Goal: Task Accomplishment & Management: Complete application form

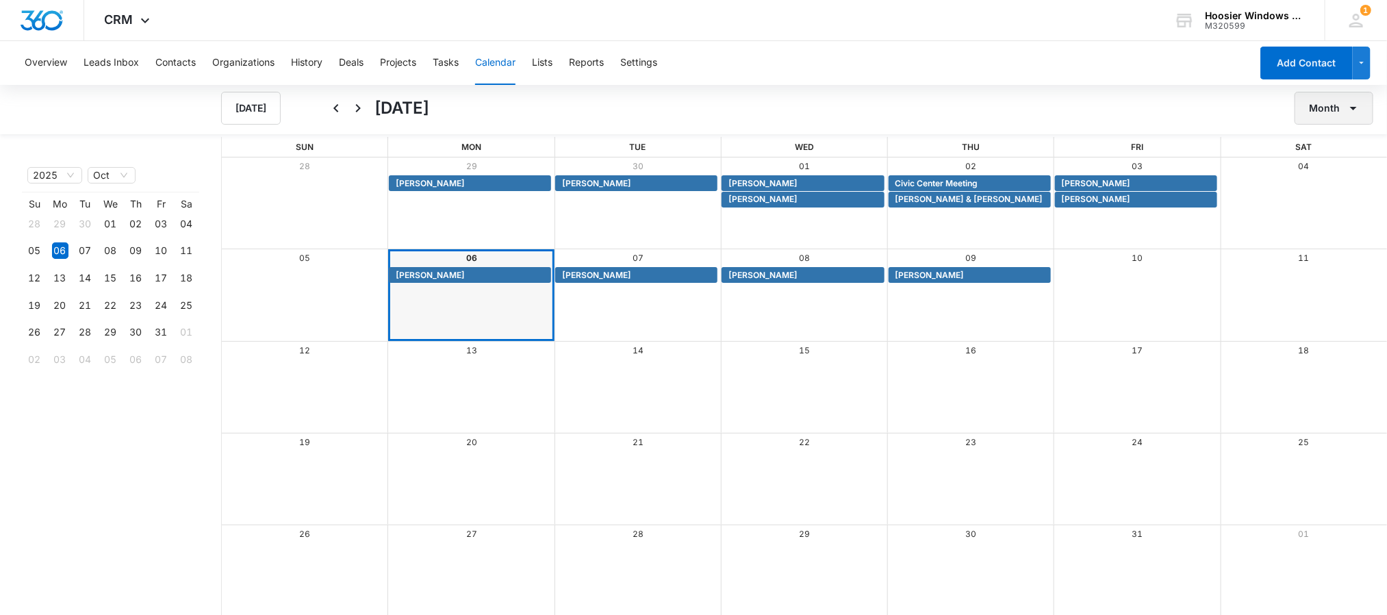
click at [1362, 111] on button "Month" at bounding box center [1334, 108] width 79 height 33
click at [1331, 173] on div "Week" at bounding box center [1330, 173] width 36 height 10
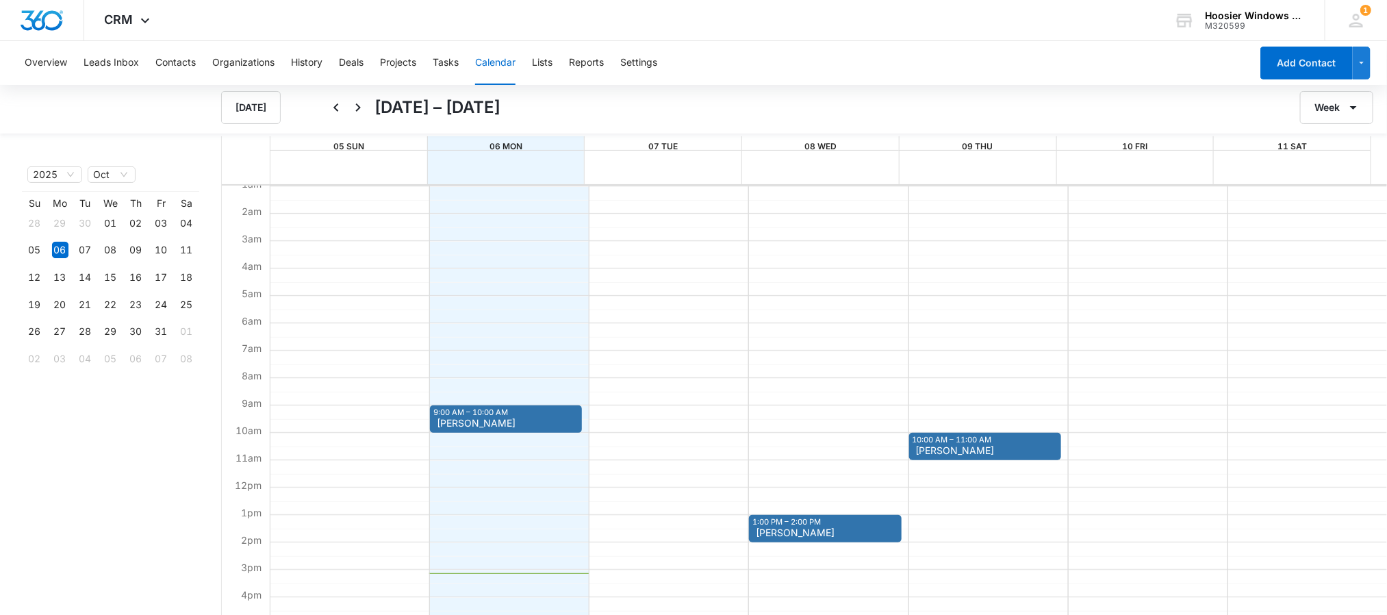
scroll to position [227, 0]
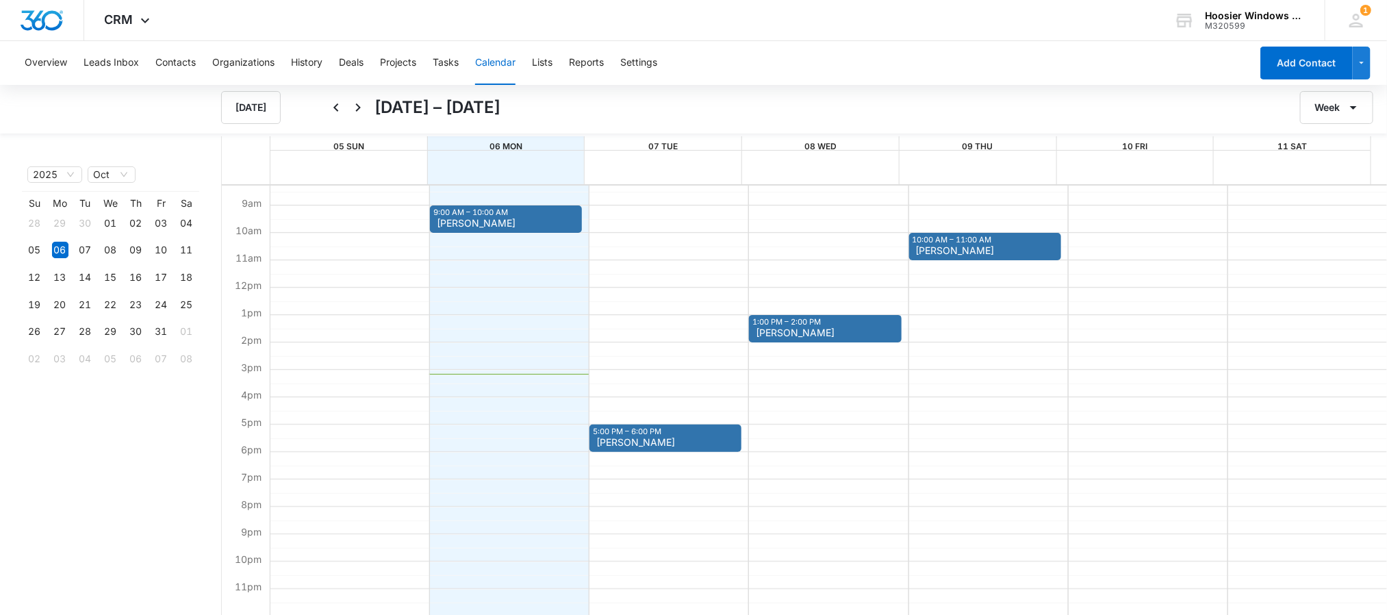
click at [680, 434] on div "5:00 PM – 6:00 PM [PERSON_NAME]" at bounding box center [665, 437] width 152 height 27
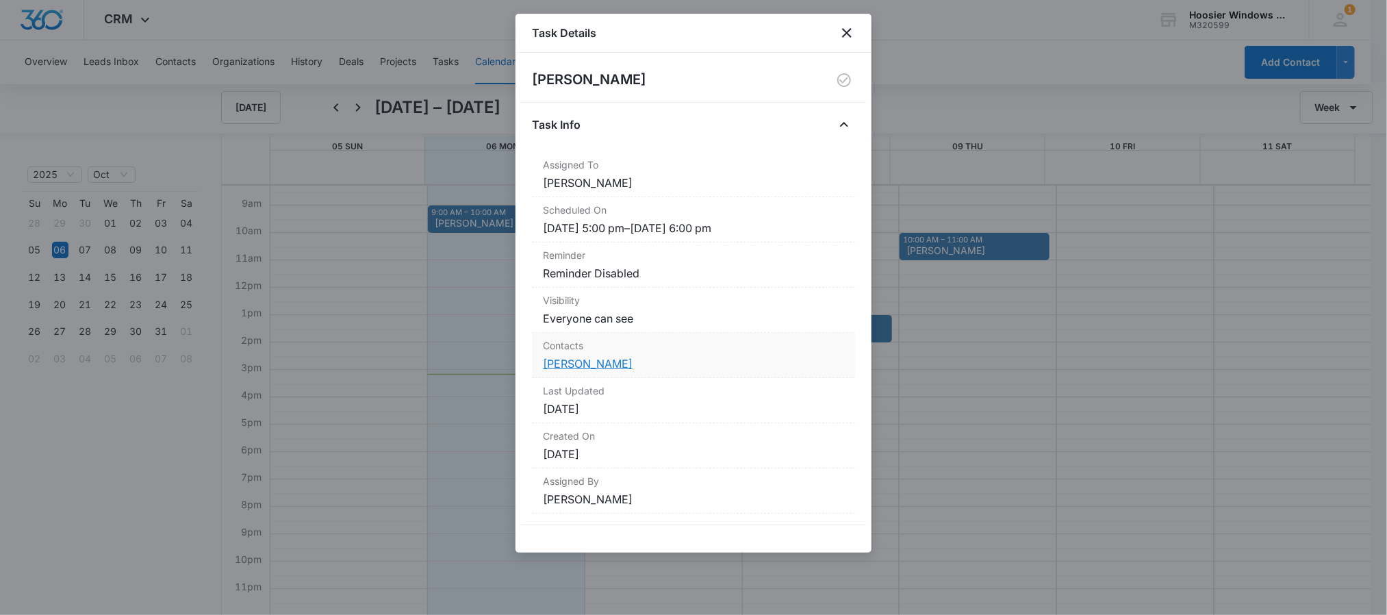
click at [563, 361] on link "[PERSON_NAME]" at bounding box center [588, 364] width 90 height 14
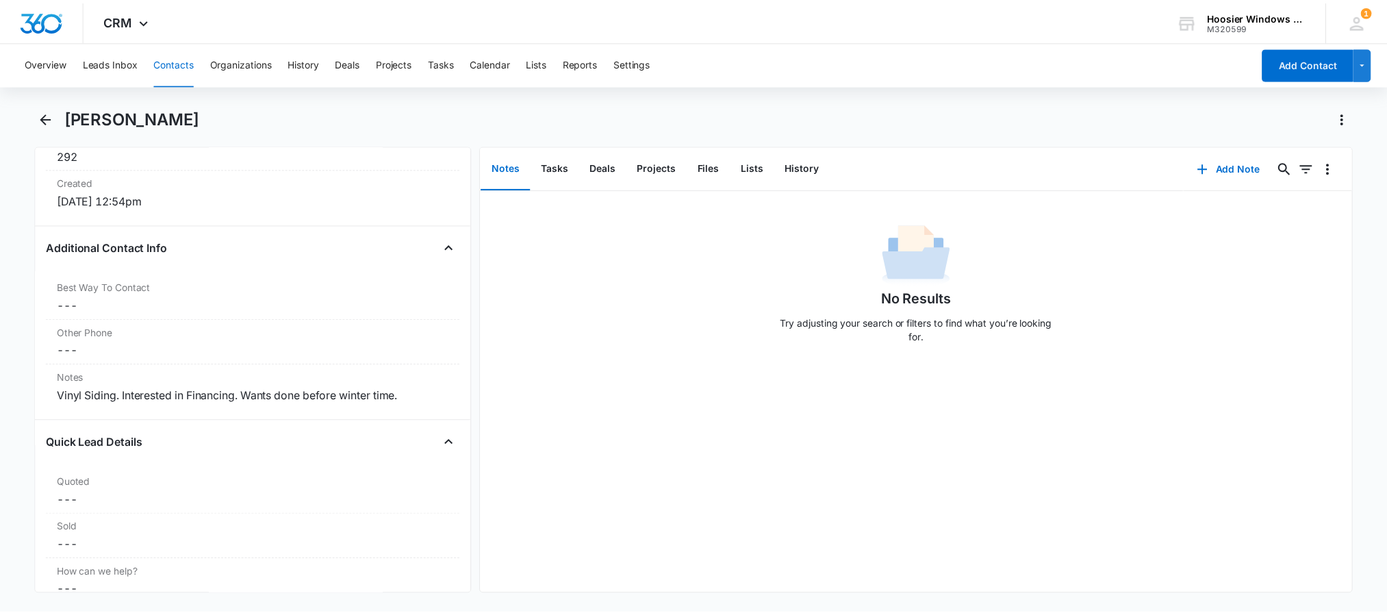
scroll to position [931, 0]
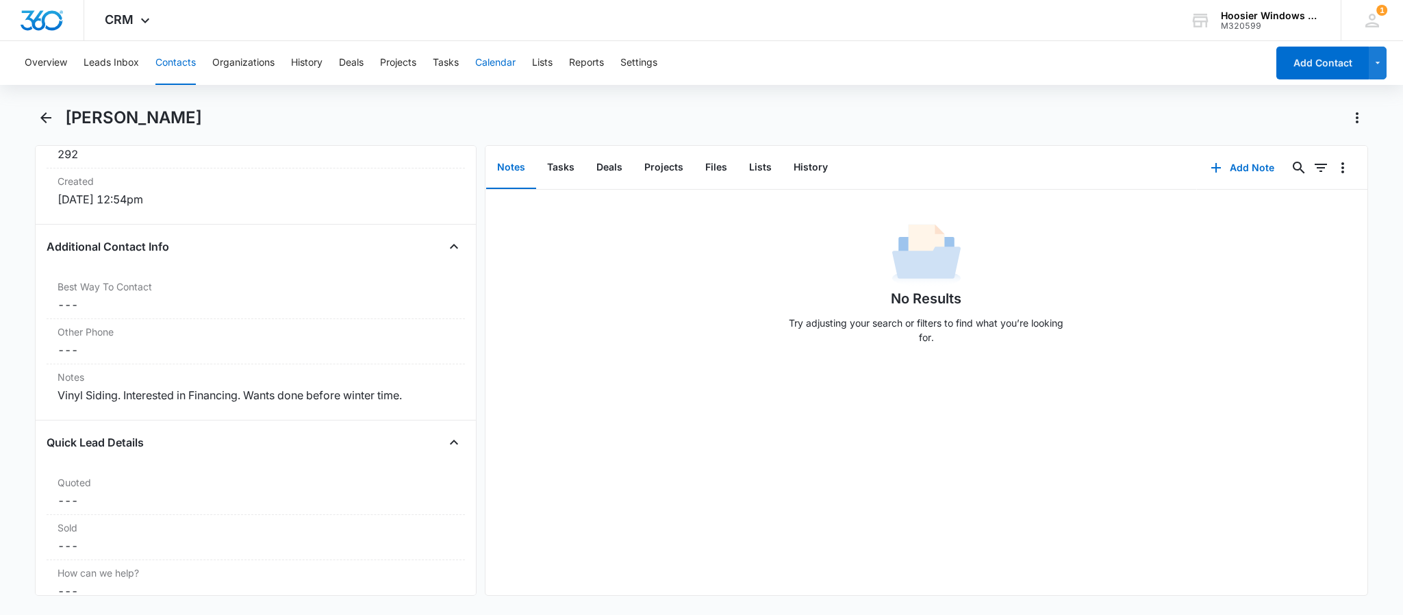
click at [493, 79] on button "Calendar" at bounding box center [495, 63] width 40 height 44
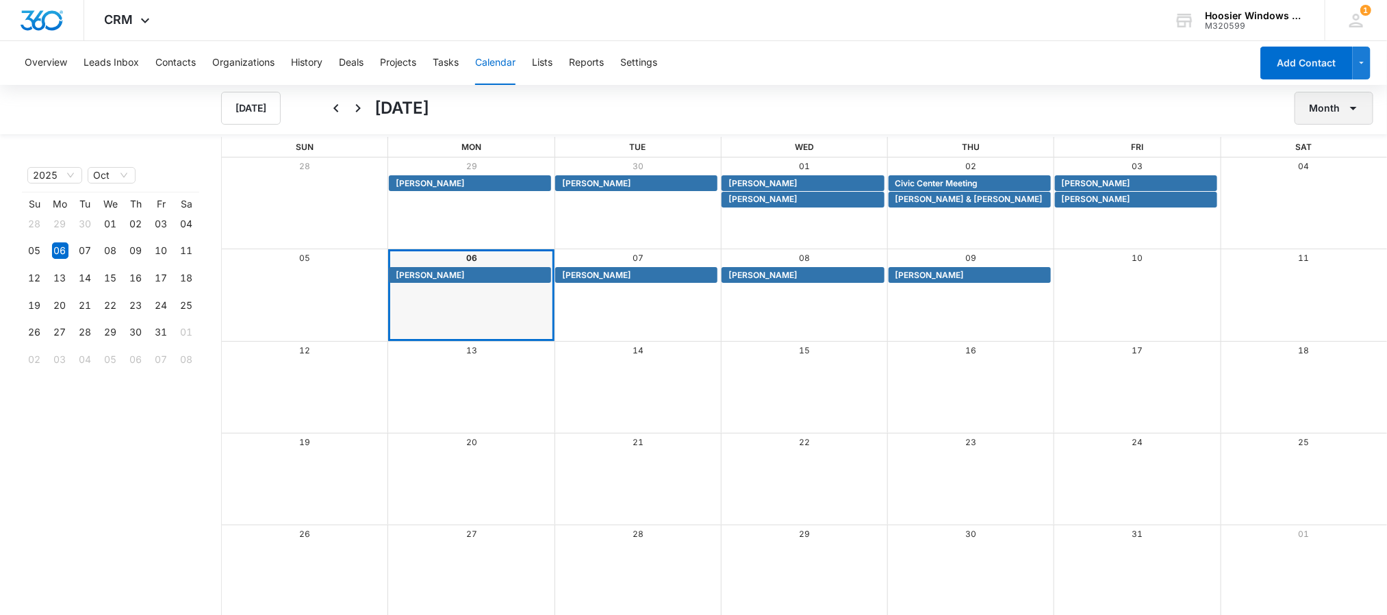
click at [1358, 101] on icon "button" at bounding box center [1353, 108] width 16 height 16
click at [1329, 173] on div "Week" at bounding box center [1330, 173] width 36 height 10
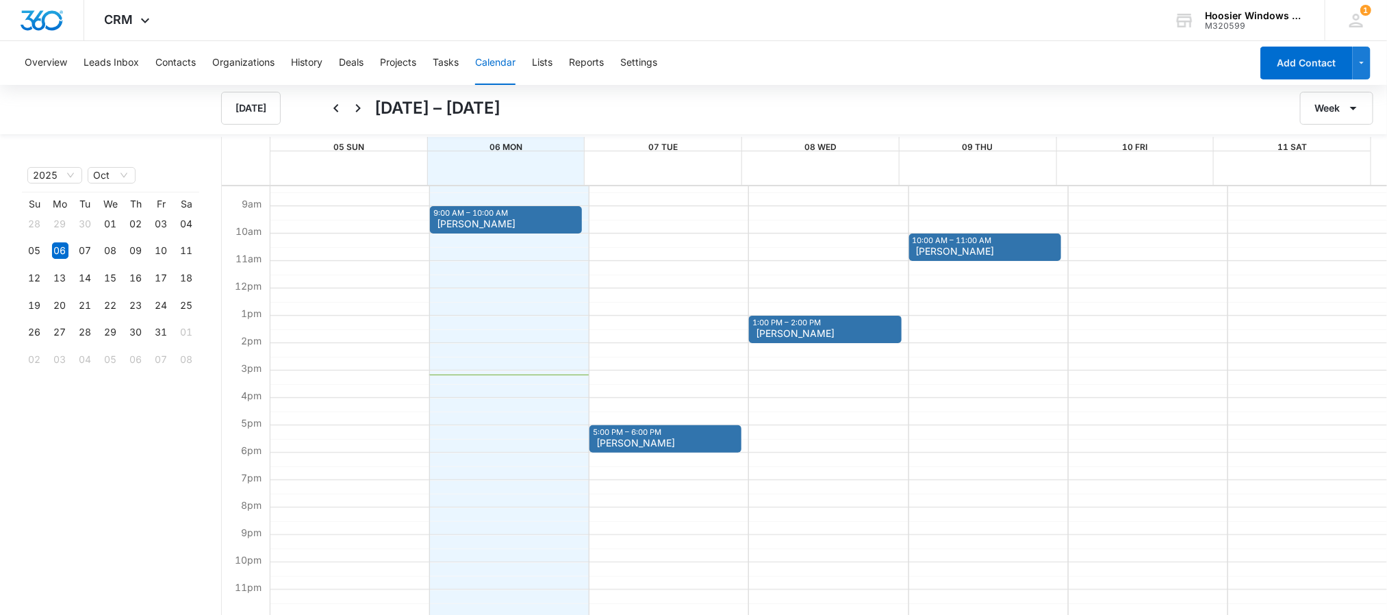
scroll to position [1, 0]
click at [162, 53] on button "Contacts" at bounding box center [175, 63] width 40 height 44
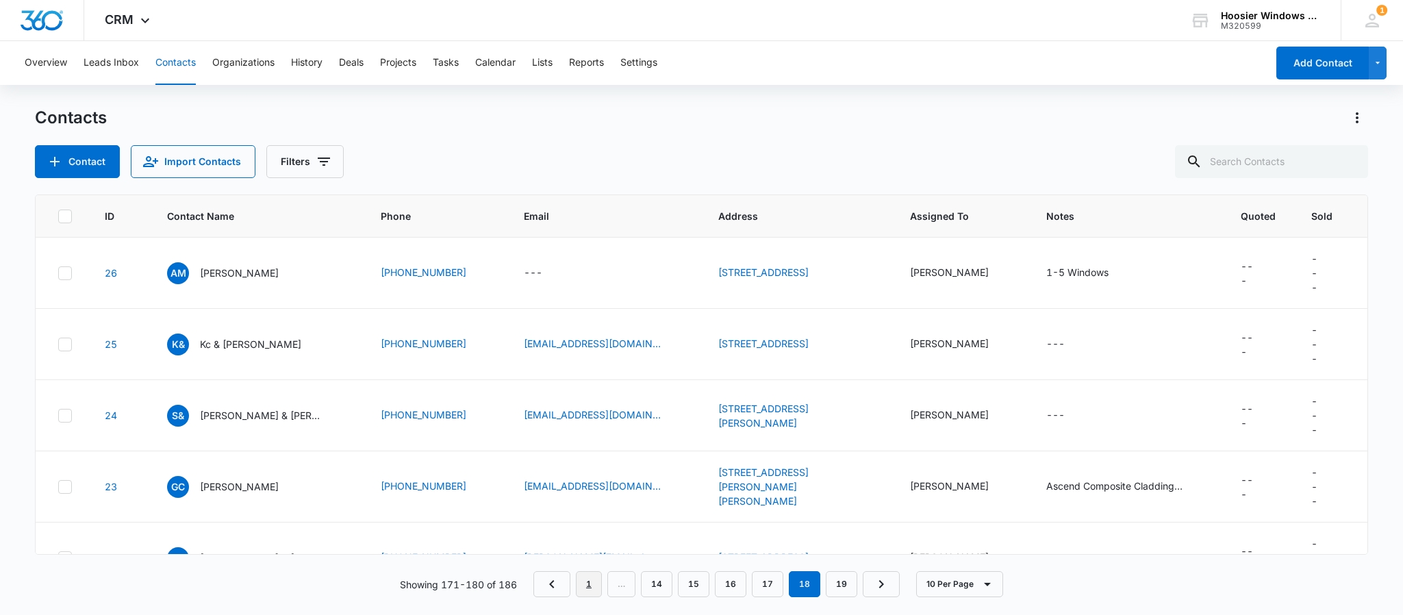
click at [580, 586] on link "1" at bounding box center [589, 584] width 26 height 26
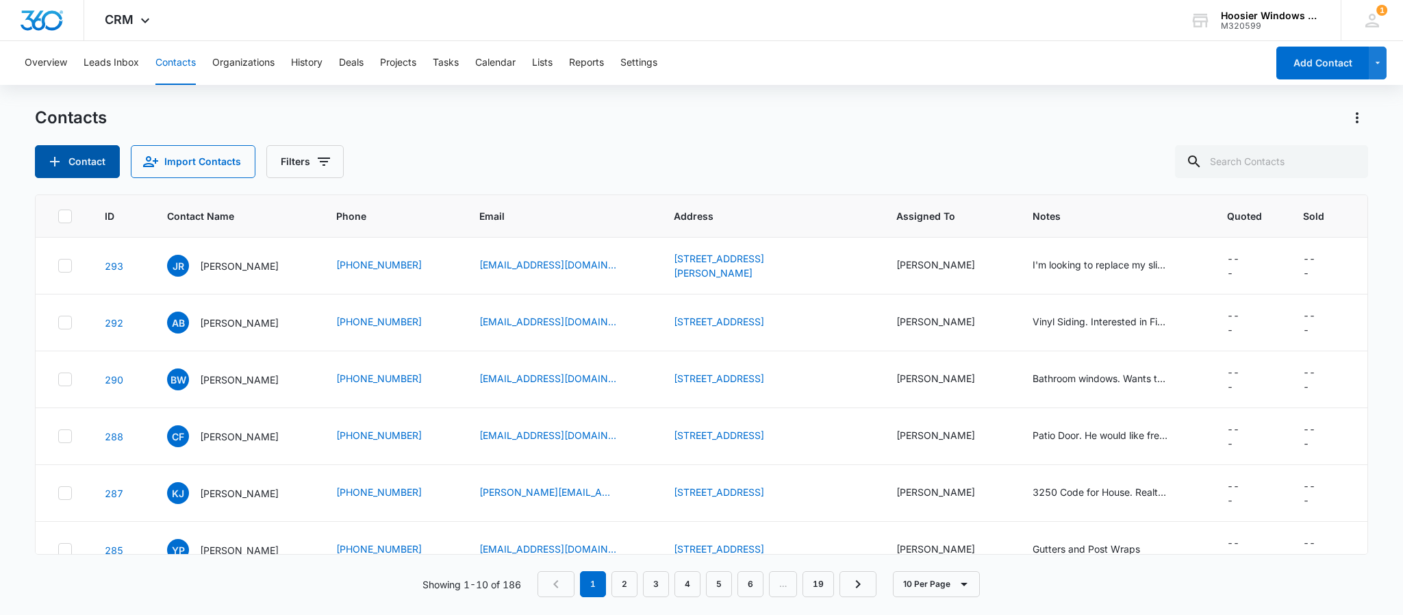
click at [76, 160] on button "Contact" at bounding box center [77, 161] width 85 height 33
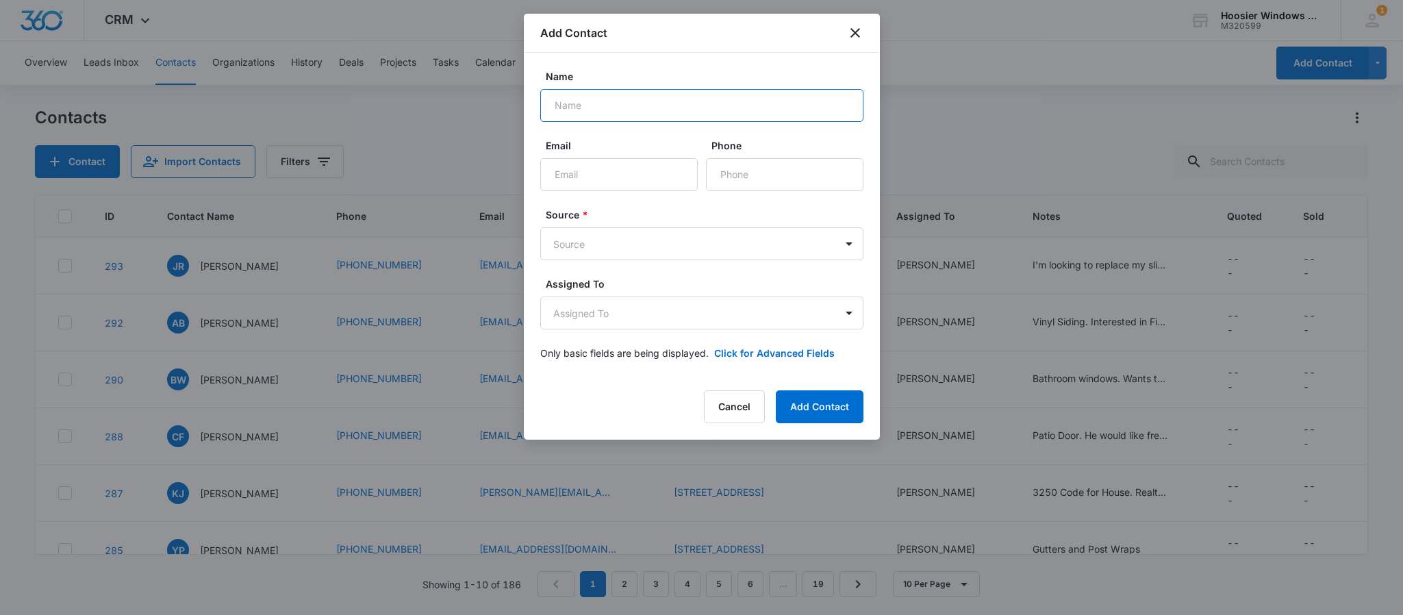
click at [625, 99] on input "Name" at bounding box center [701, 105] width 323 height 33
type input "[PERSON_NAME]"
click at [594, 175] on input "Email" at bounding box center [618, 174] width 157 height 33
click at [759, 161] on input "Phone" at bounding box center [784, 174] width 157 height 33
click at [572, 175] on input "[PERSON_NAME][DOMAIN_NAME]" at bounding box center [618, 174] width 157 height 33
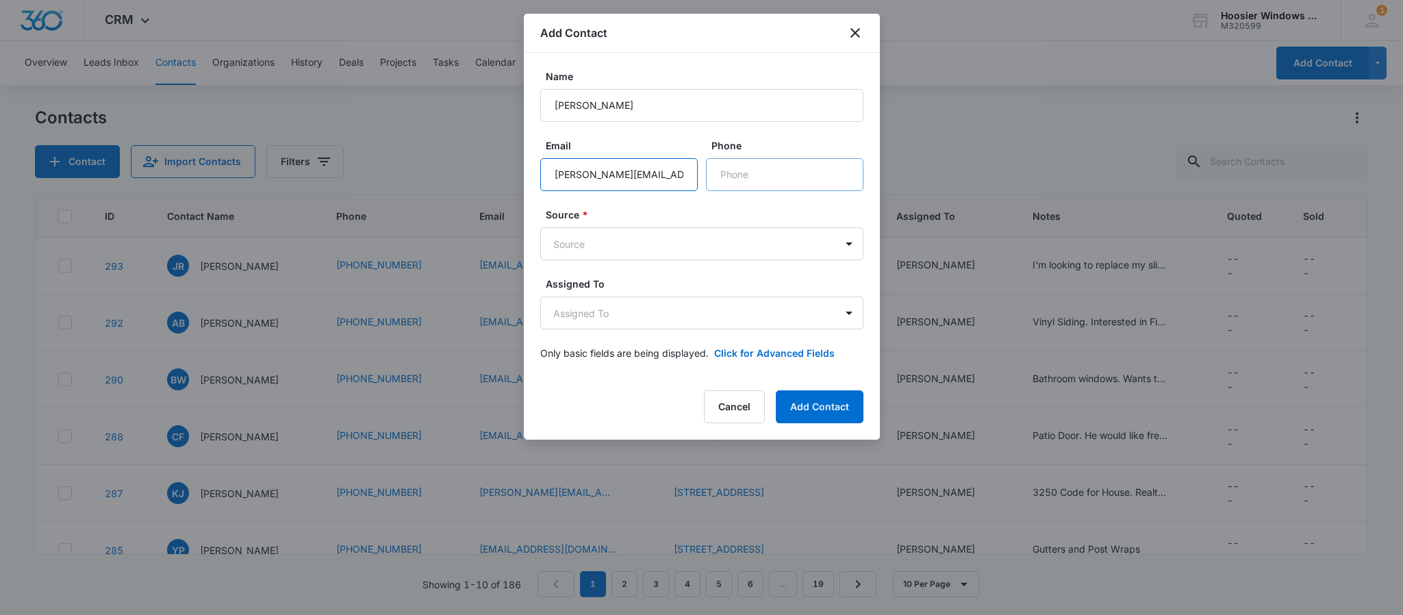
type input "[PERSON_NAME][EMAIL_ADDRESS][DOMAIN_NAME]"
click at [766, 171] on input "Phone" at bounding box center [784, 174] width 157 height 33
type input "[PHONE_NUMBER]"
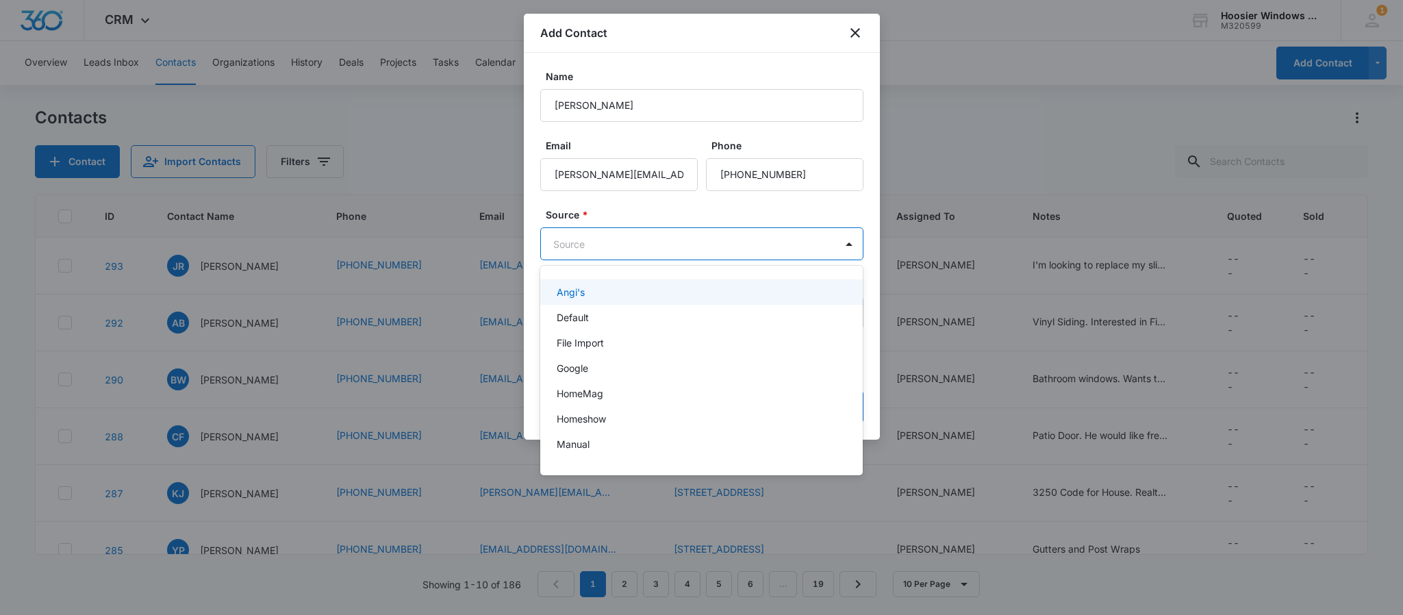
click at [665, 247] on body "CRM Apps Reputation Websites Forms CRM Email Social POS Content Ads Intelligenc…" at bounding box center [701, 307] width 1403 height 615
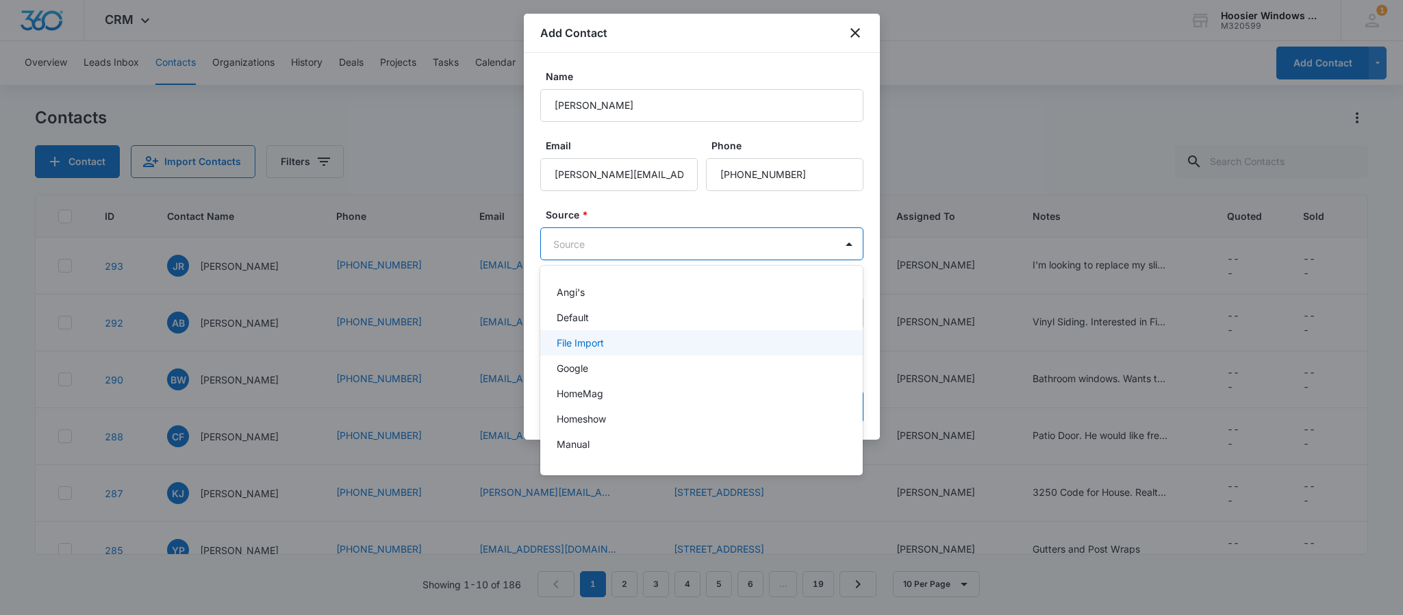
scroll to position [19, 0]
click at [594, 350] on div "Google" at bounding box center [701, 349] width 288 height 14
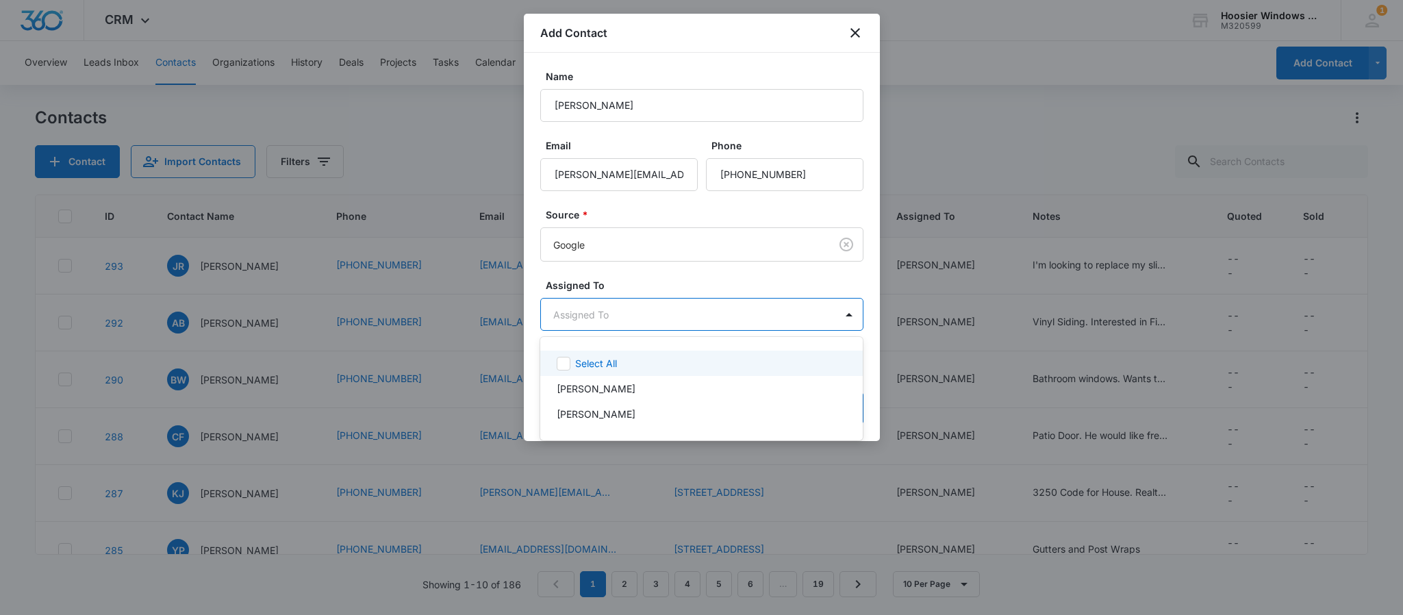
click at [615, 313] on body "CRM Apps Reputation Websites Forms CRM Email Social POS Content Ads Intelligenc…" at bounding box center [701, 307] width 1403 height 615
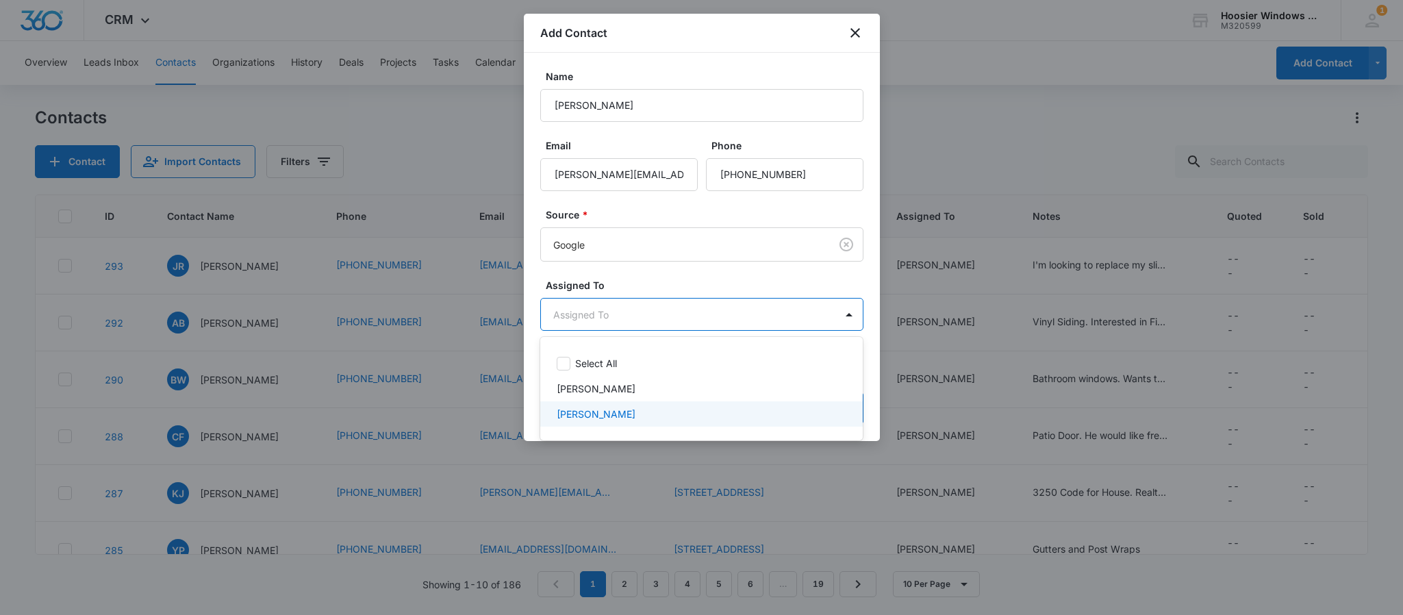
click at [585, 418] on p "[PERSON_NAME]" at bounding box center [596, 414] width 79 height 14
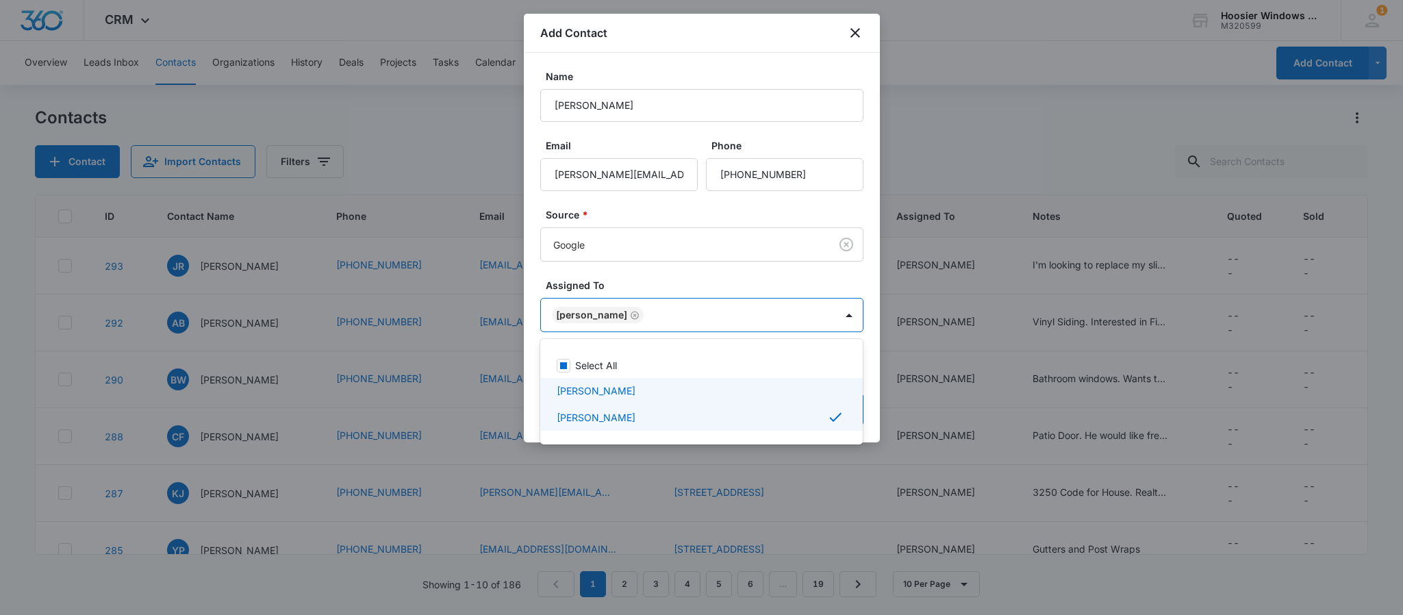
click at [633, 290] on div at bounding box center [701, 307] width 1403 height 615
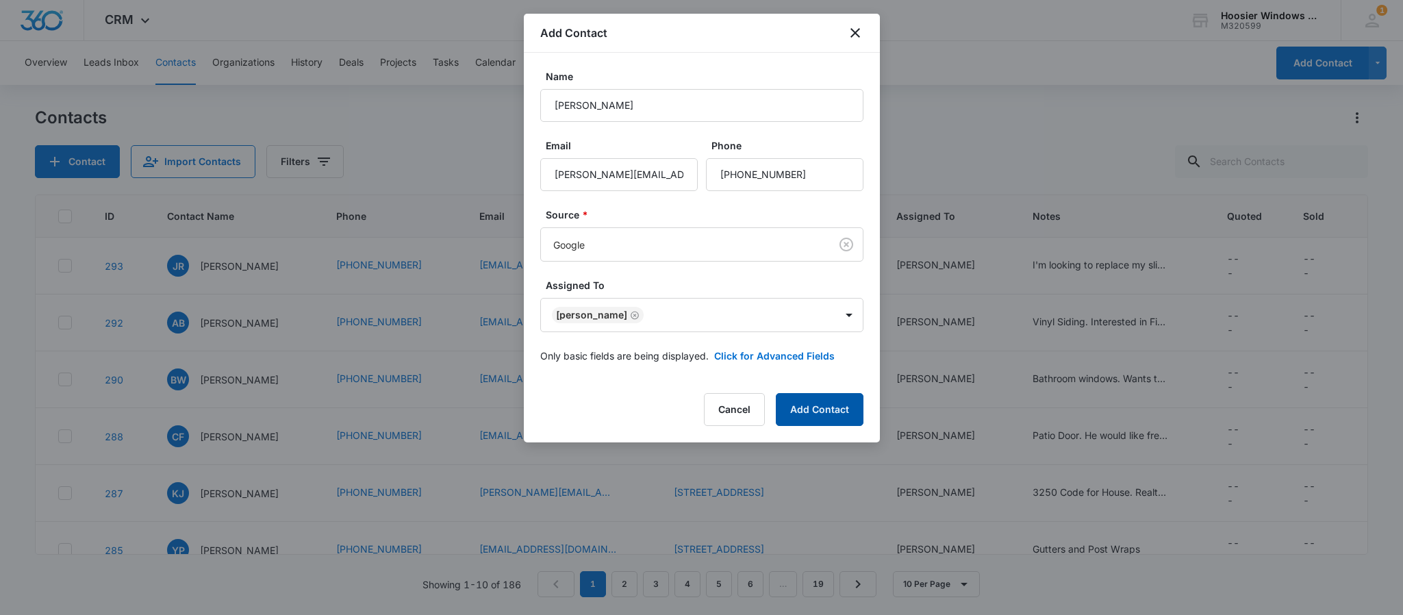
click at [822, 413] on button "Add Contact" at bounding box center [820, 409] width 88 height 33
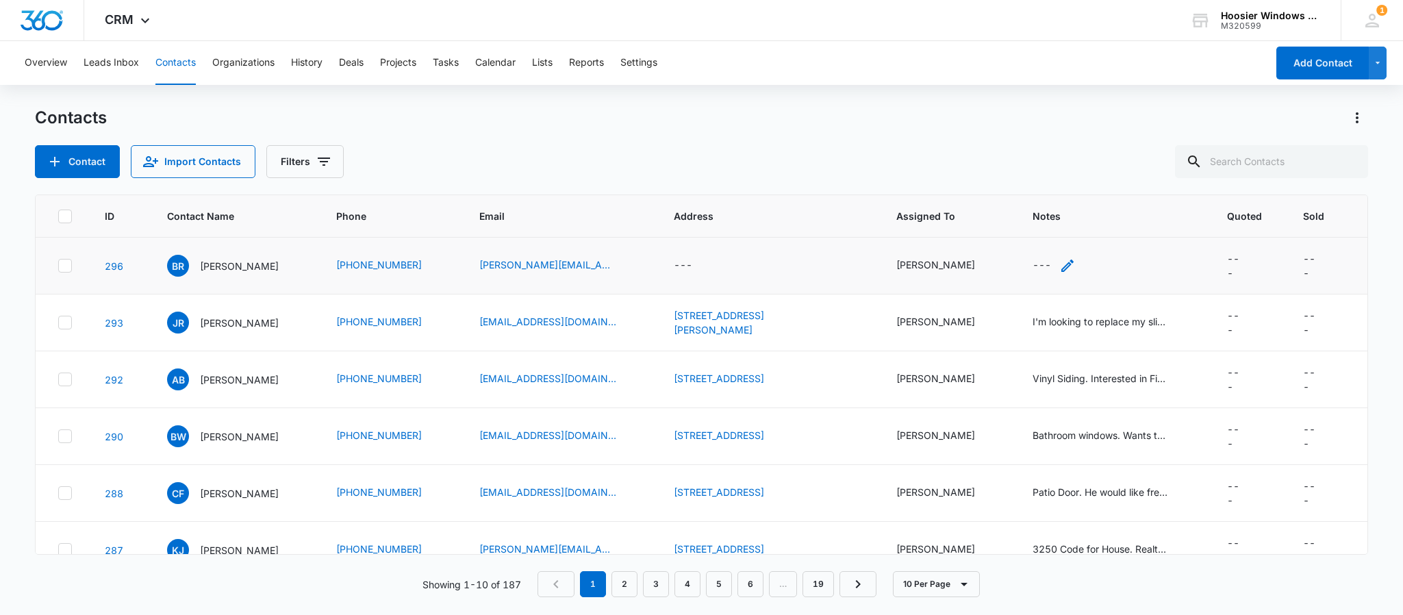
click at [1032, 266] on div "---" at bounding box center [1041, 265] width 18 height 16
click at [1035, 144] on textarea "Notes" at bounding box center [1050, 156] width 162 height 78
type textarea "18 Windows. Vinyl Double Hungs."
click at [1107, 224] on button "Save" at bounding box center [1111, 222] width 40 height 26
click at [692, 263] on div "---" at bounding box center [683, 265] width 18 height 16
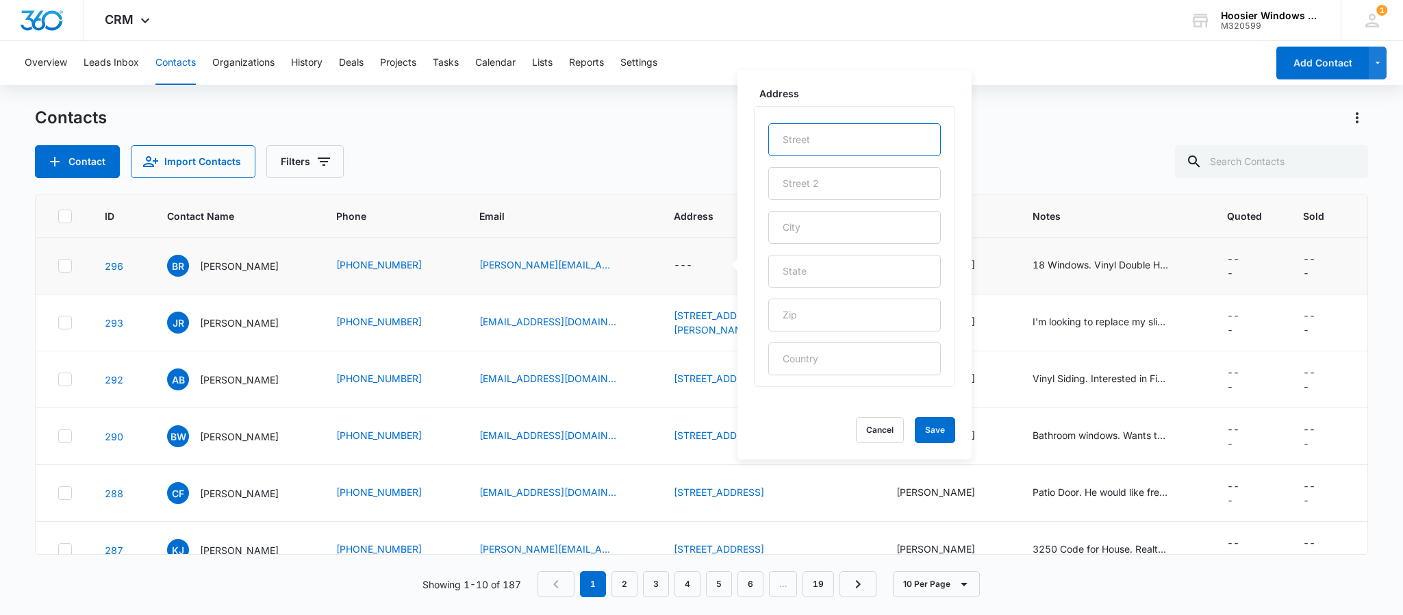
click at [817, 138] on input "text" at bounding box center [854, 139] width 173 height 33
type input "[STREET_ADDRESS]"
click at [847, 243] on input "text" at bounding box center [854, 227] width 173 height 33
type input "Fishers"
click at [835, 257] on input "text" at bounding box center [854, 271] width 173 height 33
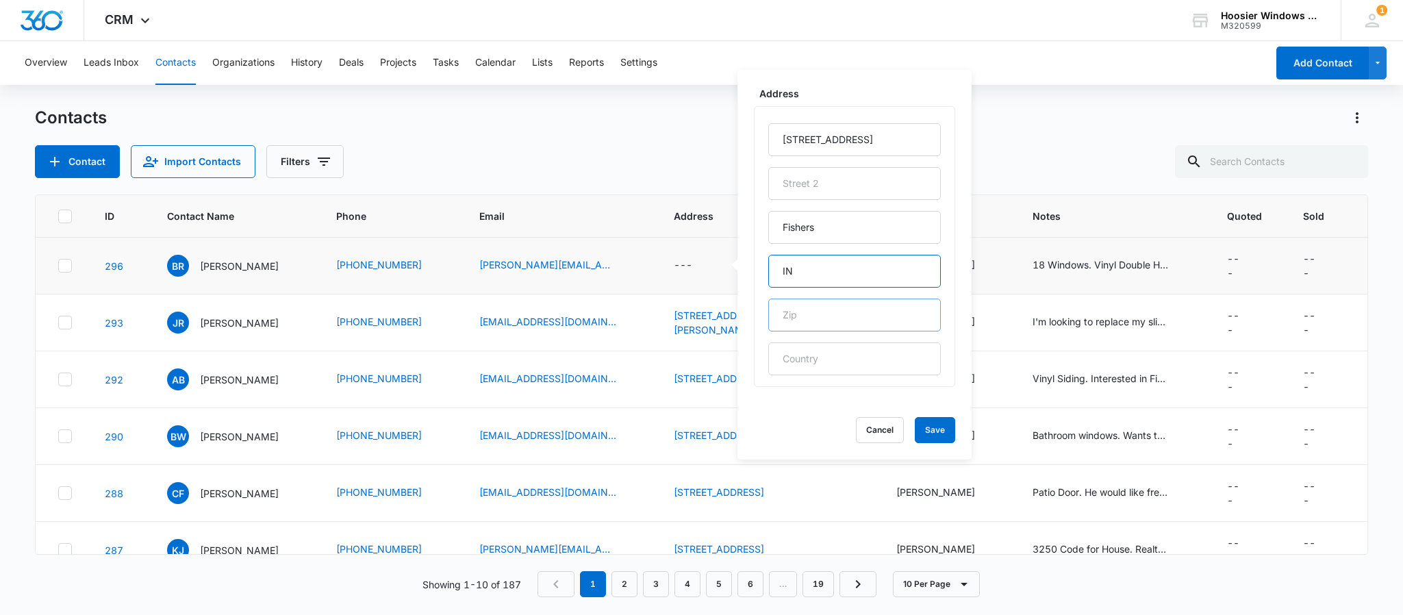
type input "IN"
click at [793, 315] on input "text" at bounding box center [854, 314] width 173 height 33
type input "46038"
click at [922, 429] on button "Save" at bounding box center [935, 430] width 40 height 26
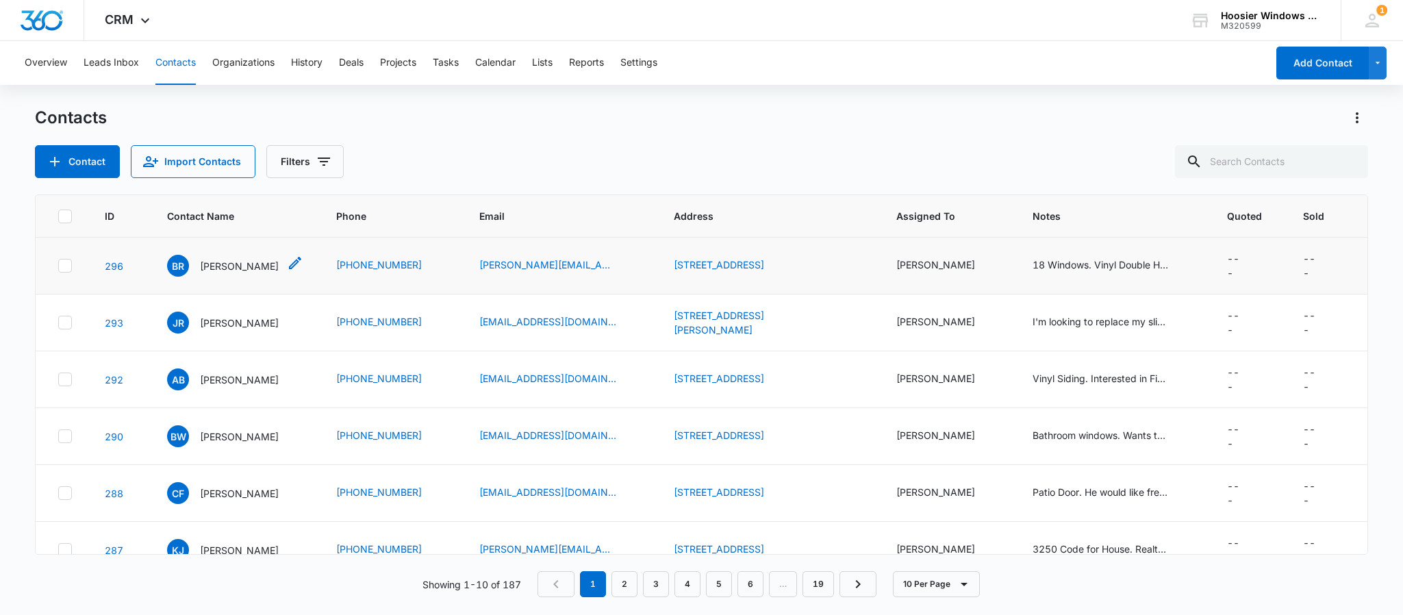
click at [220, 267] on p "[PERSON_NAME]" at bounding box center [239, 266] width 79 height 14
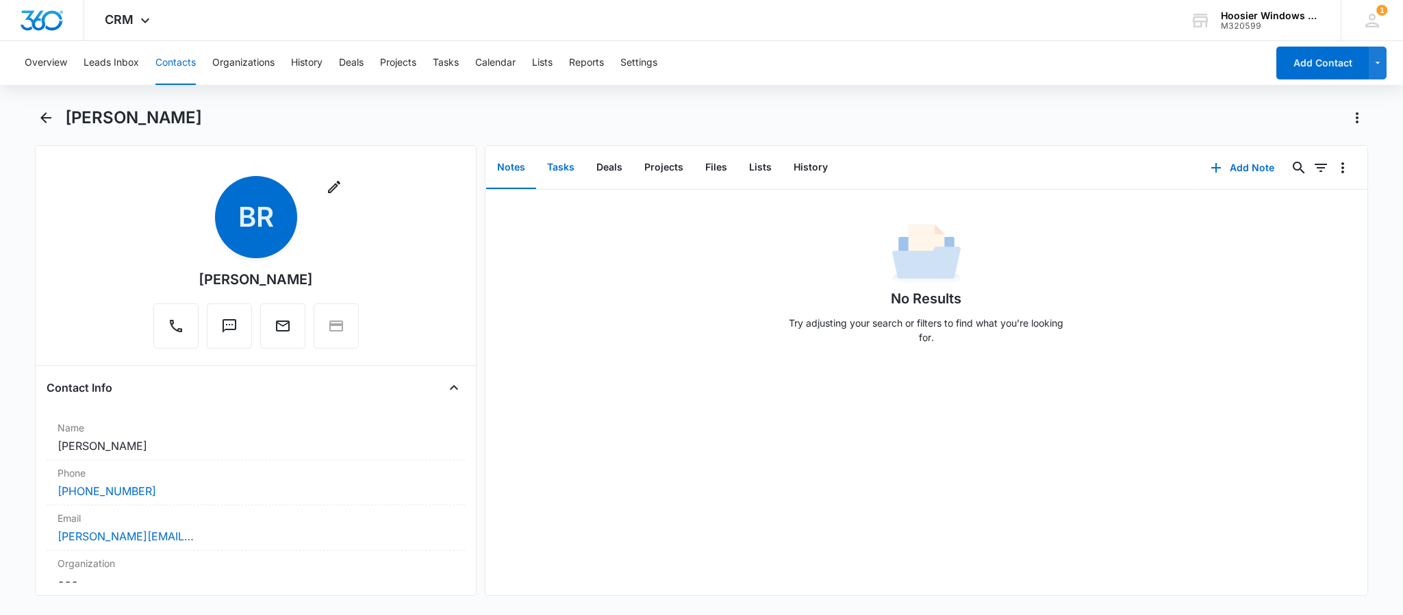
click at [568, 170] on button "Tasks" at bounding box center [560, 168] width 49 height 42
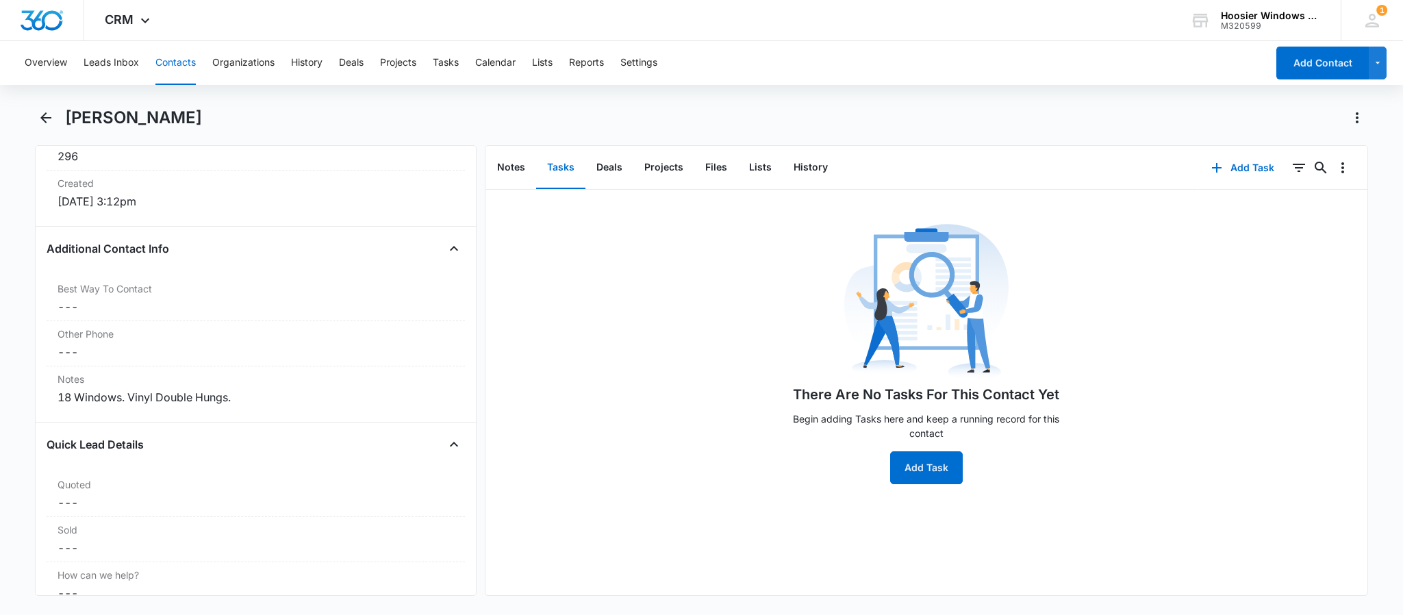
scroll to position [982, 0]
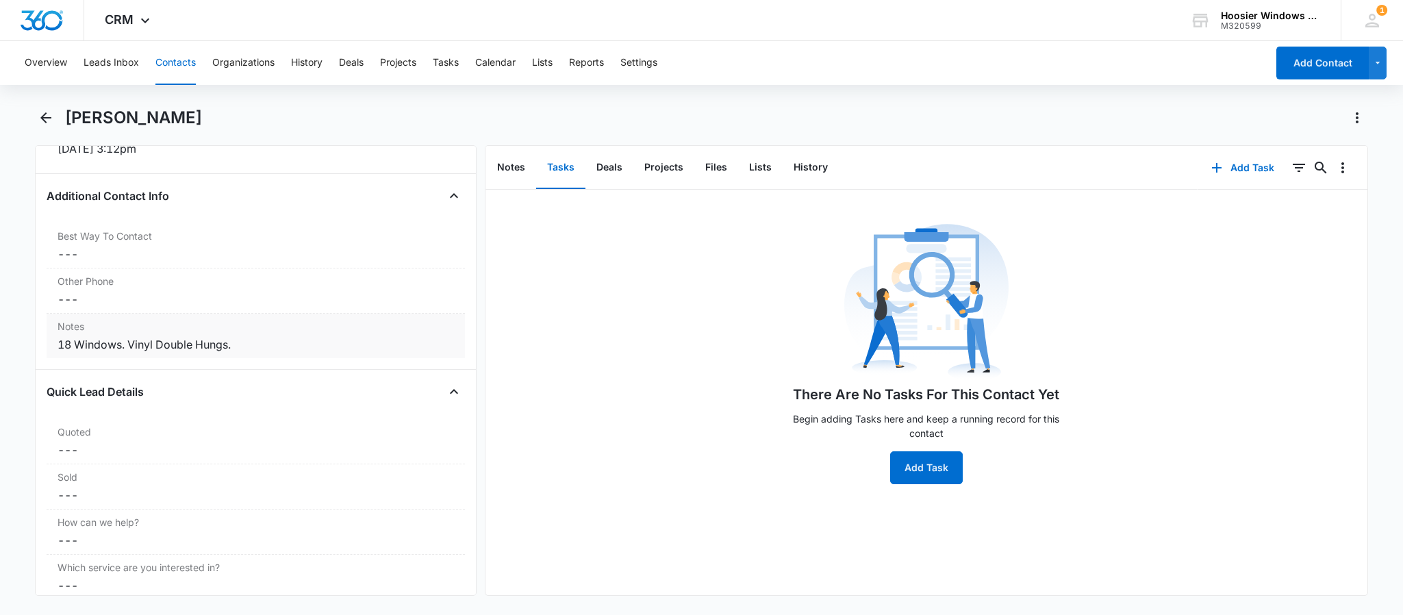
click at [192, 353] on div "18 Windows. Vinyl Double Hungs." at bounding box center [256, 344] width 396 height 16
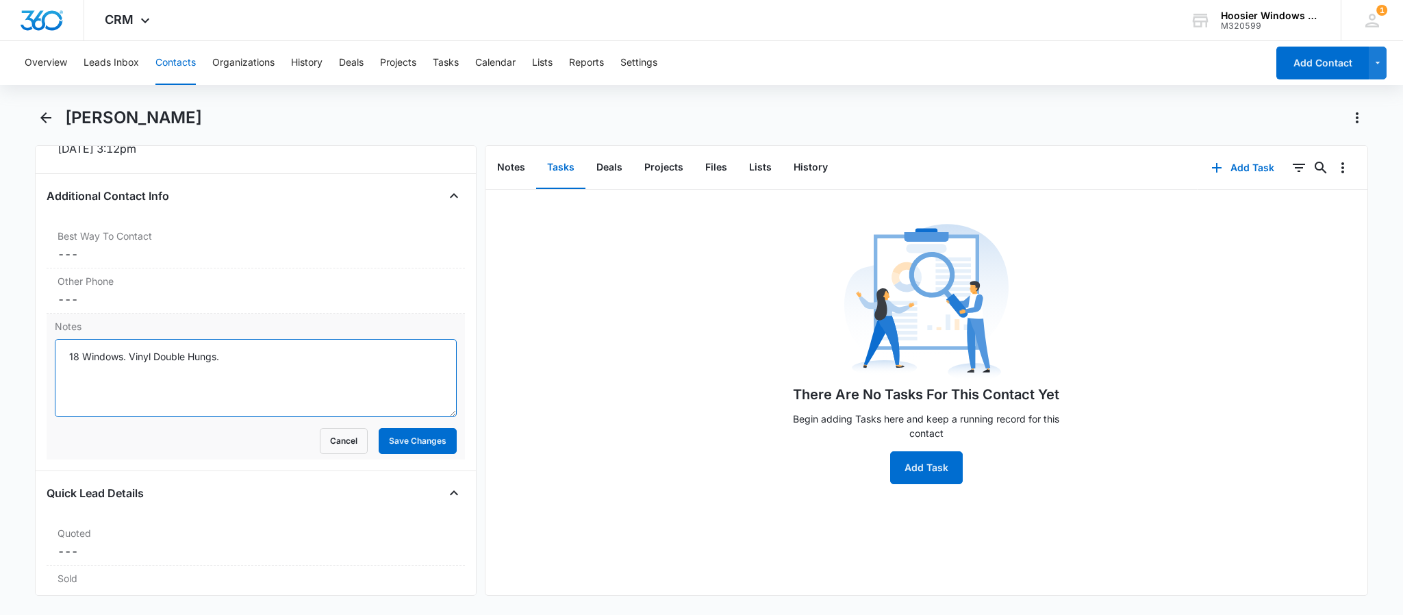
click at [235, 366] on textarea "18 Windows. Vinyl Double Hungs." at bounding box center [256, 378] width 402 height 78
type textarea "18 Windows. Vinyl Double Hungs."
click at [389, 442] on button "Save Changes" at bounding box center [418, 441] width 78 height 26
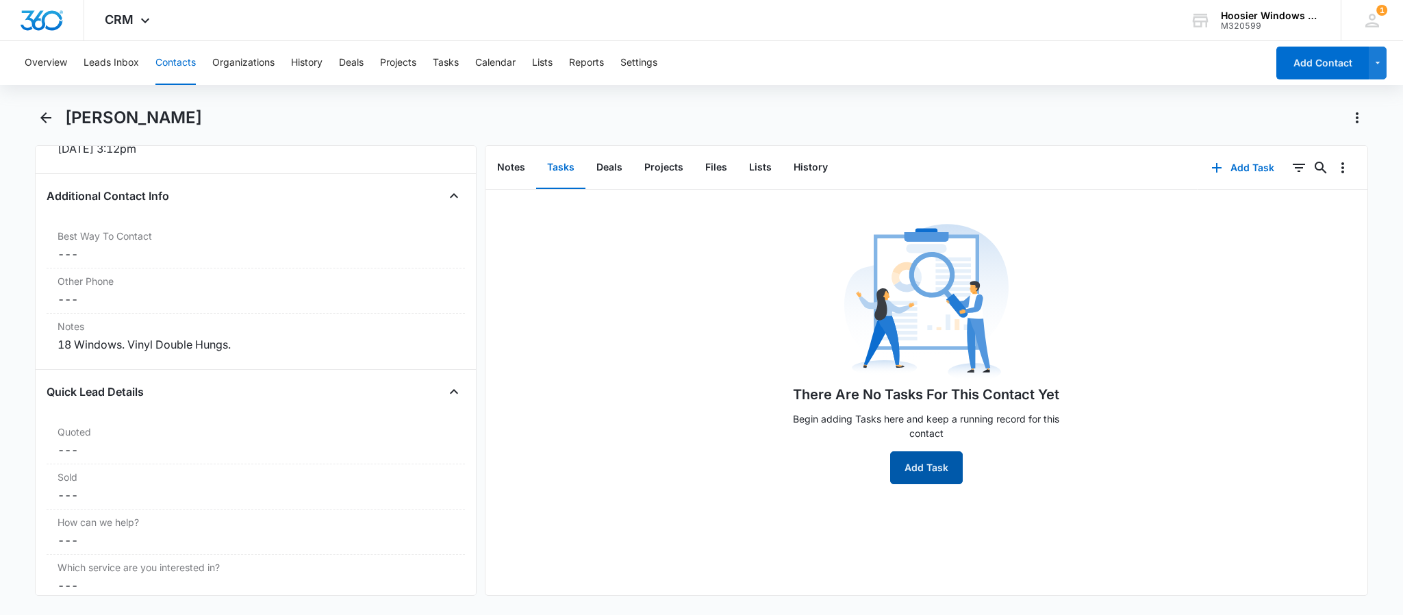
click at [912, 467] on button "Add Task" at bounding box center [926, 467] width 73 height 33
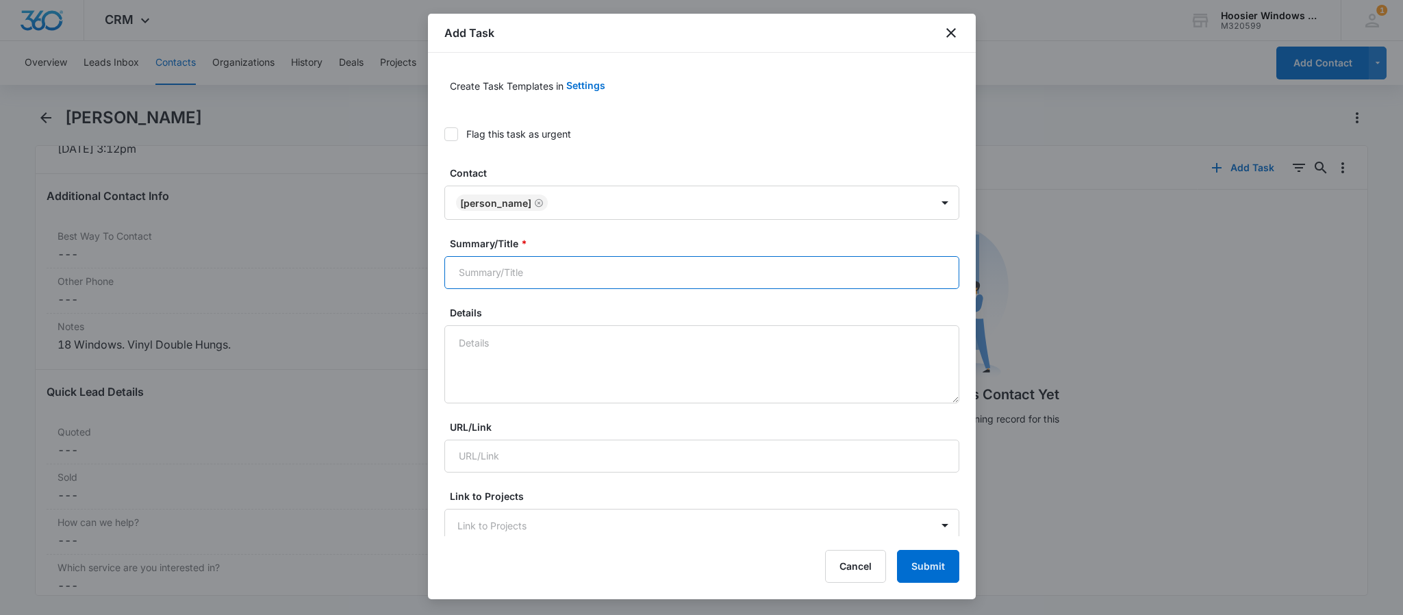
click at [664, 275] on input "Summary/Title *" at bounding box center [701, 272] width 515 height 33
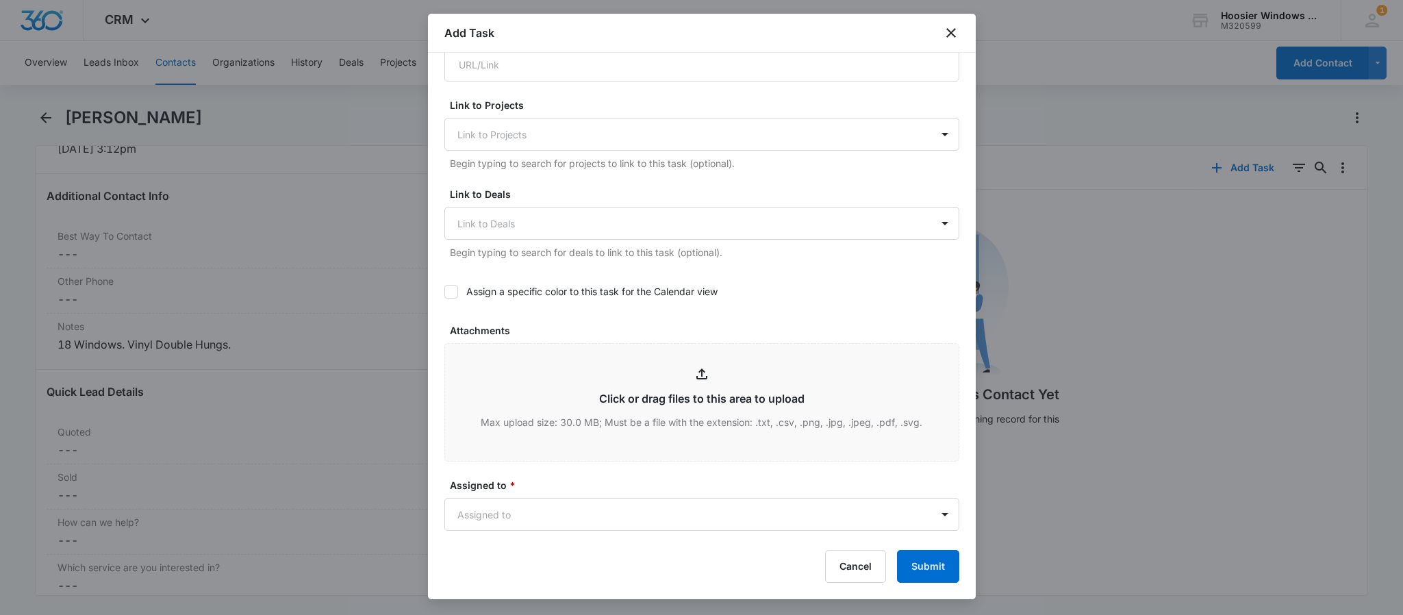
scroll to position [539, 0]
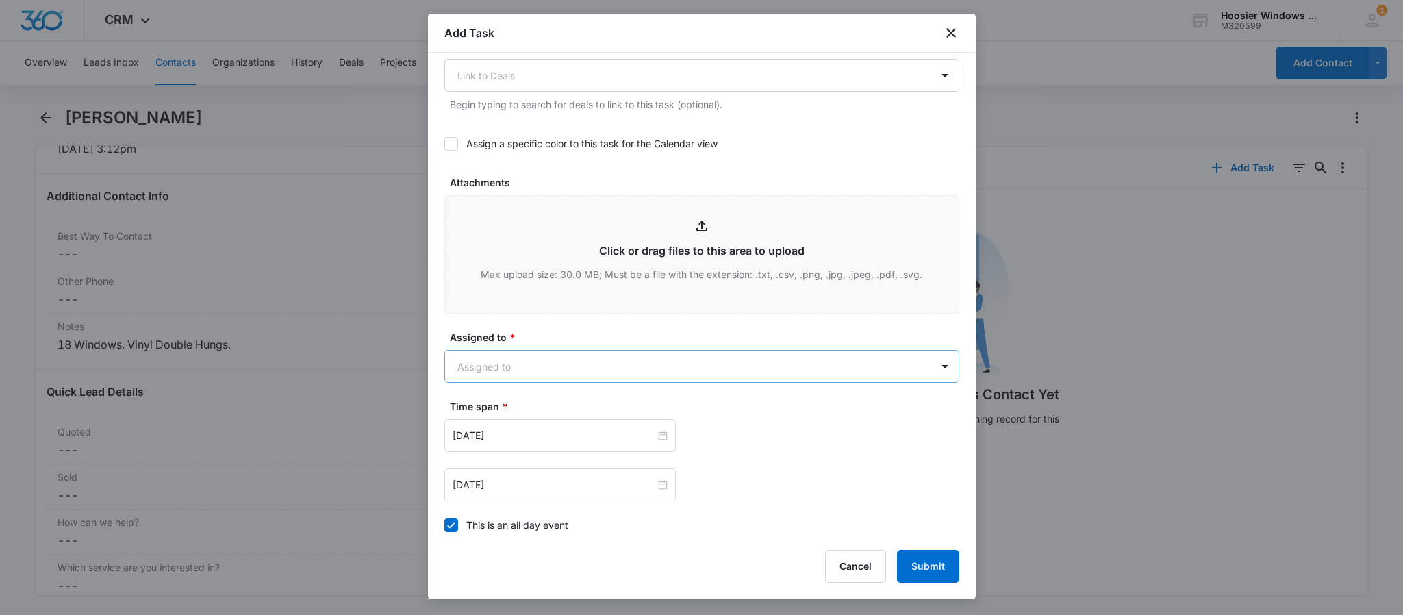
type input "[PERSON_NAME]"
click at [532, 364] on body "CRM Apps Reputation Websites Forms CRM Email Social POS Content Ads Intelligenc…" at bounding box center [701, 307] width 1403 height 615
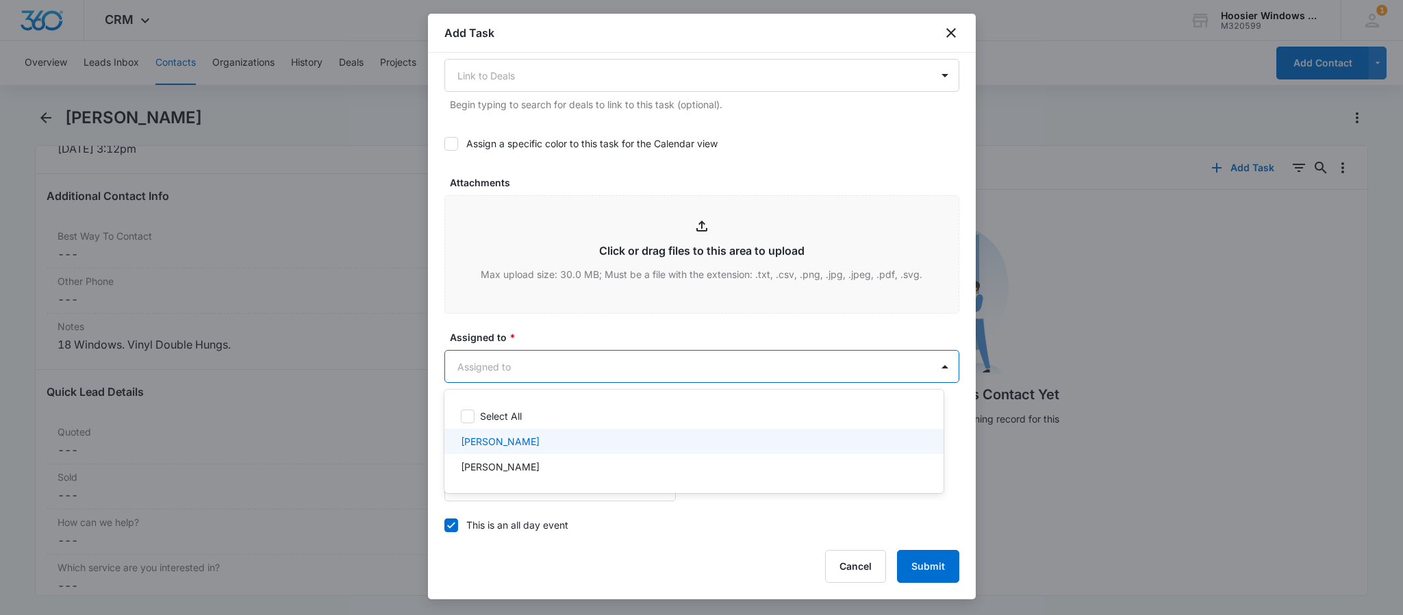
click at [493, 442] on p "[PERSON_NAME]" at bounding box center [500, 441] width 79 height 14
click at [530, 337] on div at bounding box center [701, 307] width 1403 height 615
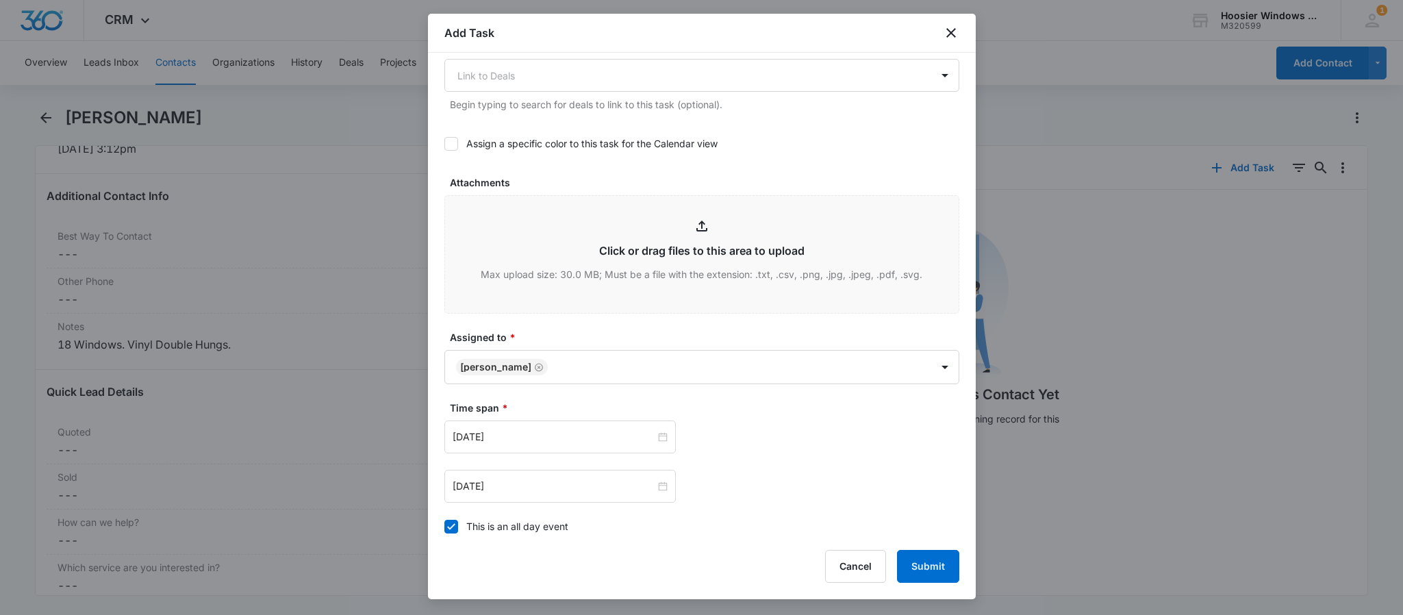
click at [448, 533] on icon at bounding box center [451, 526] width 12 height 12
click at [444, 526] on input "This is an all day event" at bounding box center [444, 526] width 0 height 0
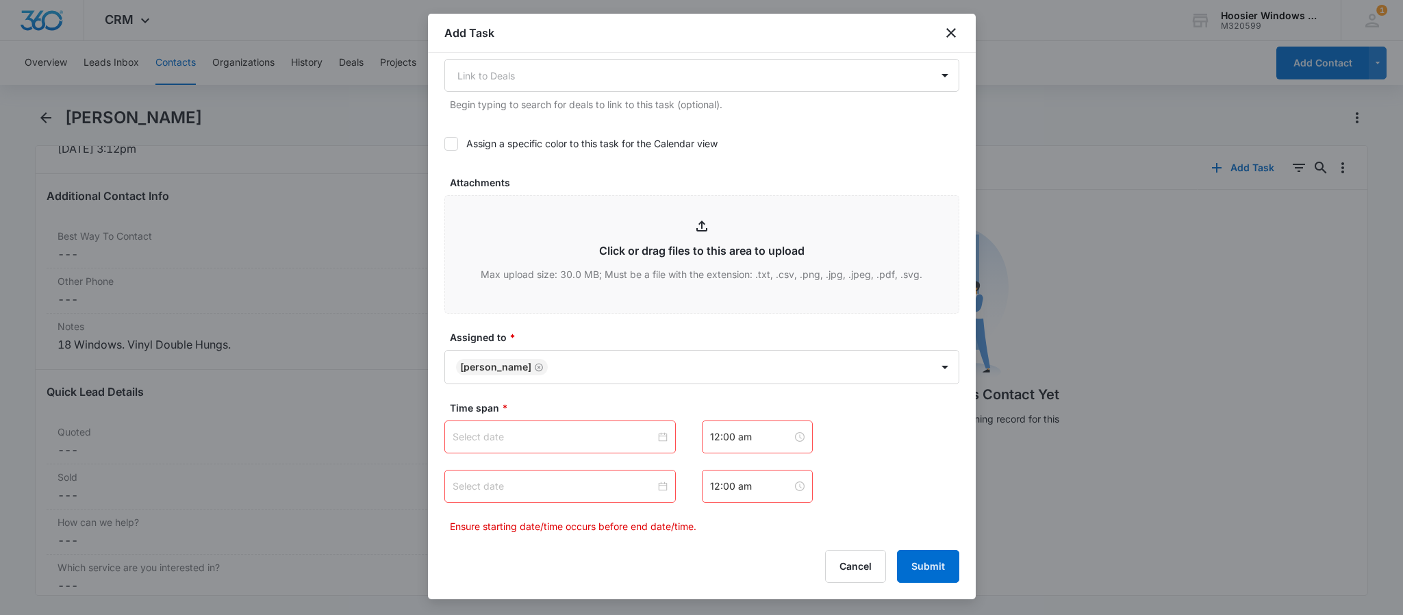
click at [654, 437] on div at bounding box center [560, 436] width 215 height 15
type input "[DATE]"
click at [518, 292] on div "7" at bounding box center [514, 293] width 16 height 16
click at [520, 483] on input at bounding box center [554, 486] width 203 height 15
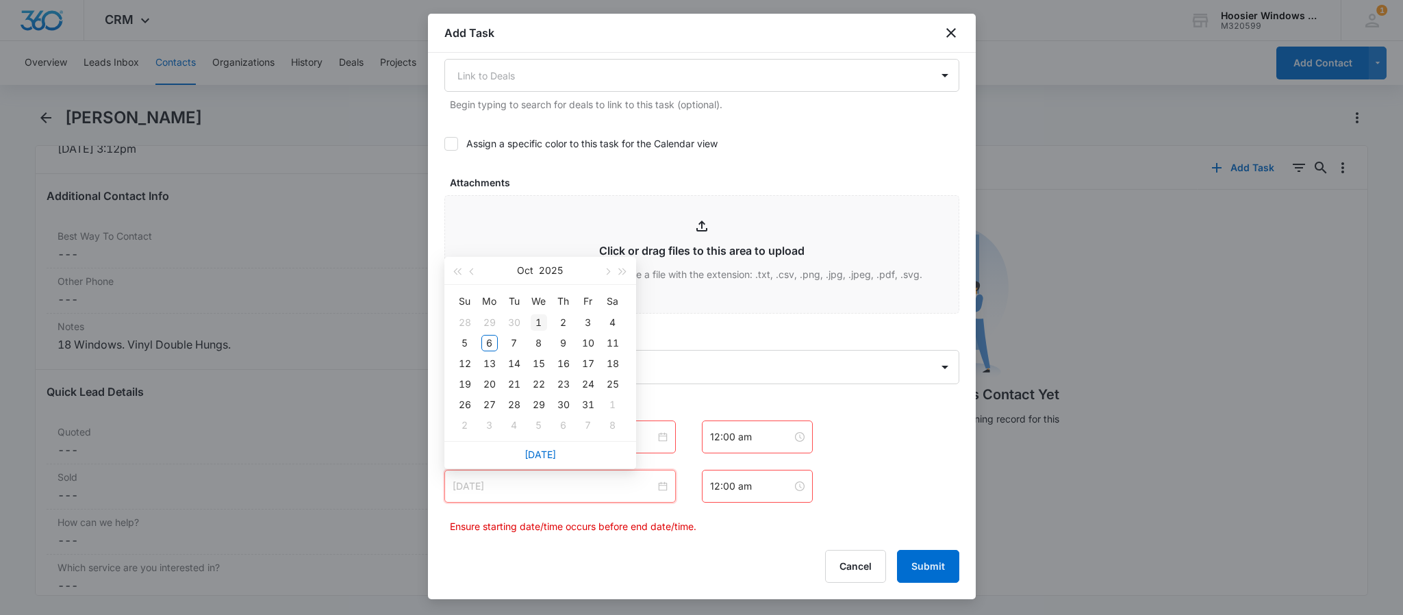
type input "[DATE]"
click at [508, 343] on div "7" at bounding box center [514, 343] width 16 height 16
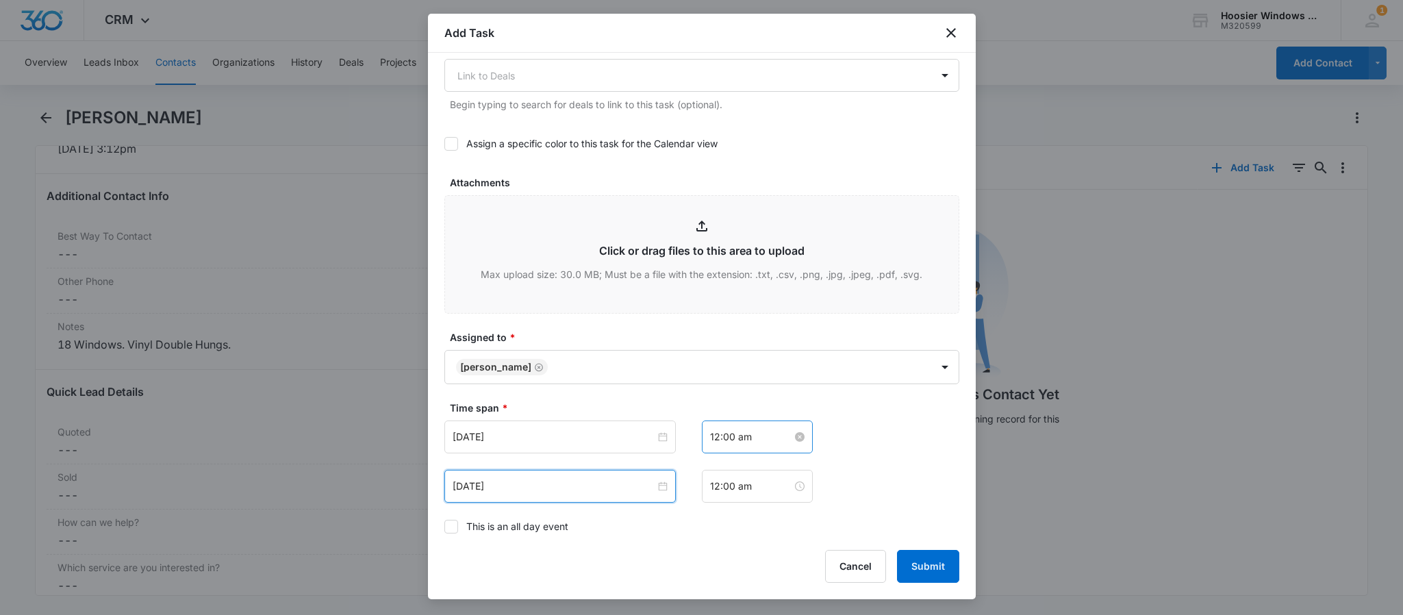
click at [732, 444] on input "12:00 am" at bounding box center [751, 436] width 82 height 15
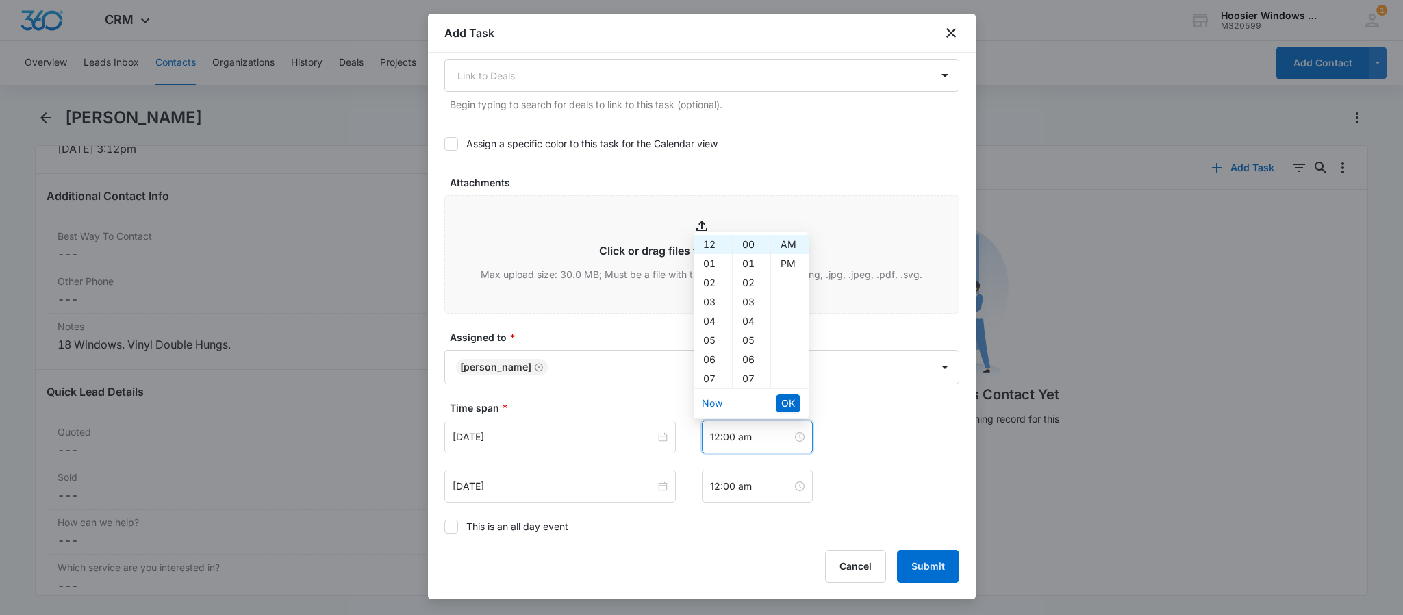
scroll to position [41, 0]
click at [709, 333] on div "07" at bounding box center [712, 337] width 38 height 19
click at [787, 257] on div "PM" at bounding box center [790, 263] width 38 height 19
type input "7:00 pm"
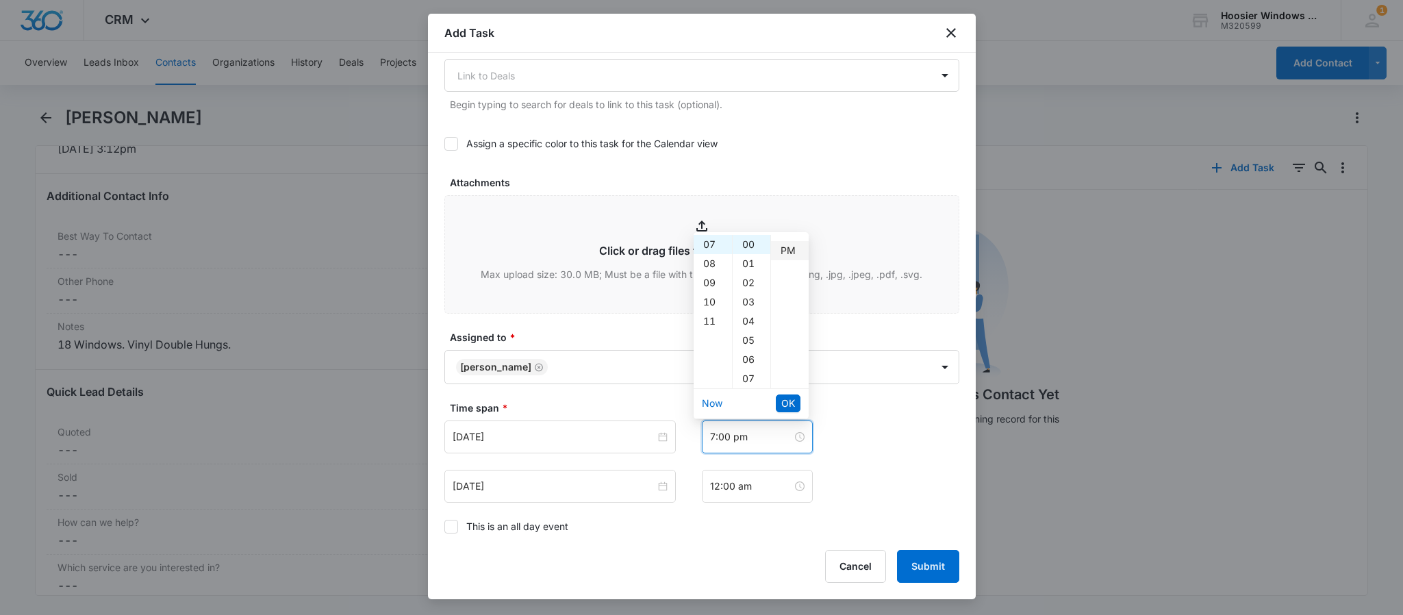
scroll to position [19, 0]
click at [787, 409] on span "OK" at bounding box center [788, 403] width 14 height 15
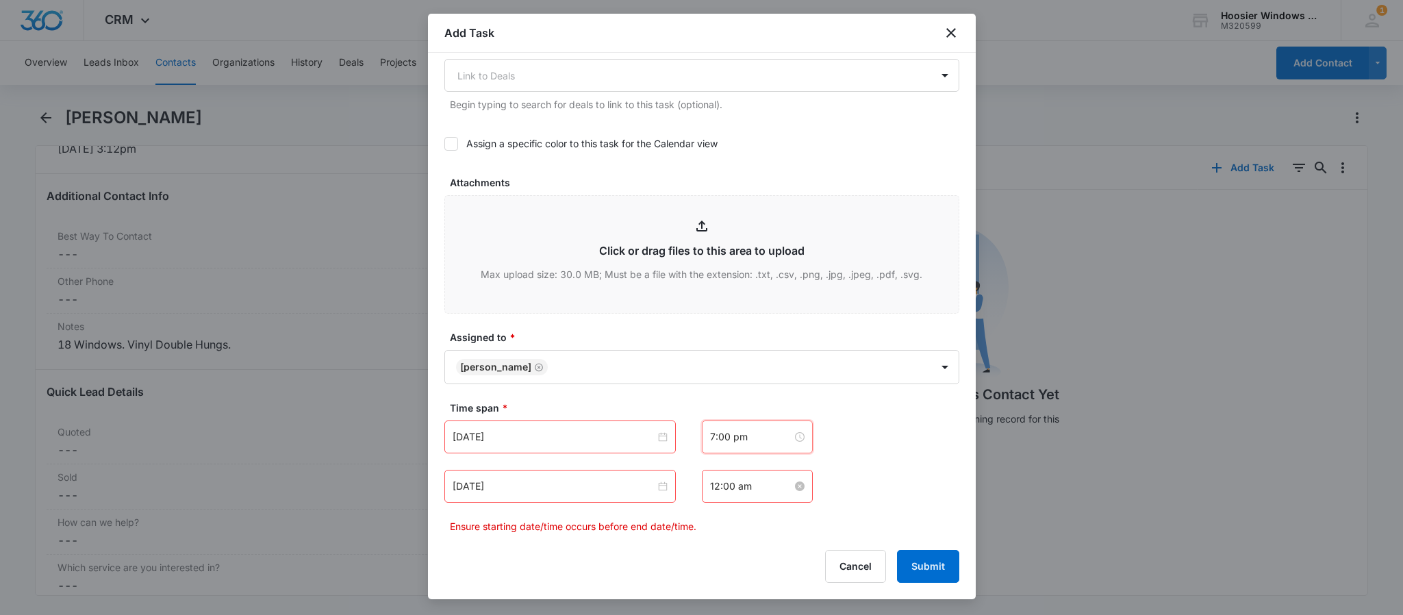
click at [744, 481] on input "12:00 am" at bounding box center [751, 486] width 82 height 15
click at [706, 403] on div "08" at bounding box center [712, 409] width 38 height 19
click at [783, 315] on div "PM" at bounding box center [790, 312] width 38 height 19
type input "8:00 pm"
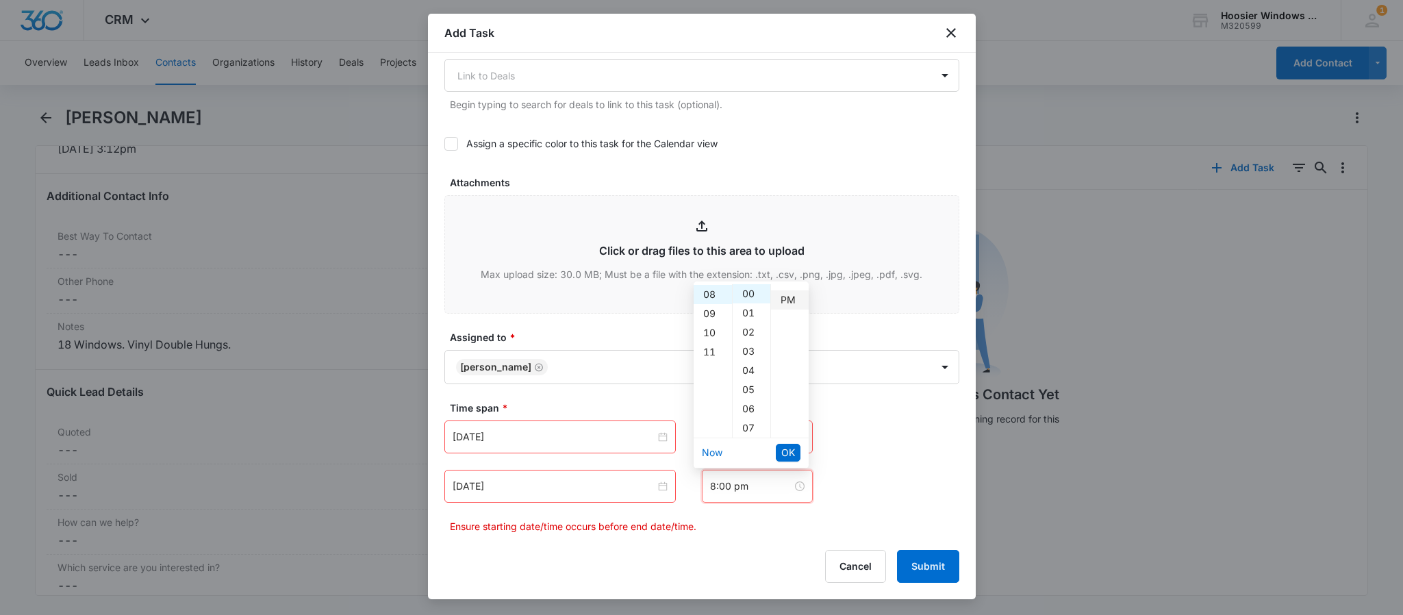
scroll to position [19, 0]
click at [777, 448] on button "OK" at bounding box center [788, 453] width 25 height 18
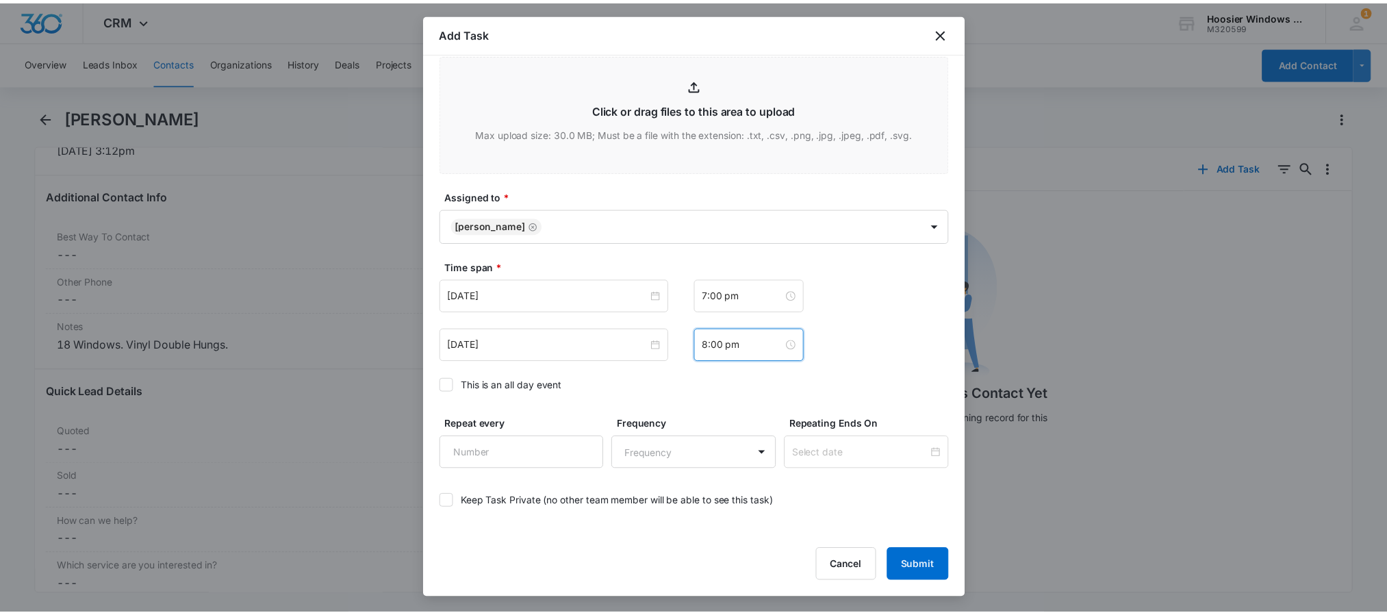
scroll to position [731, 0]
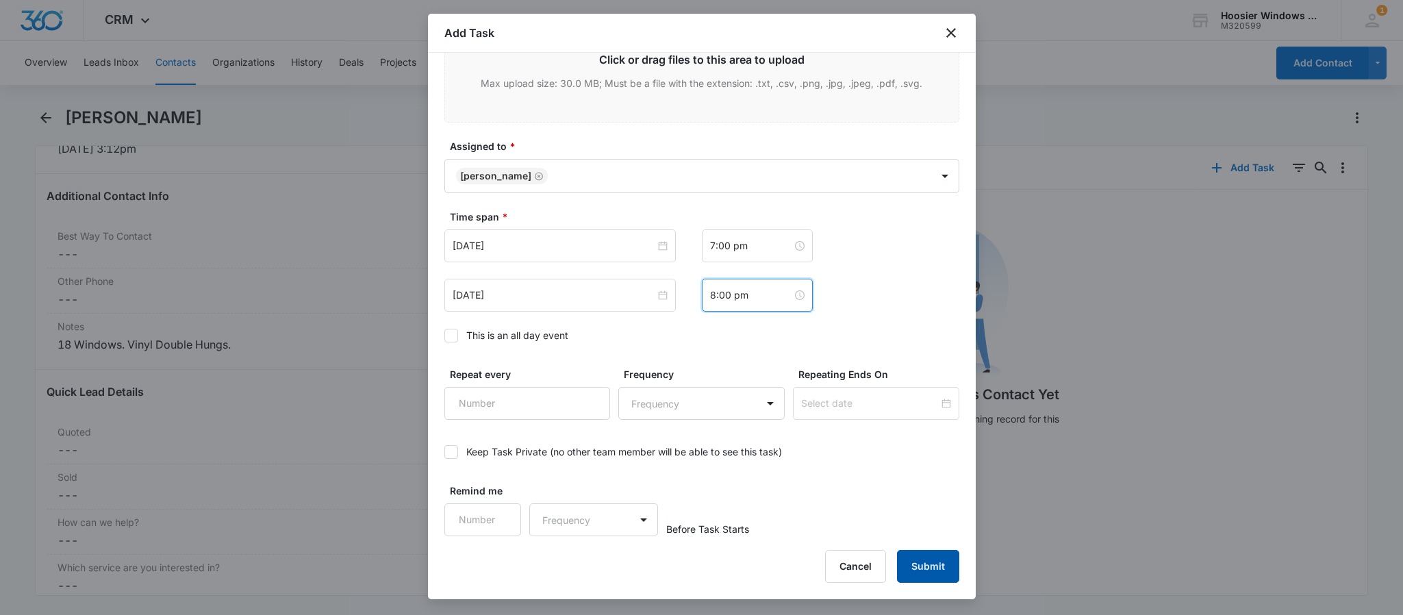
click at [922, 569] on button "Submit" at bounding box center [928, 566] width 62 height 33
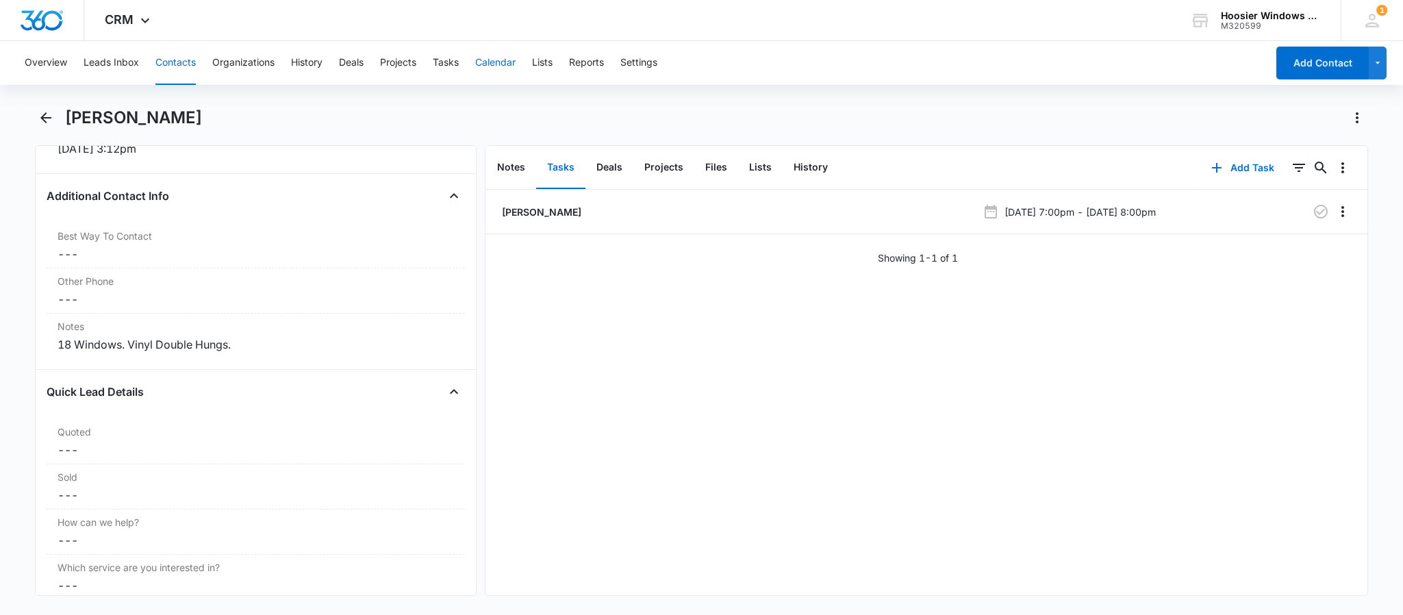
click at [504, 58] on button "Calendar" at bounding box center [495, 63] width 40 height 44
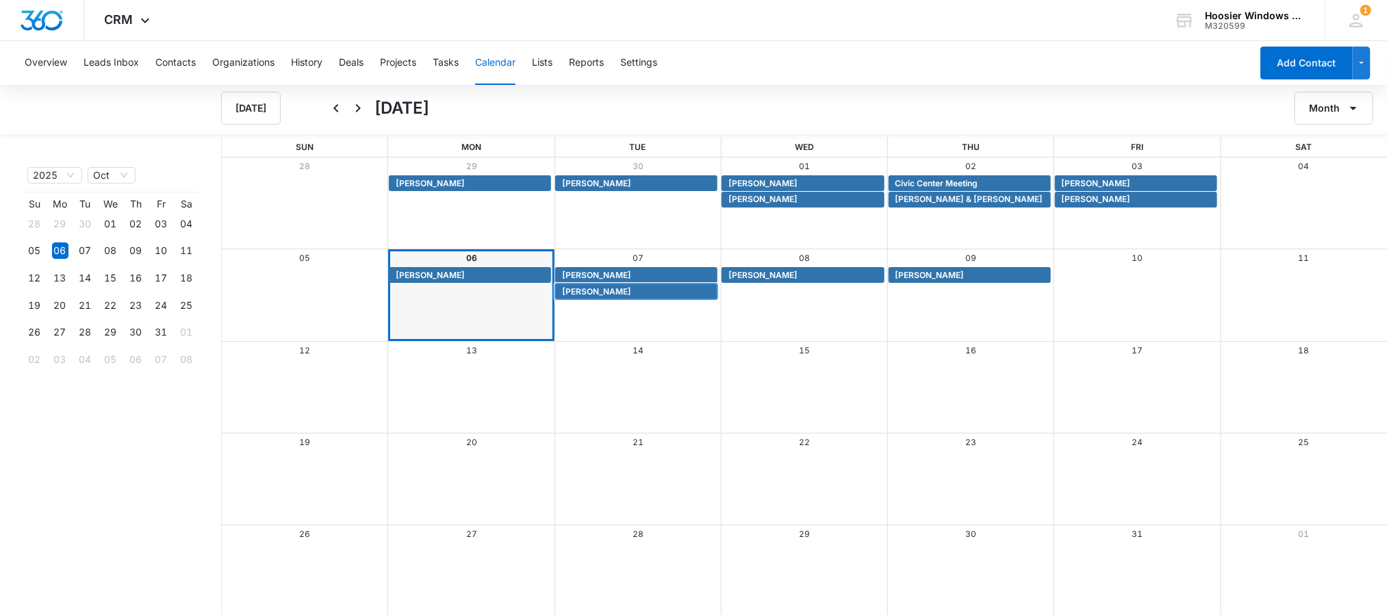
click at [611, 292] on span "[PERSON_NAME]" at bounding box center [638, 291] width 152 height 12
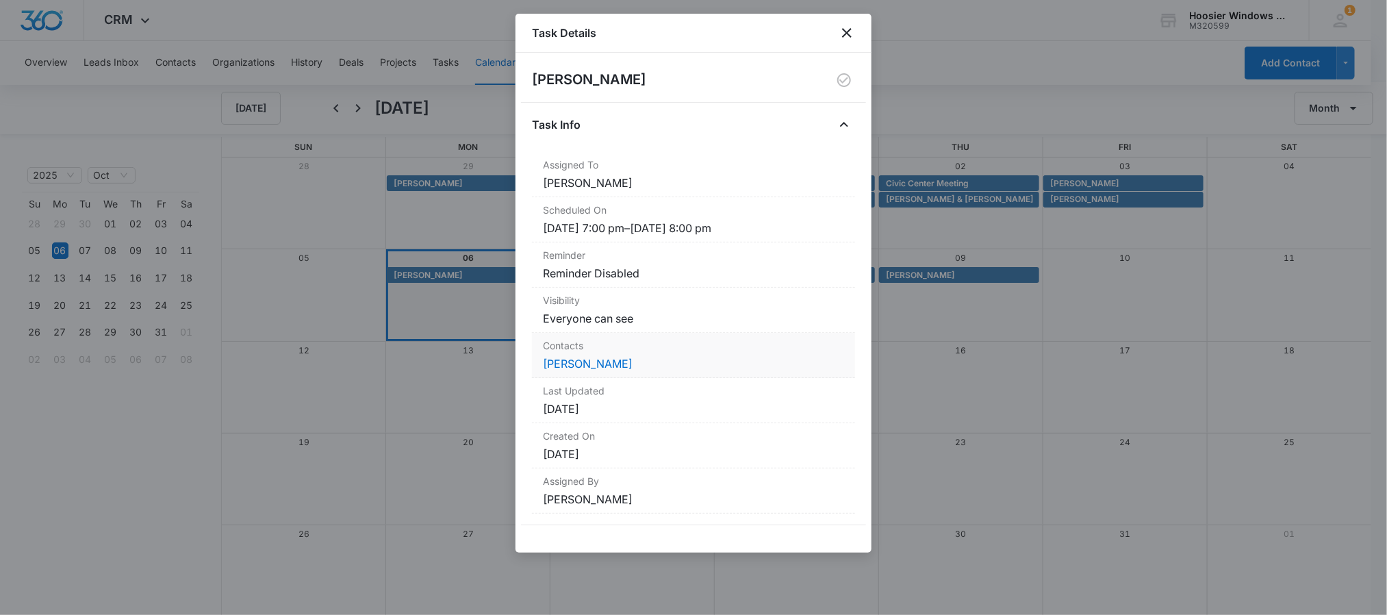
scroll to position [1, 0]
click at [552, 366] on link "[PERSON_NAME]" at bounding box center [588, 364] width 90 height 14
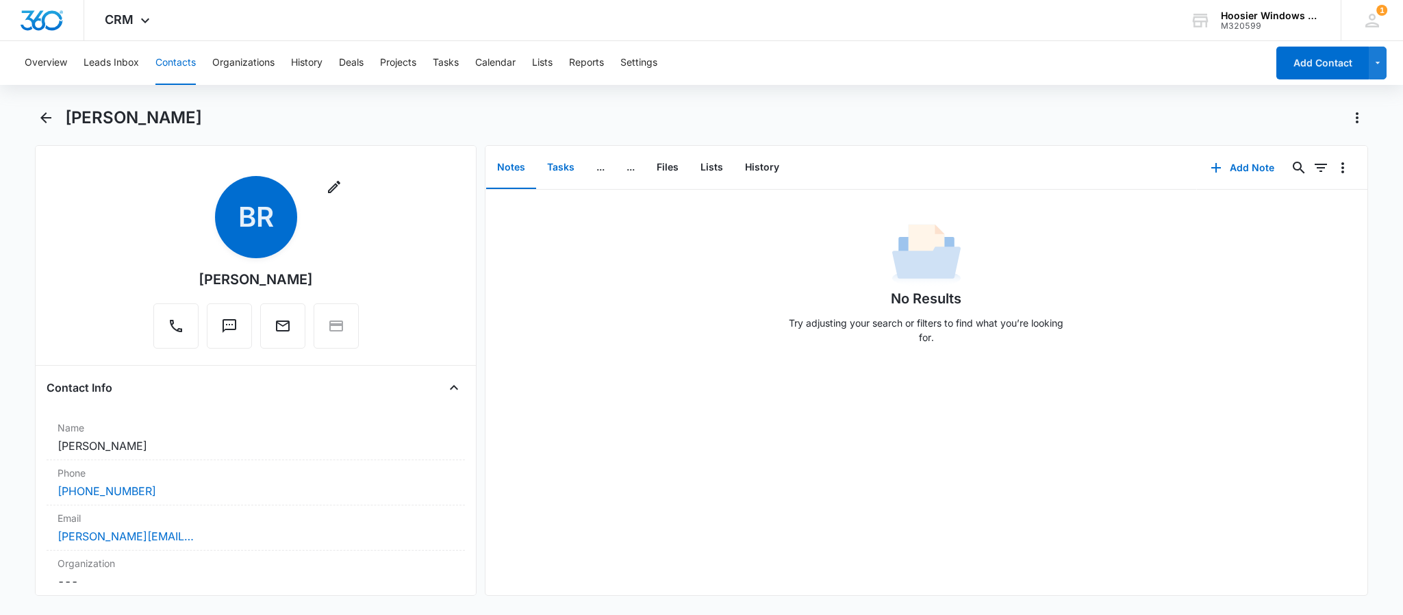
click at [557, 162] on button "Tasks" at bounding box center [560, 168] width 49 height 42
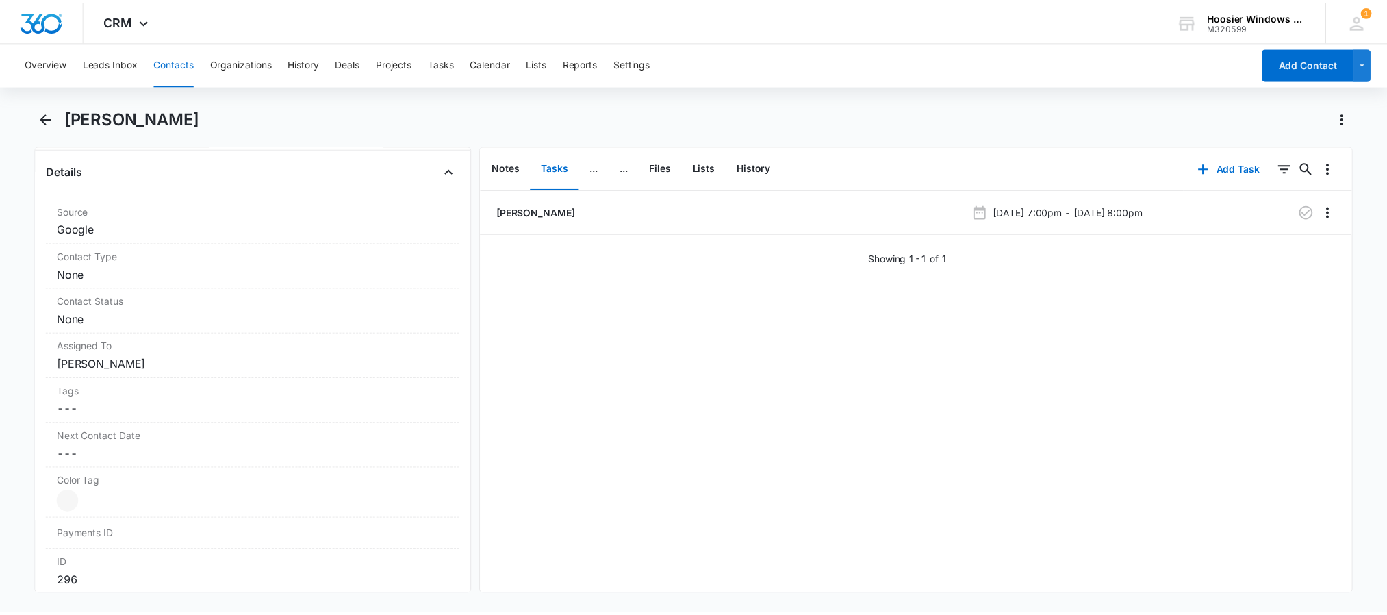
scroll to position [504, 0]
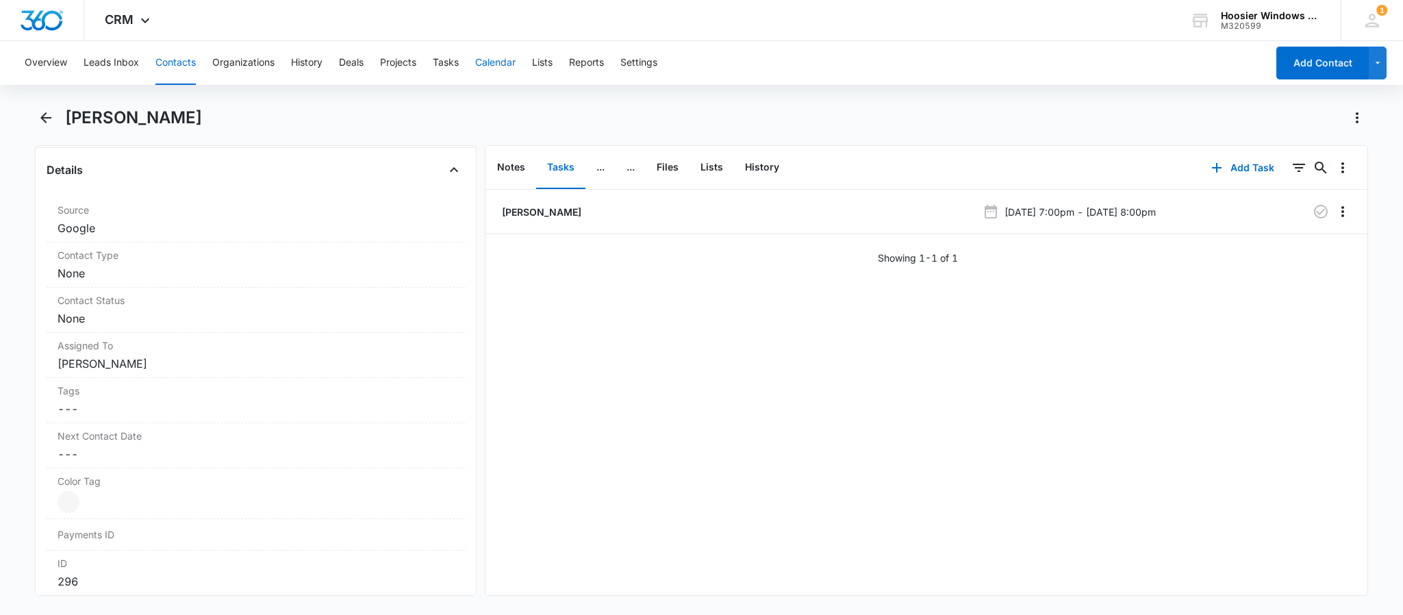
click at [481, 60] on button "Calendar" at bounding box center [495, 63] width 40 height 44
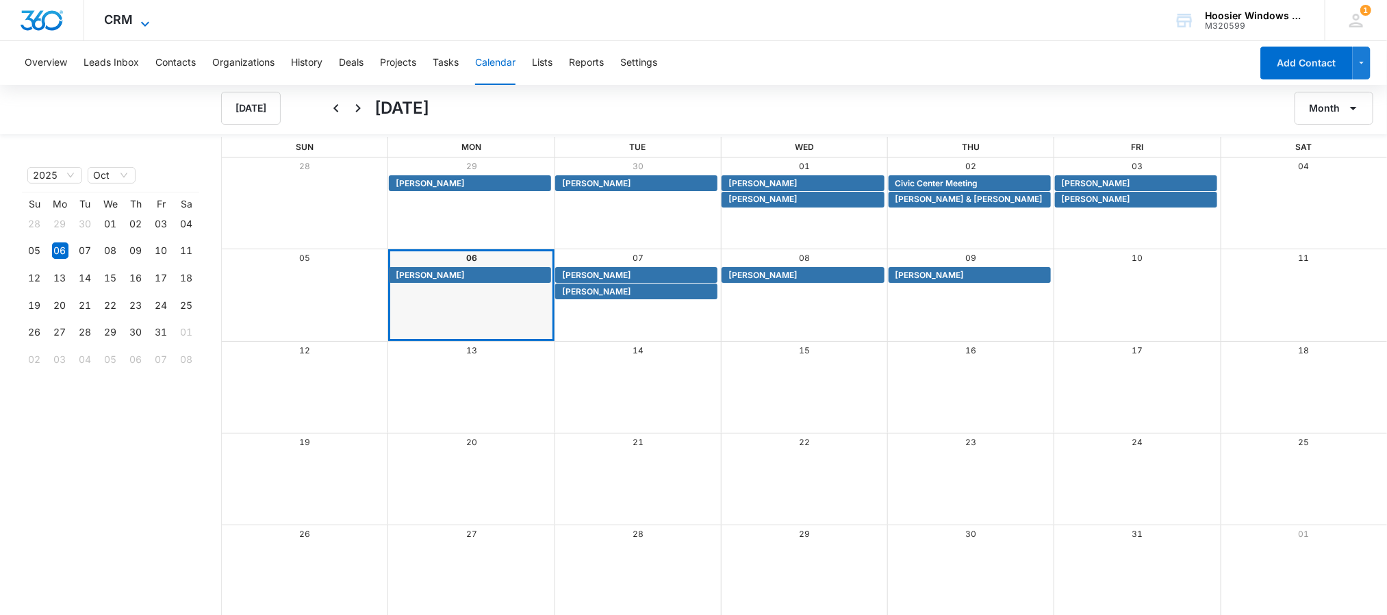
click at [151, 18] on icon at bounding box center [145, 24] width 16 height 16
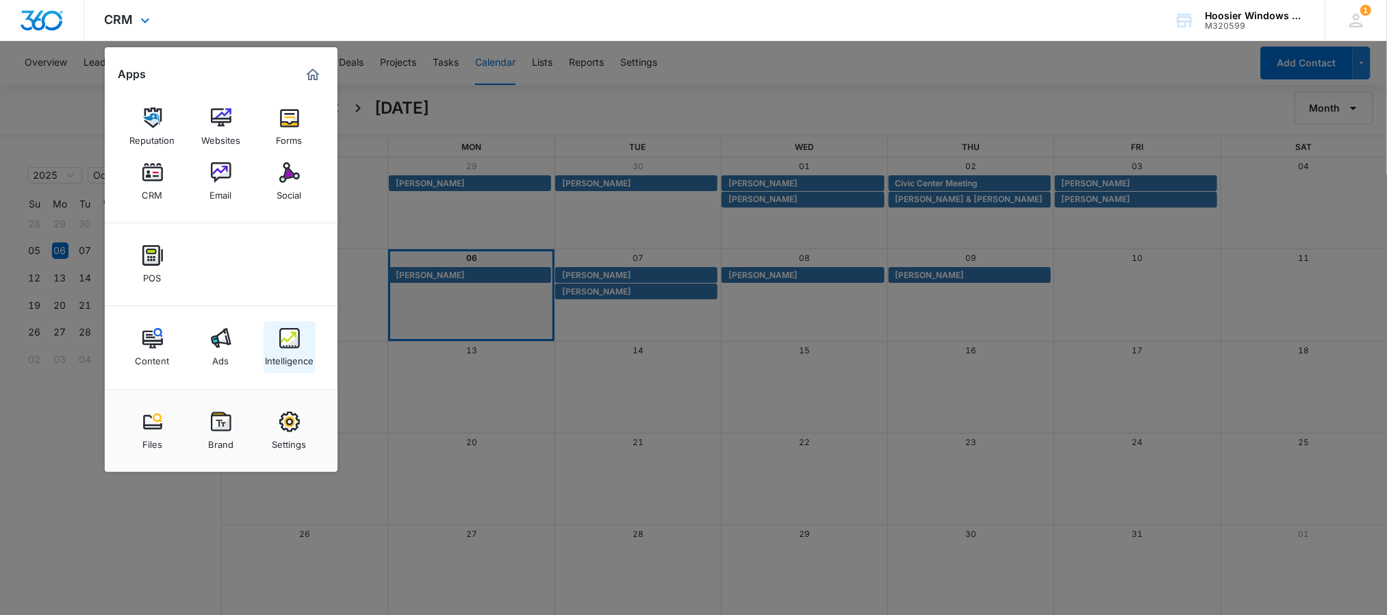
click at [288, 349] on div "Intelligence" at bounding box center [289, 357] width 49 height 18
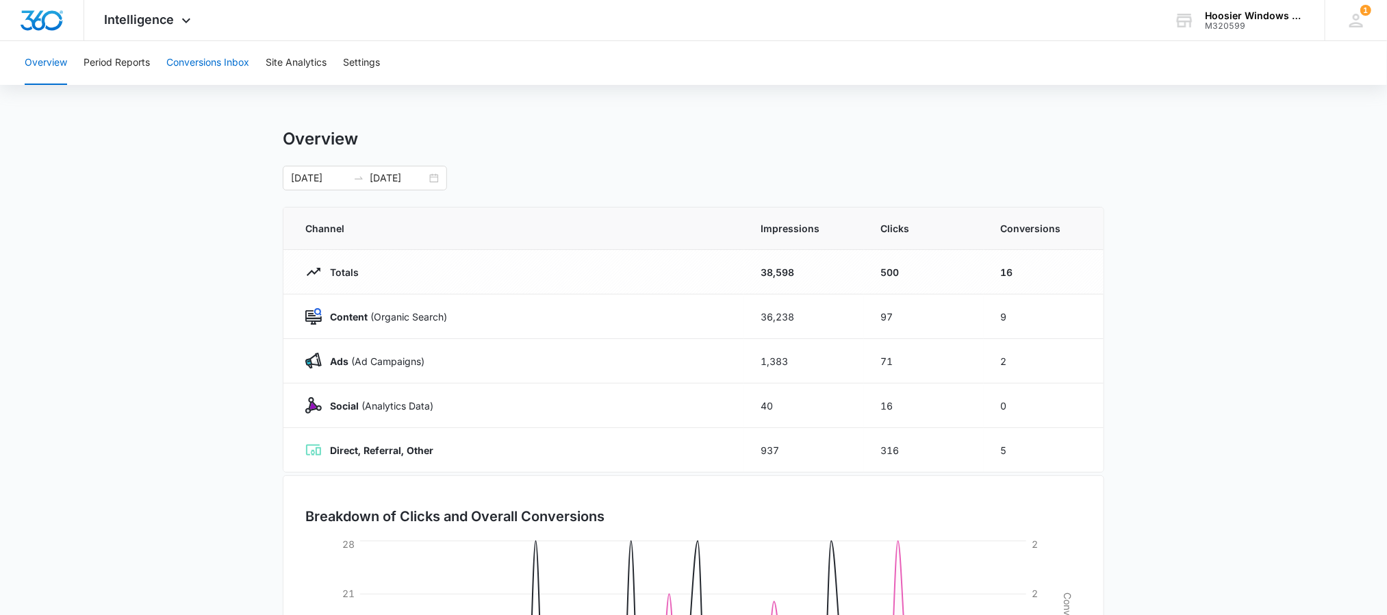
click at [231, 62] on button "Conversions Inbox" at bounding box center [207, 63] width 83 height 44
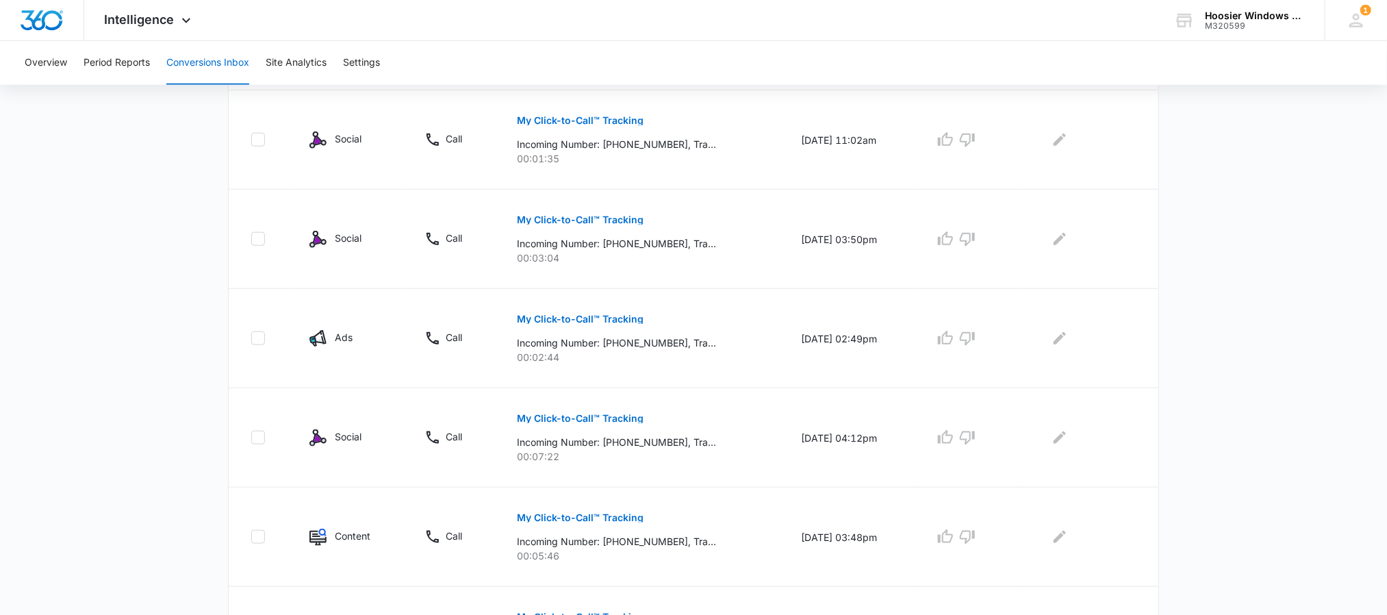
scroll to position [832, 0]
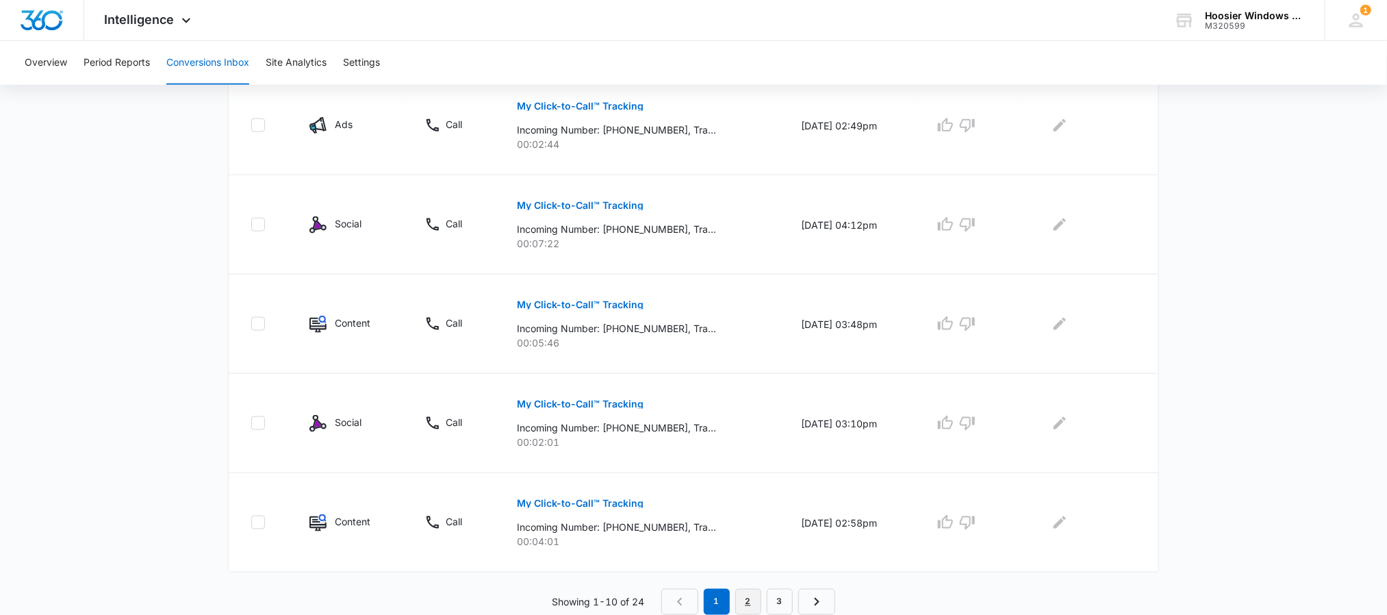
click at [752, 594] on link "2" at bounding box center [748, 602] width 26 height 26
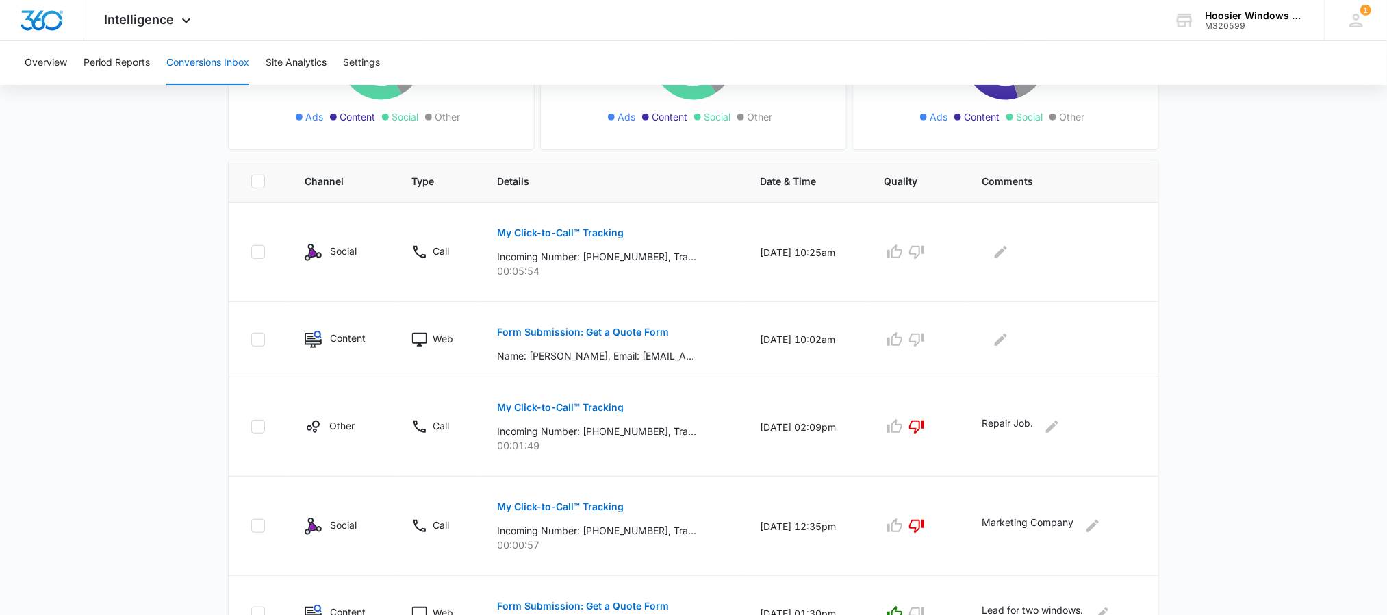
scroll to position [228, 0]
click at [620, 329] on p "Form Submission: Get a Quote Form" at bounding box center [583, 333] width 172 height 10
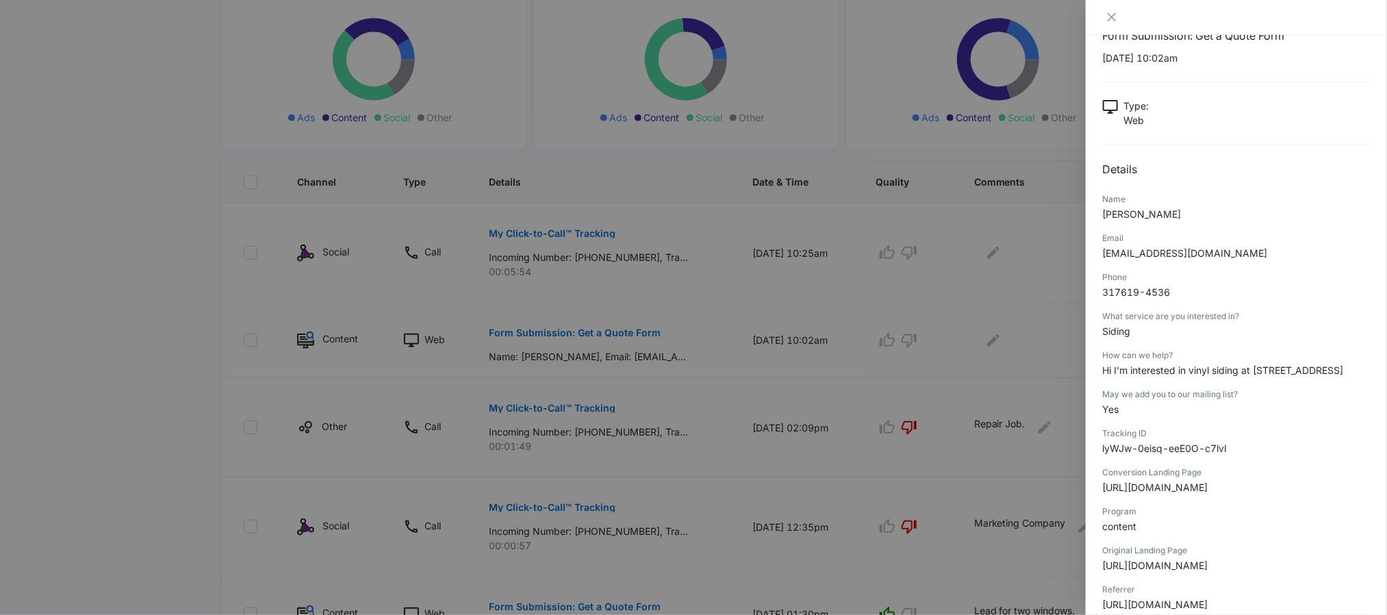
scroll to position [0, 0]
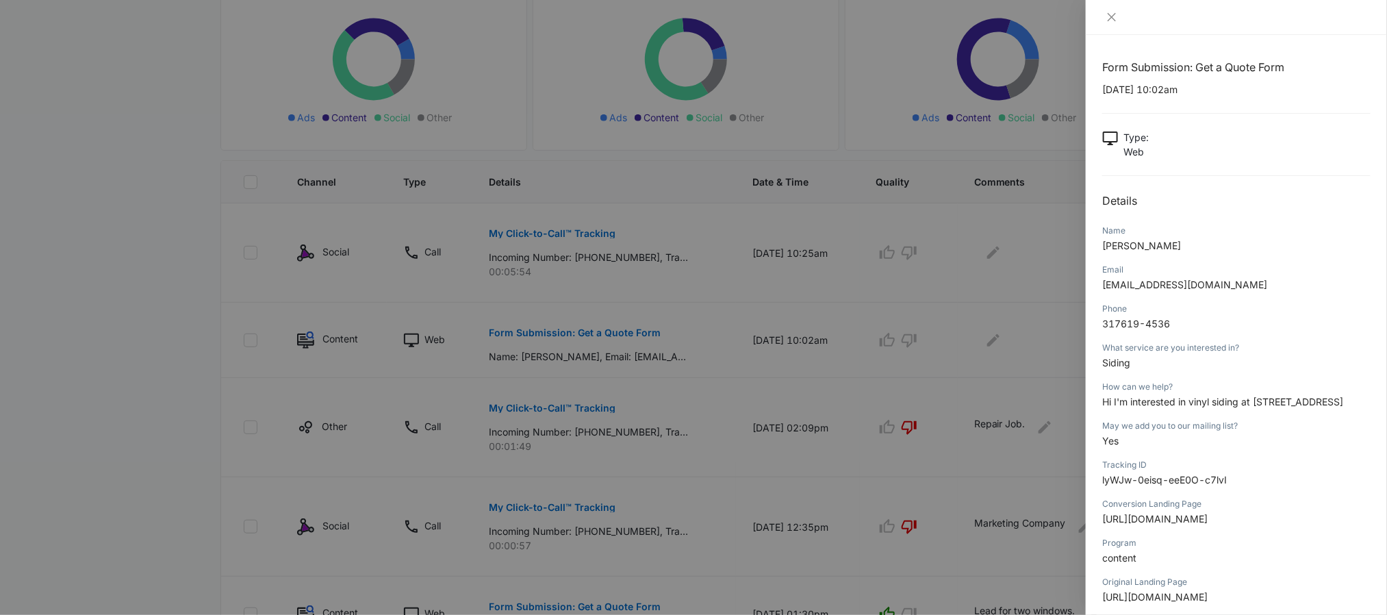
click at [818, 392] on div at bounding box center [693, 307] width 1387 height 615
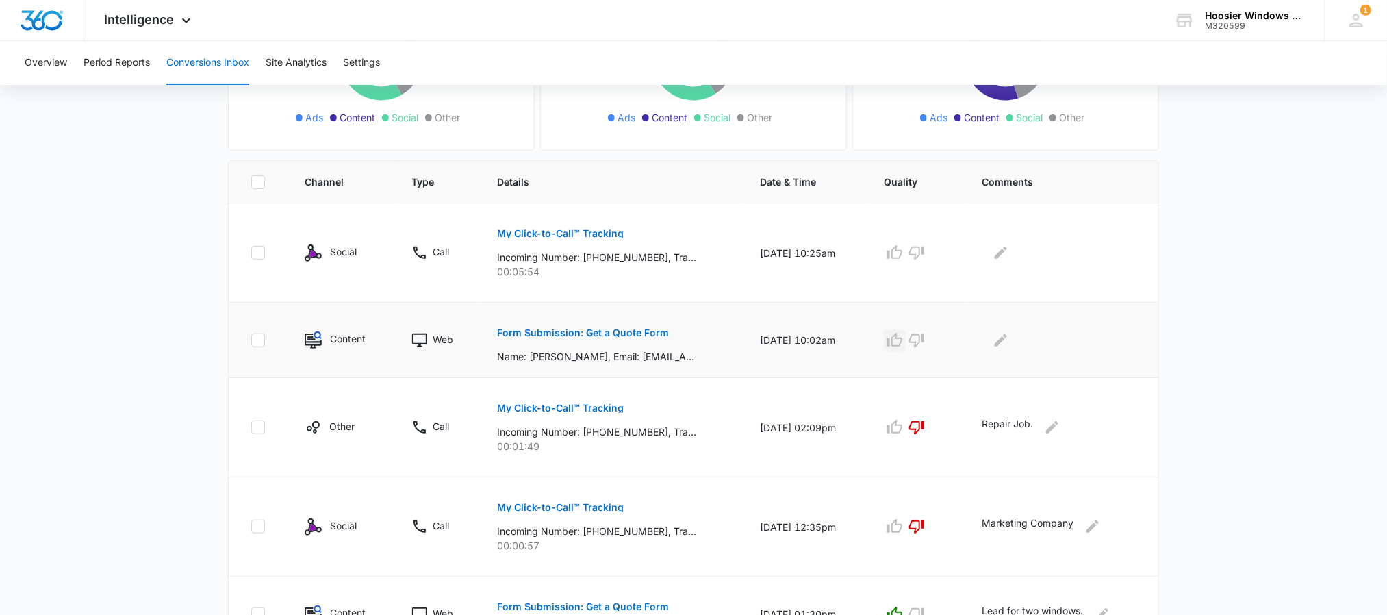
click at [902, 339] on icon "button" at bounding box center [894, 340] width 15 height 14
click at [1009, 348] on icon "Edit Comments" at bounding box center [1001, 340] width 16 height 16
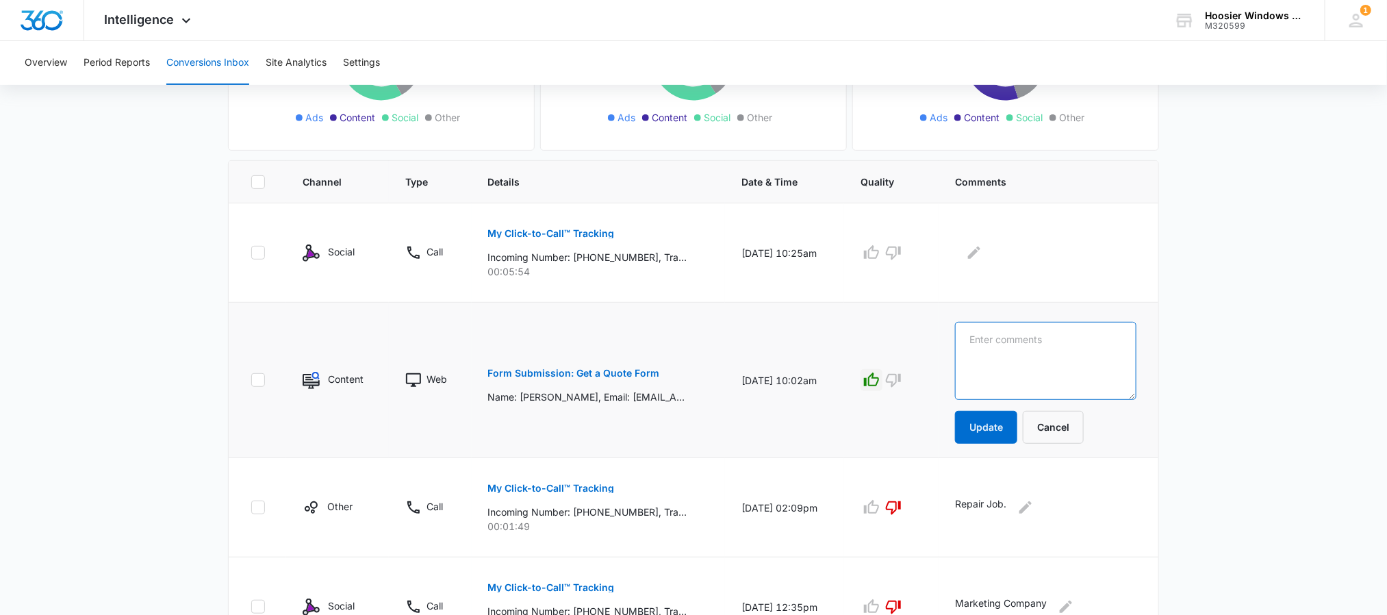
click at [1044, 339] on textarea at bounding box center [1045, 361] width 181 height 78
type textarea "Sold. Siding Job."
click at [1000, 442] on button "Update" at bounding box center [986, 427] width 62 height 33
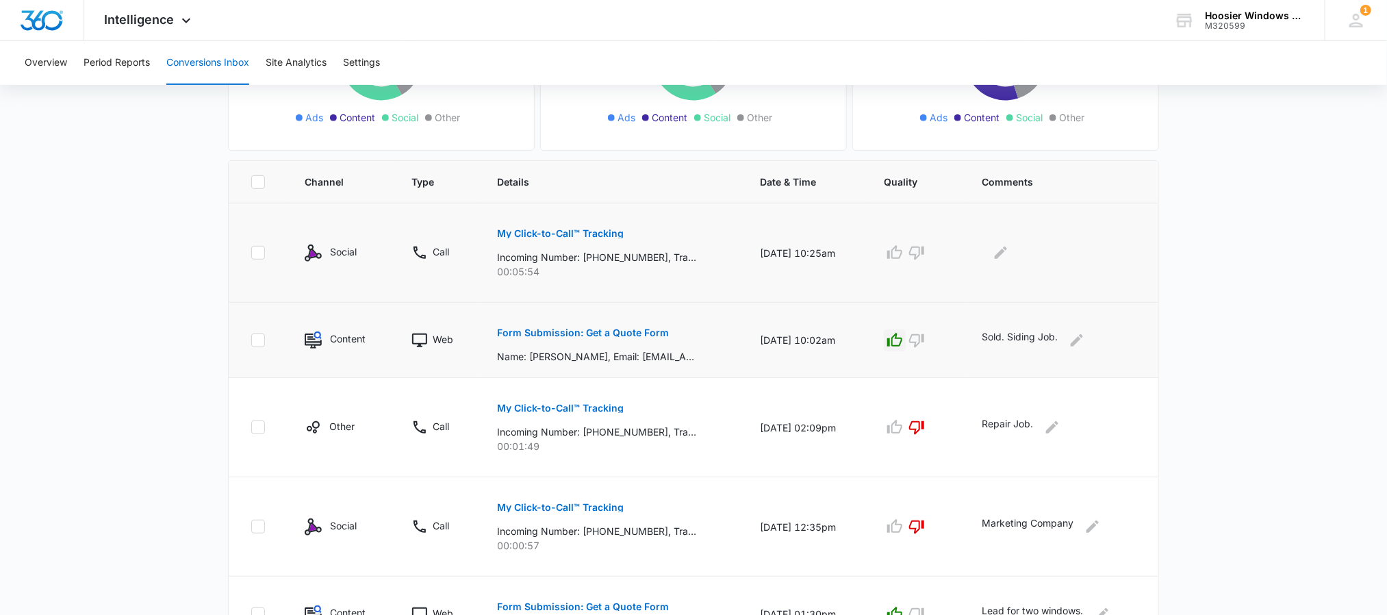
click at [551, 228] on button "My Click-to-Call™ Tracking" at bounding box center [560, 233] width 127 height 33
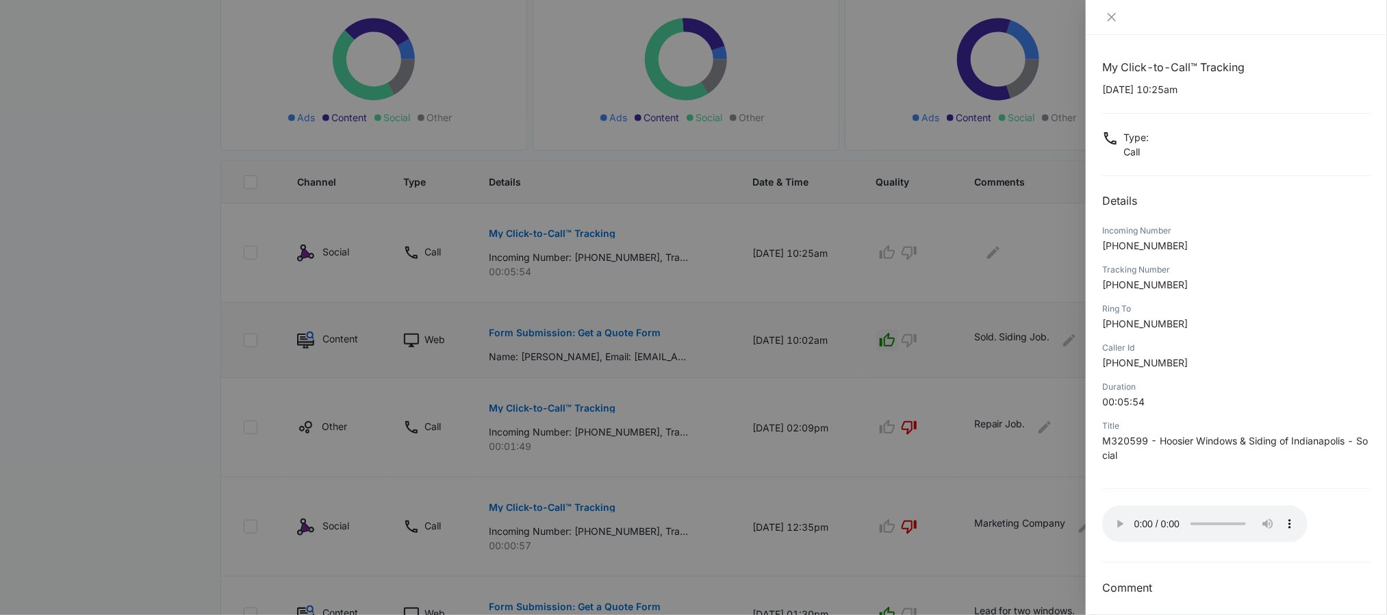
click at [840, 284] on div at bounding box center [693, 307] width 1387 height 615
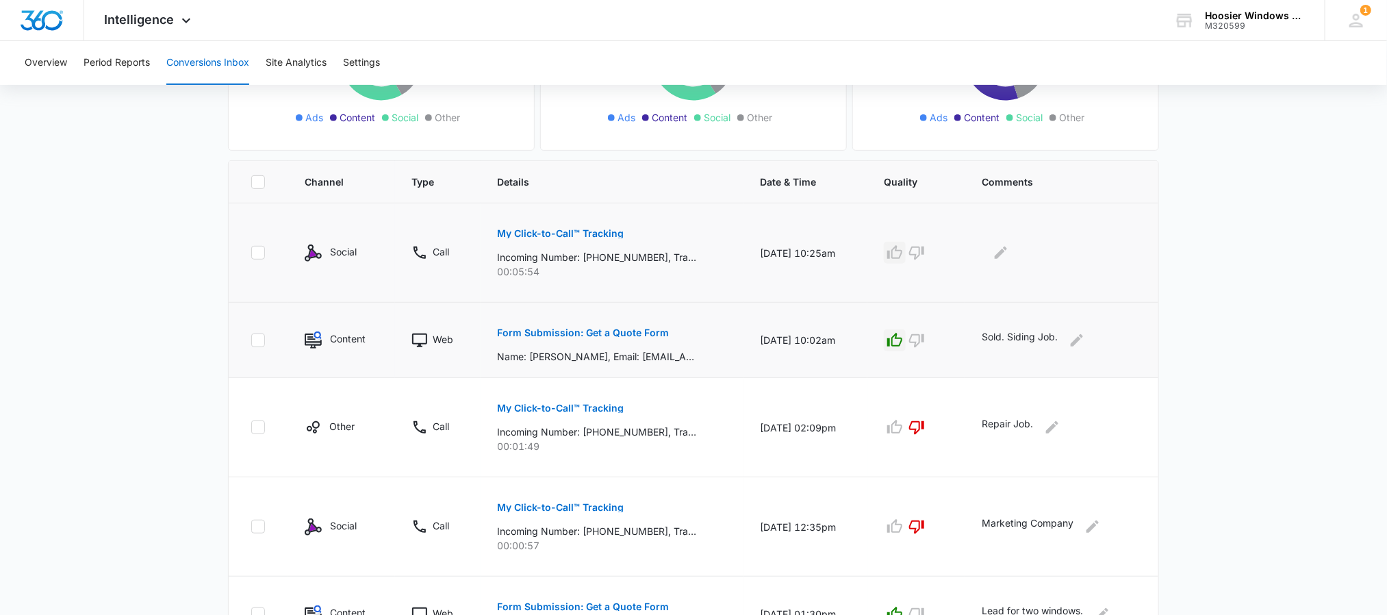
click at [903, 251] on icon "button" at bounding box center [895, 252] width 16 height 16
click at [1009, 251] on icon "Edit Comments" at bounding box center [1001, 252] width 16 height 16
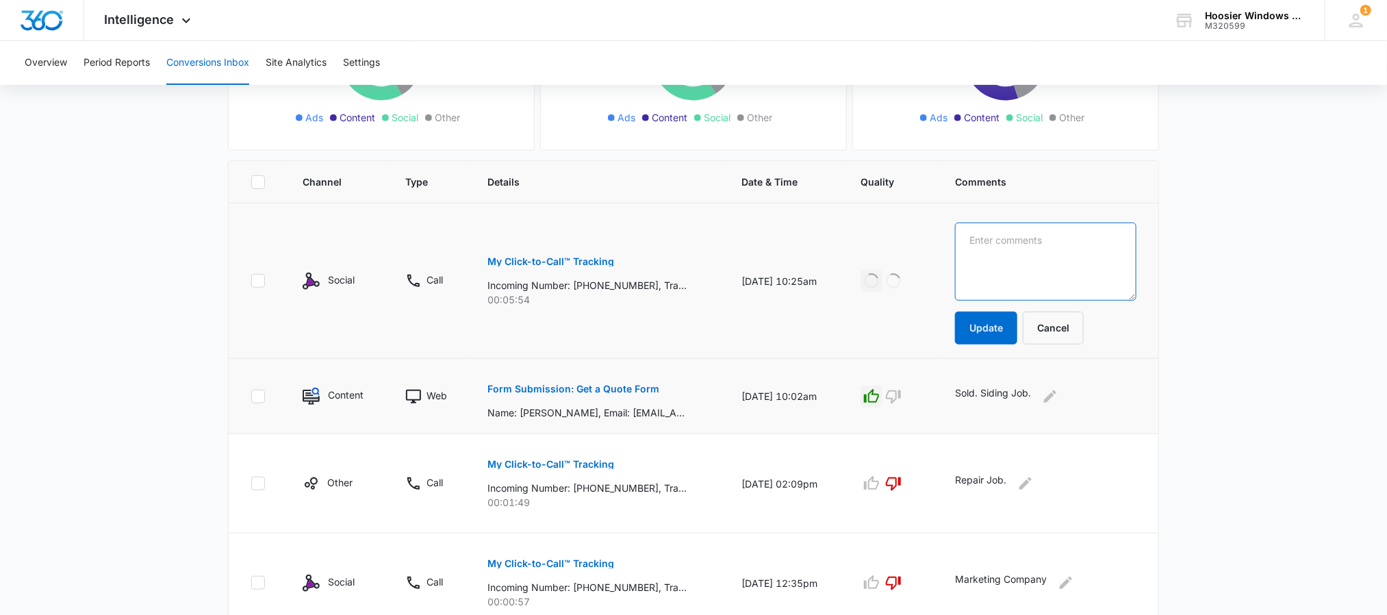
click at [1017, 253] on textarea at bounding box center [1045, 261] width 181 height 78
type textarea "Lead. [PERSON_NAME], still working."
click at [1015, 329] on button "Update" at bounding box center [986, 327] width 62 height 33
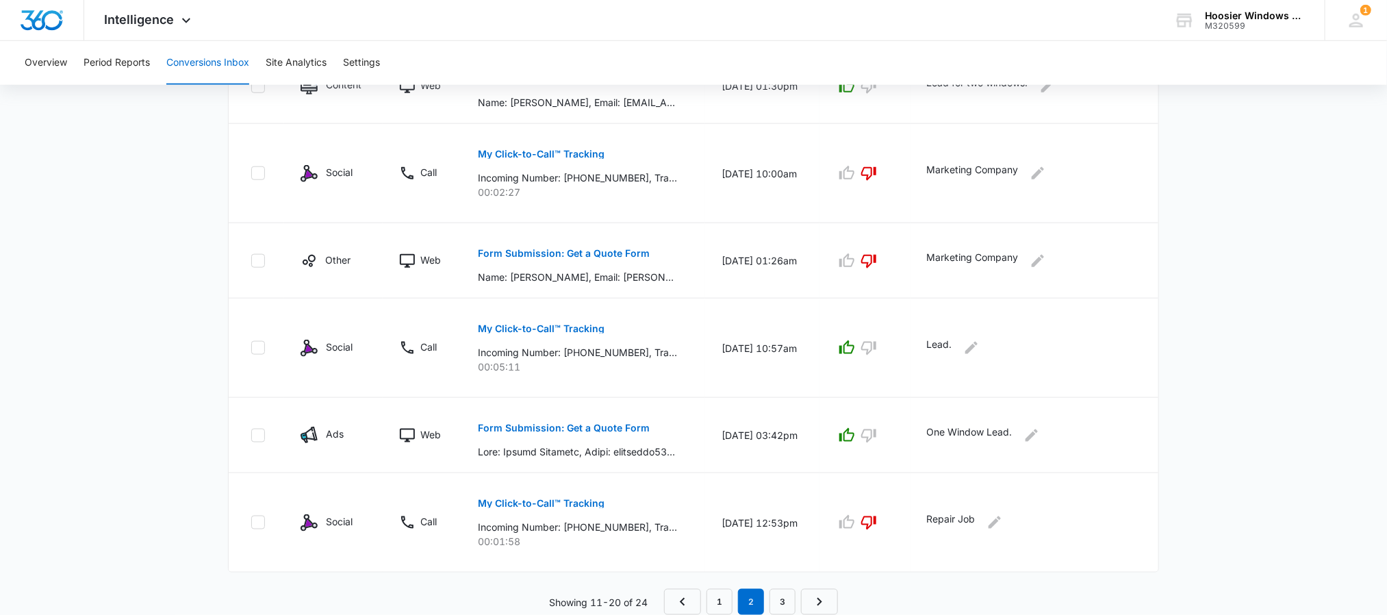
scroll to position [760, 0]
click at [709, 592] on link "1" at bounding box center [719, 602] width 26 height 26
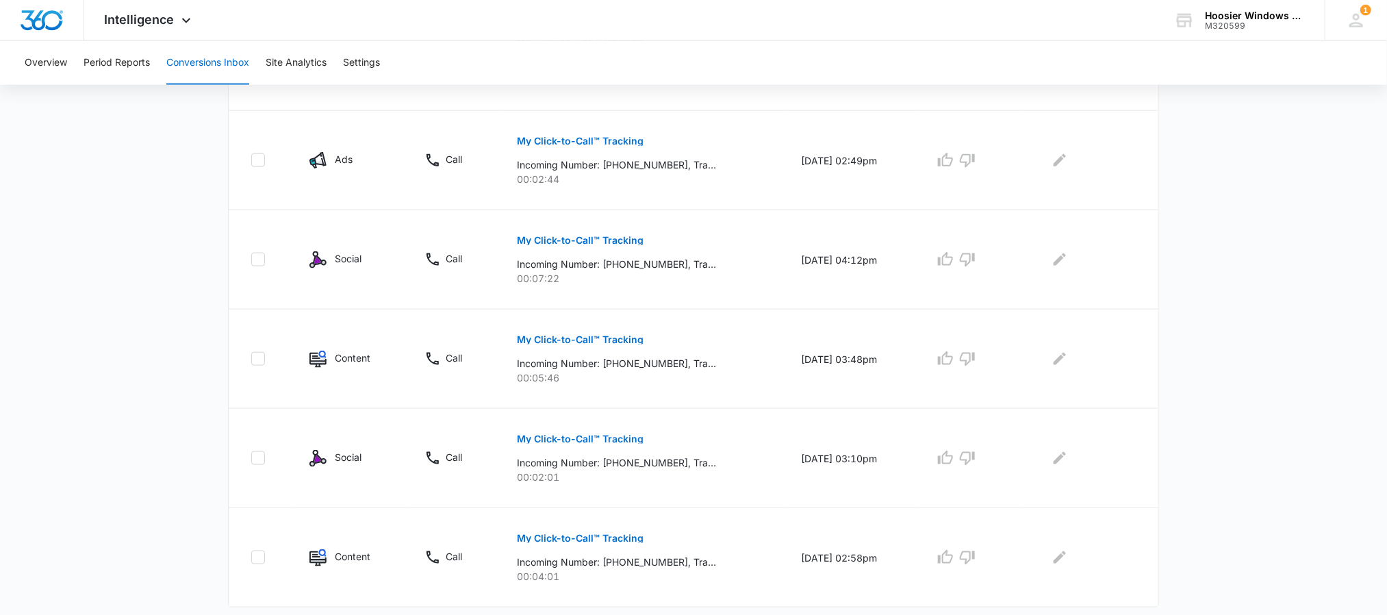
scroll to position [832, 0]
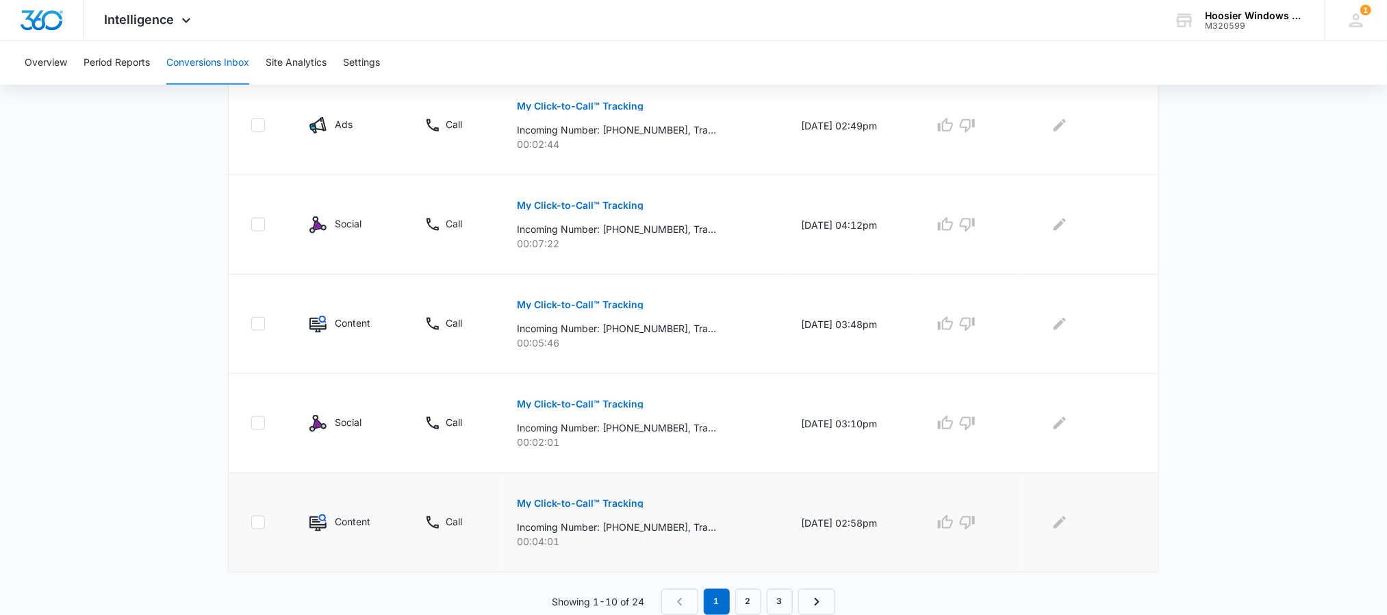
click at [559, 503] on p "My Click-to-Call™ Tracking" at bounding box center [580, 503] width 127 height 10
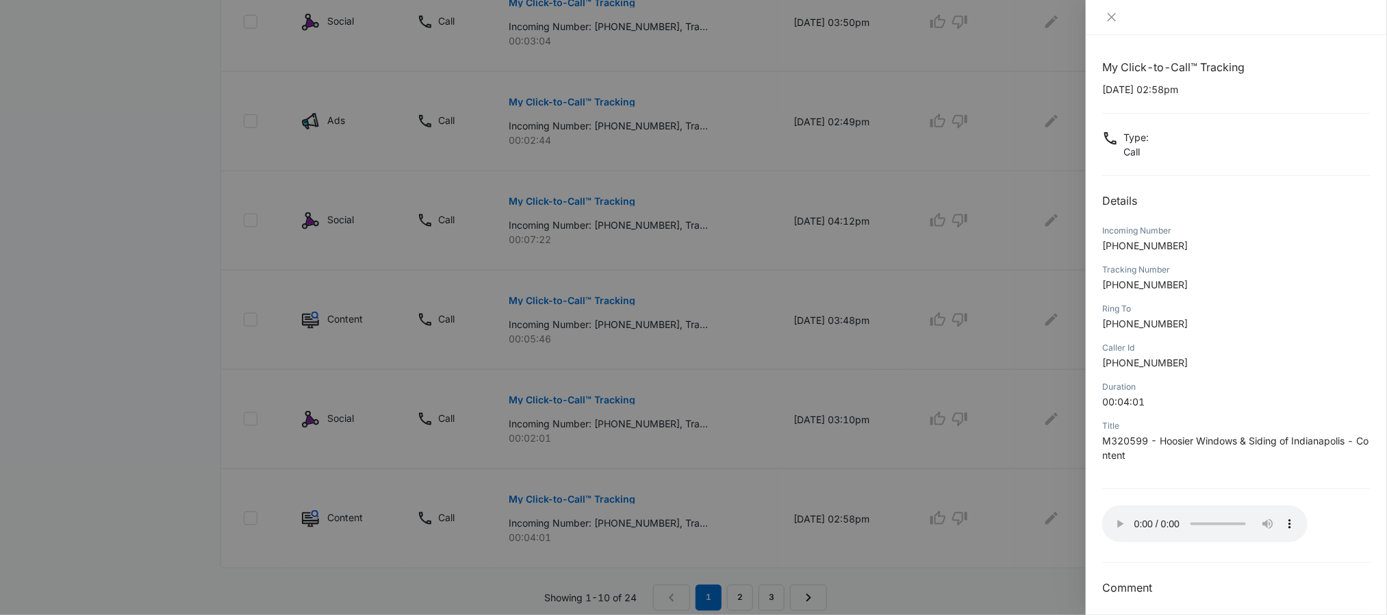
scroll to position [10, 0]
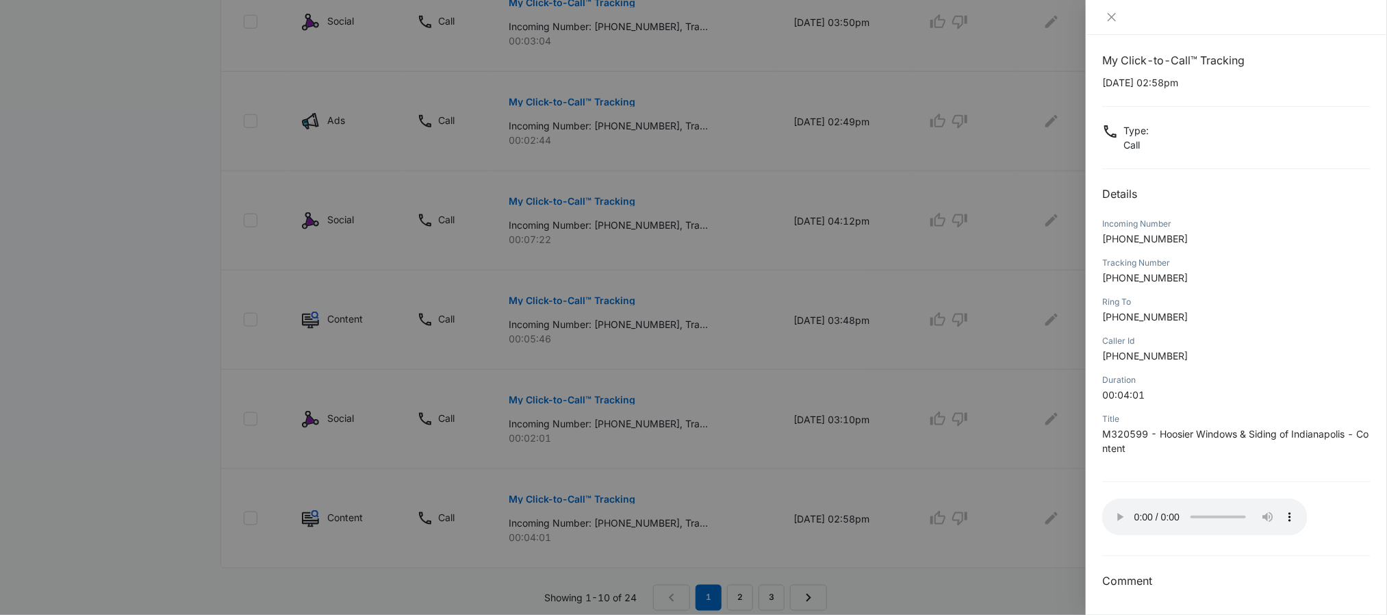
click at [878, 487] on div at bounding box center [693, 307] width 1387 height 615
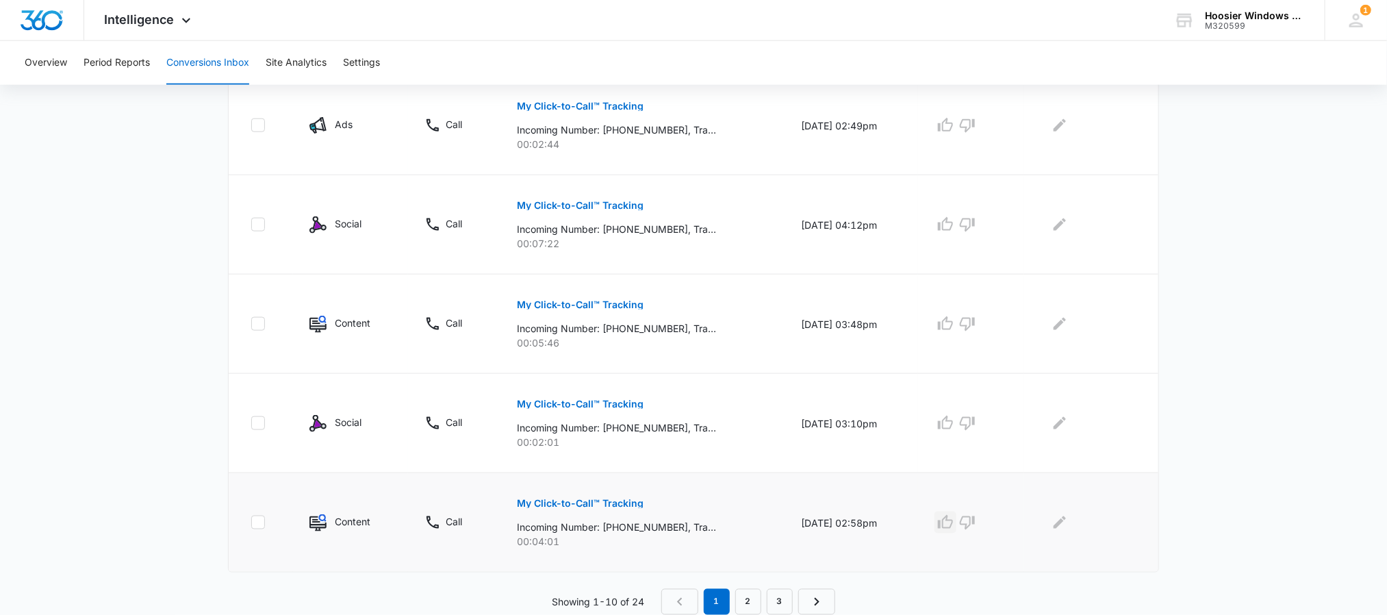
click at [951, 518] on icon "button" at bounding box center [945, 522] width 16 height 16
click at [945, 321] on icon "button" at bounding box center [945, 324] width 16 height 16
click at [1062, 321] on icon "Edit Comments" at bounding box center [1060, 324] width 16 height 16
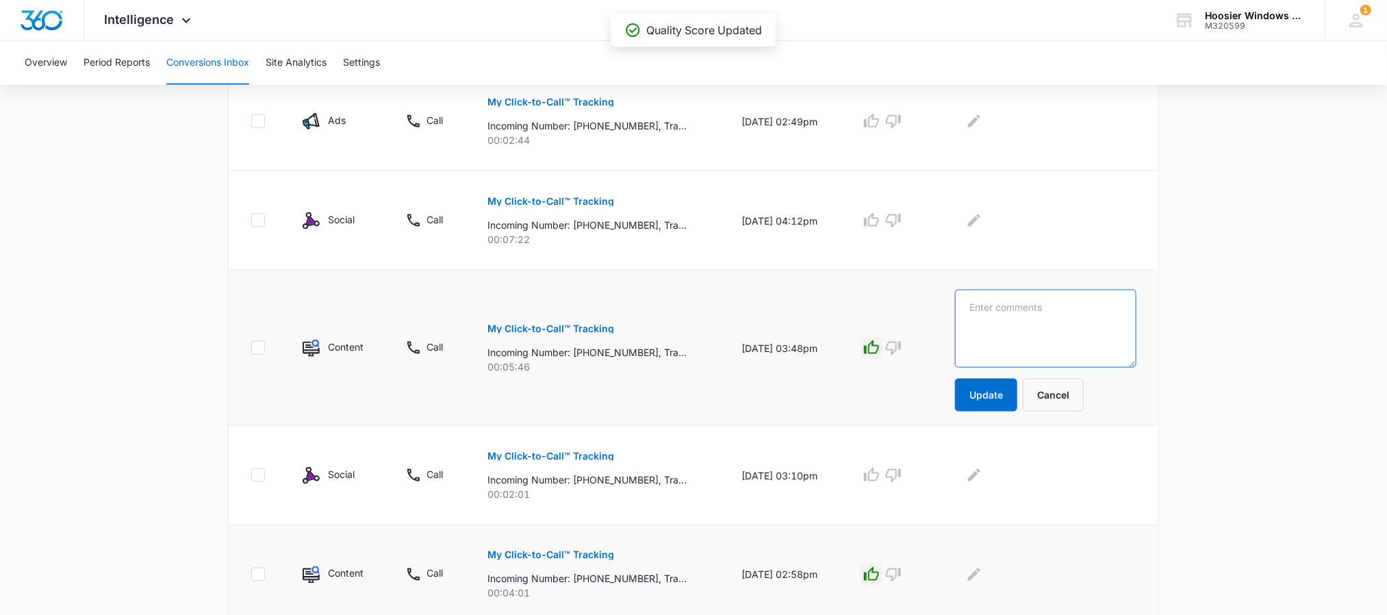
click at [1084, 327] on textarea at bounding box center [1045, 329] width 181 height 78
type textarea "Lead Set. Called day before."
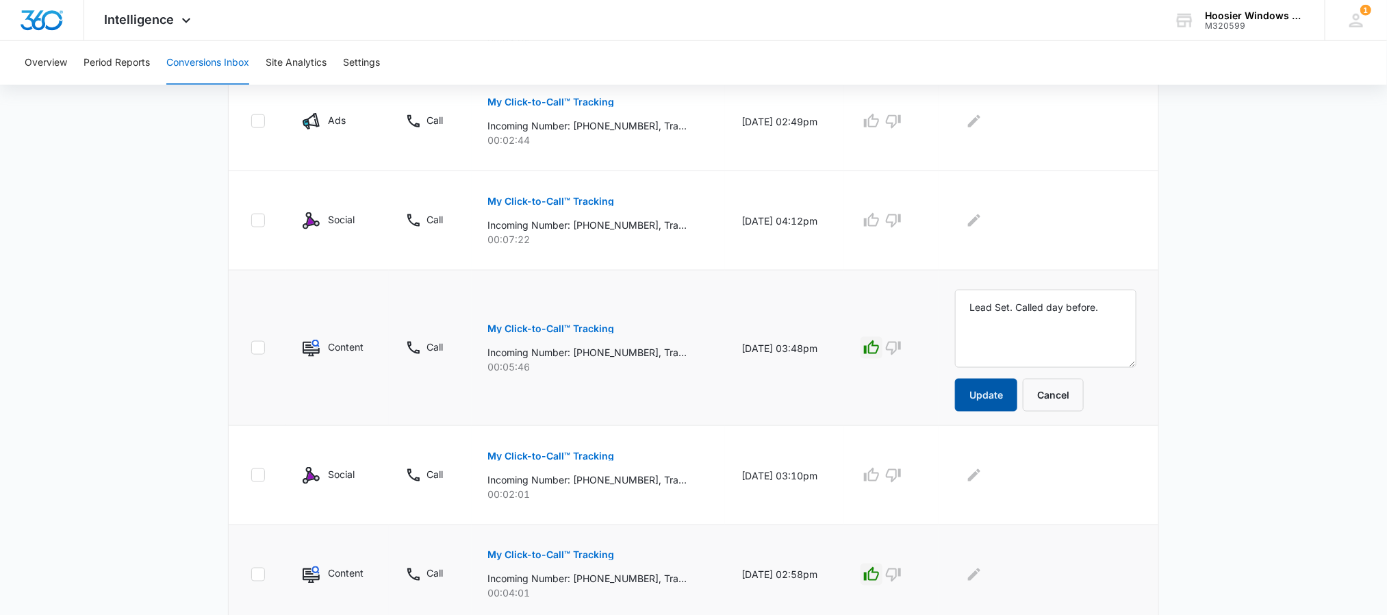
click at [998, 400] on button "Update" at bounding box center [986, 395] width 62 height 33
click at [999, 420] on td "Lead Set. Called day before. Update Cancel" at bounding box center [1049, 347] width 220 height 155
click at [996, 411] on button "Update" at bounding box center [986, 395] width 62 height 33
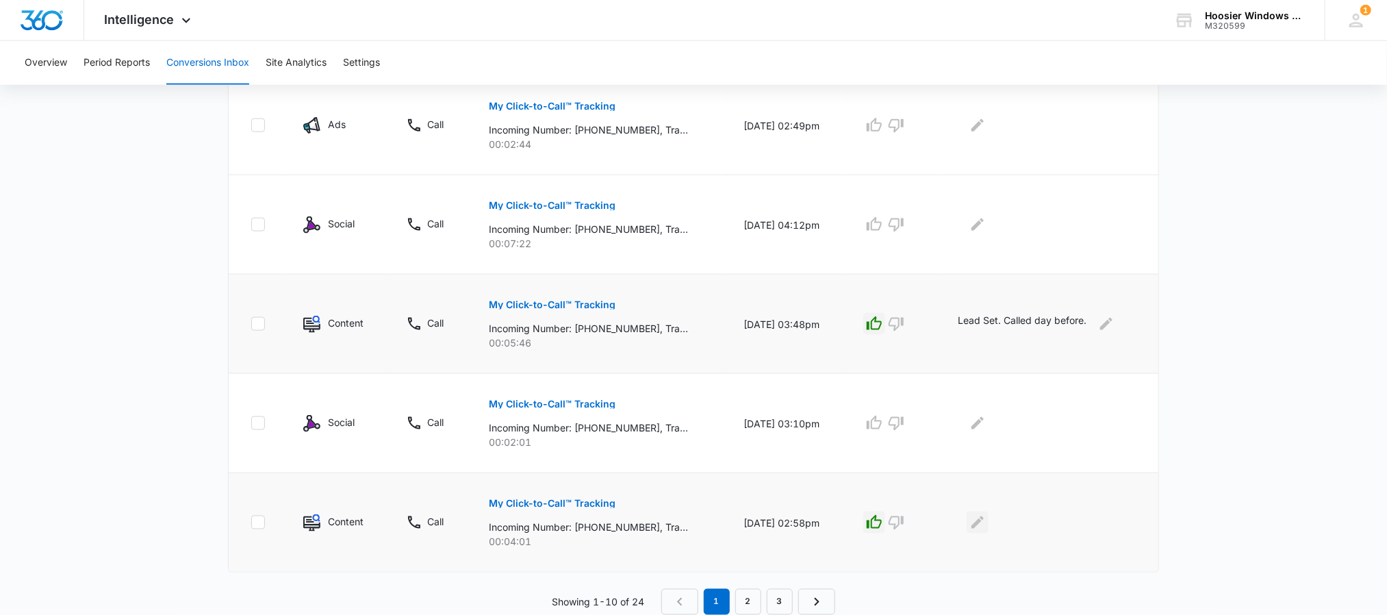
click at [986, 531] on button "Edit Comments" at bounding box center [978, 522] width 22 height 22
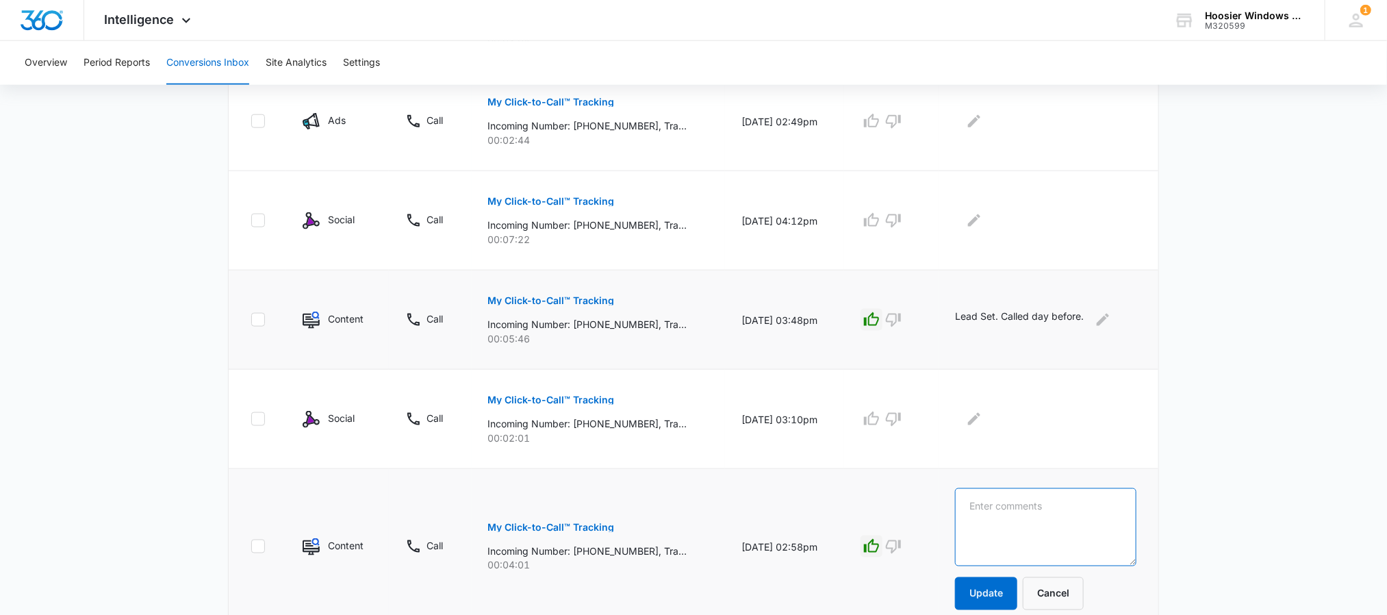
click at [1013, 507] on textarea at bounding box center [1045, 527] width 181 height 78
type textarea "Lead Set. Windows."
click at [991, 604] on button "Update" at bounding box center [986, 593] width 62 height 33
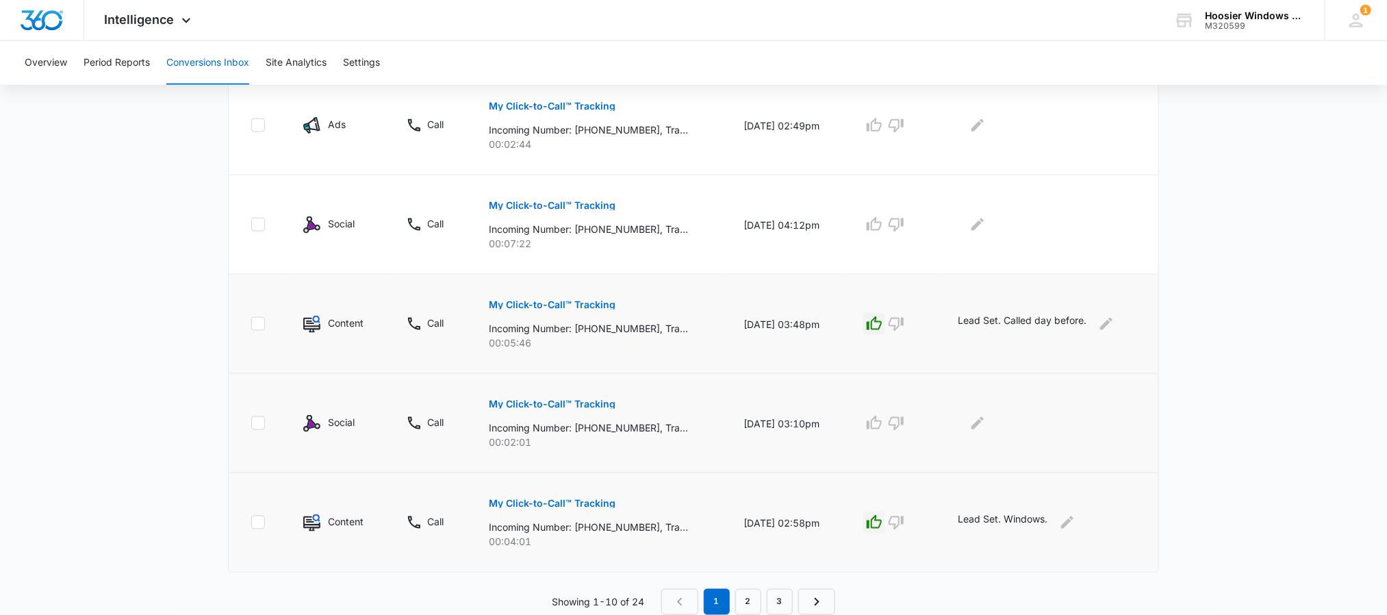
click at [571, 401] on p "My Click-to-Call™ Tracking" at bounding box center [552, 404] width 127 height 10
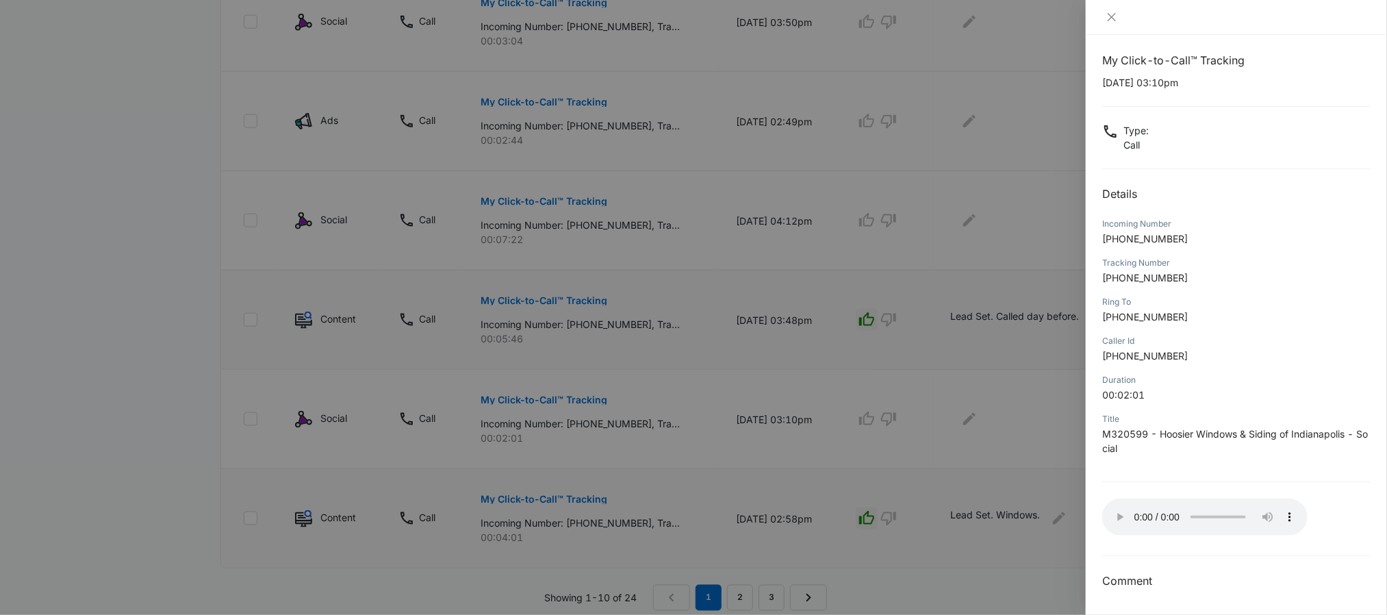
click at [1040, 458] on div at bounding box center [693, 307] width 1387 height 615
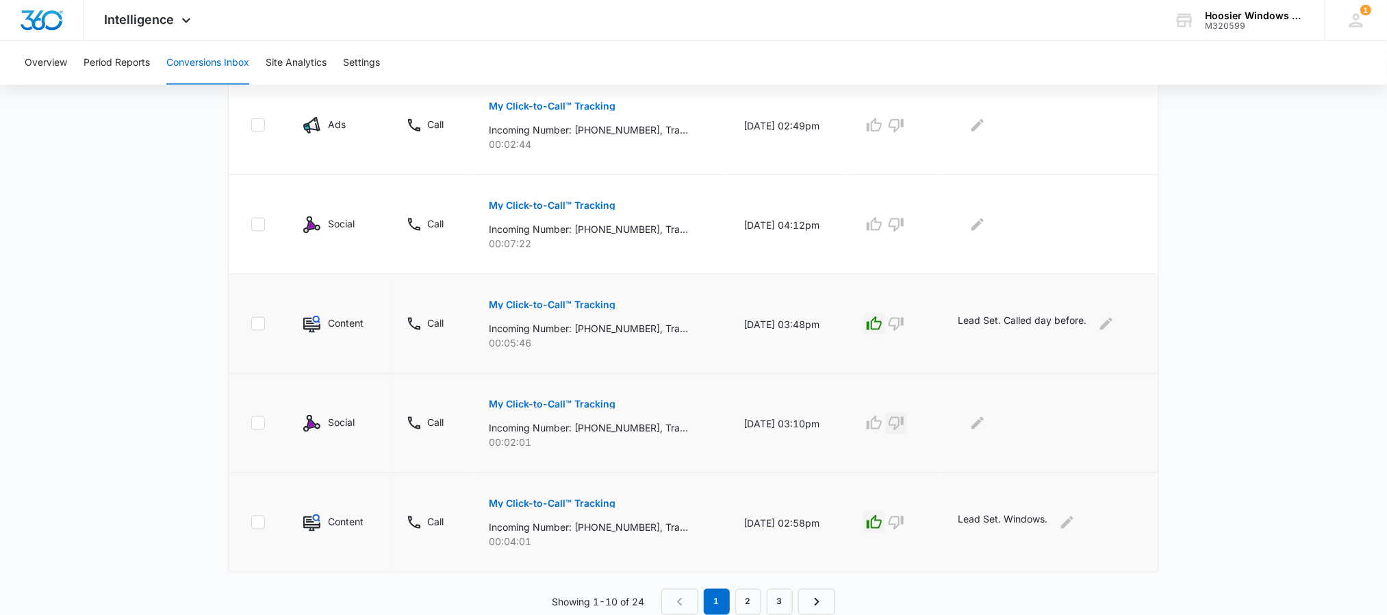
click at [904, 422] on icon "button" at bounding box center [896, 424] width 15 height 14
click at [978, 427] on icon "Edit Comments" at bounding box center [977, 423] width 12 height 12
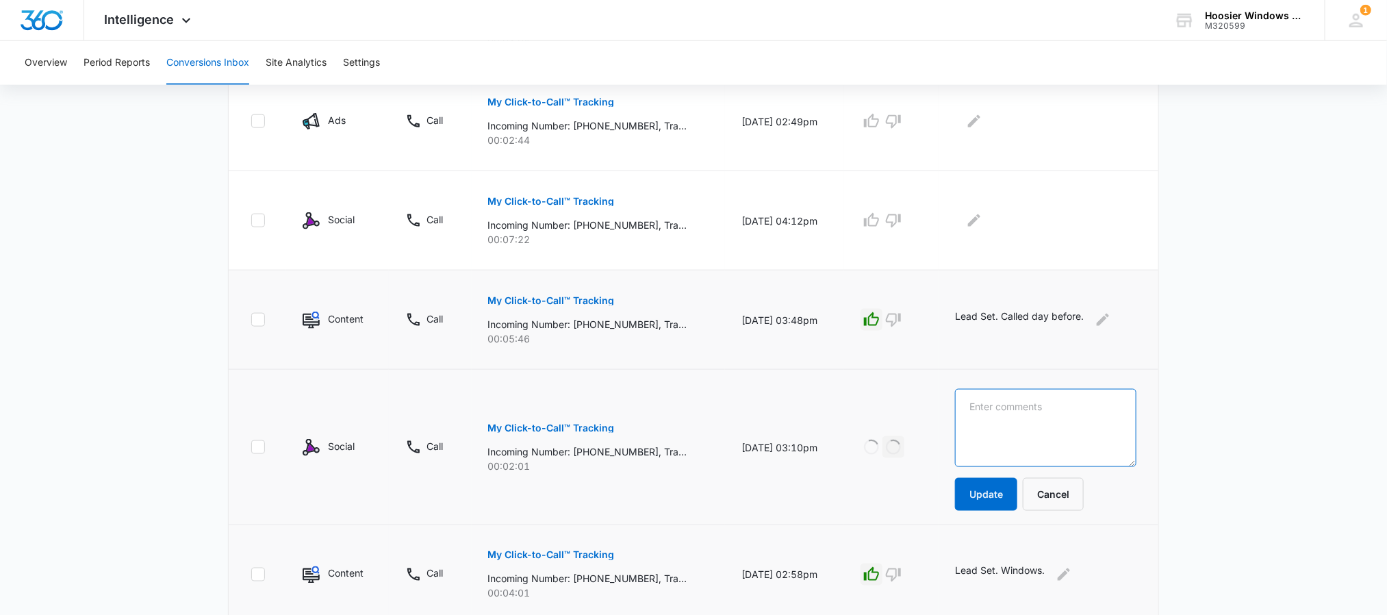
click at [1019, 419] on textarea at bounding box center [1045, 428] width 181 height 78
type textarea "Marketing Call."
click at [1000, 494] on button "Update" at bounding box center [986, 494] width 62 height 33
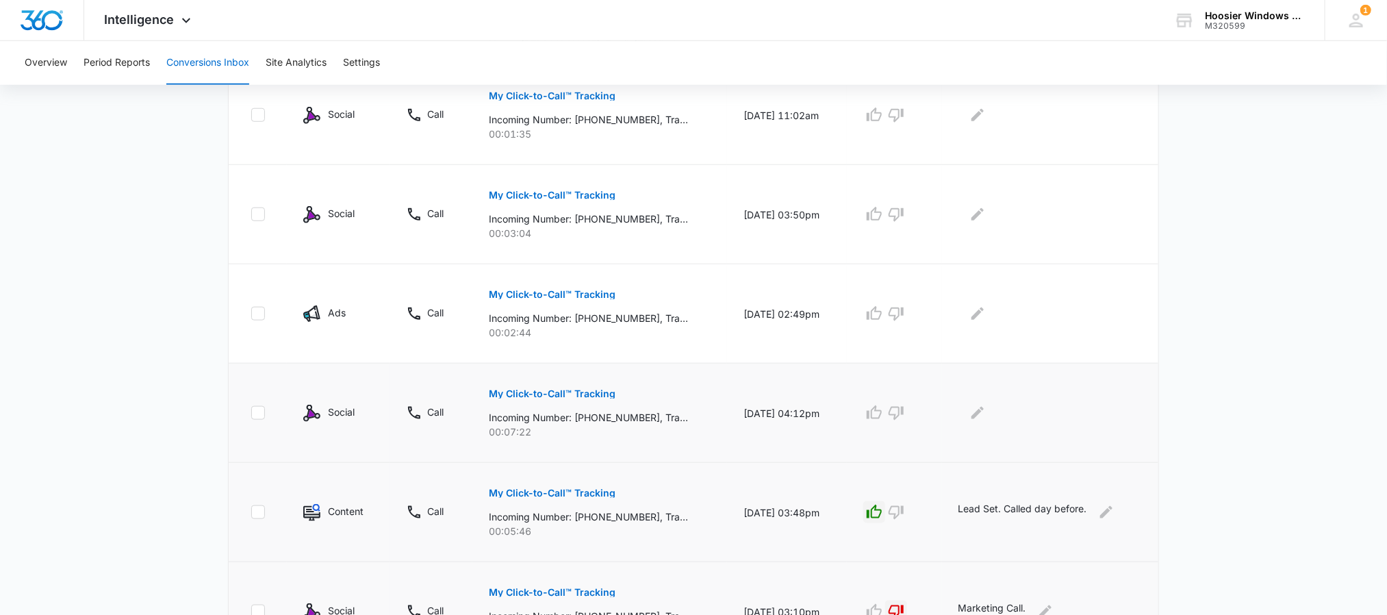
scroll to position [641, 0]
click at [559, 397] on p "My Click-to-Call™ Tracking" at bounding box center [552, 392] width 127 height 10
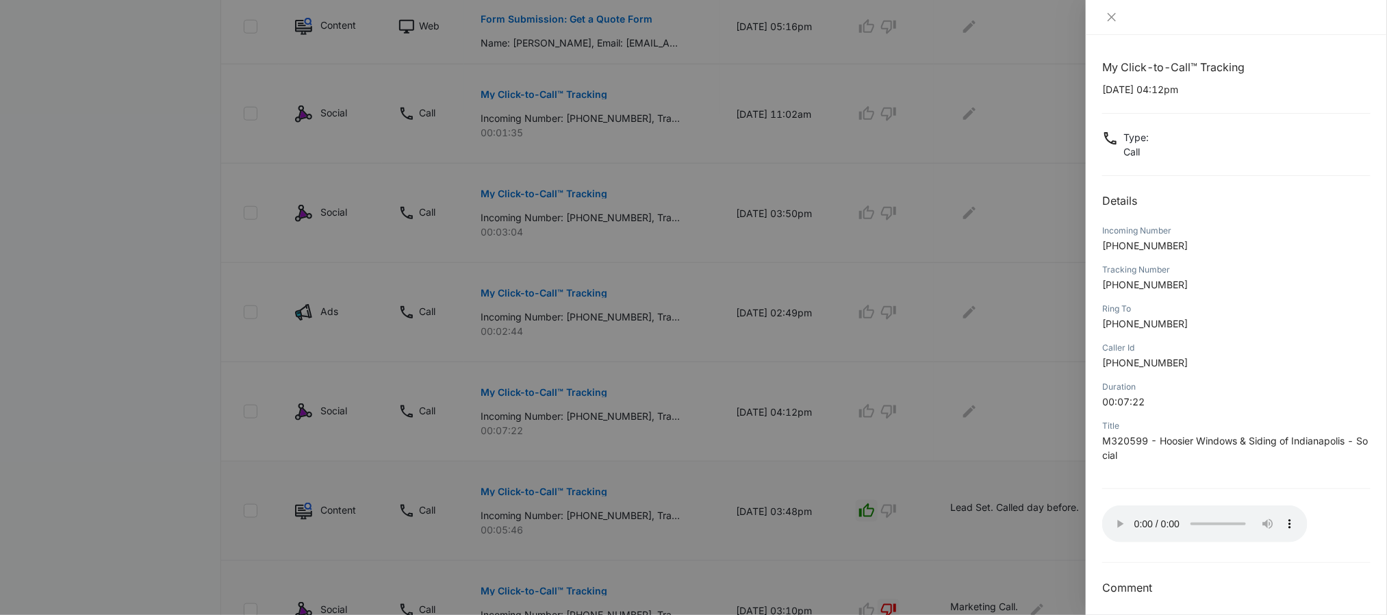
click at [1036, 458] on div at bounding box center [693, 307] width 1387 height 615
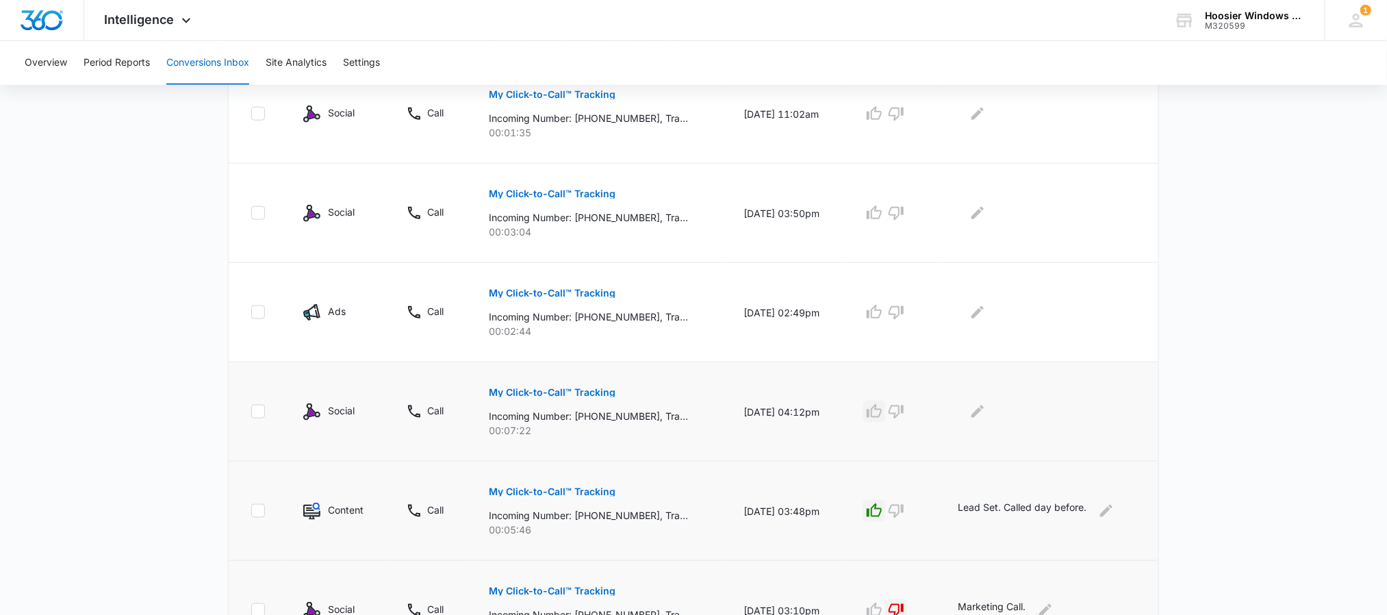
click at [882, 409] on icon "button" at bounding box center [874, 411] width 15 height 14
click at [980, 415] on icon "Edit Comments" at bounding box center [977, 411] width 16 height 16
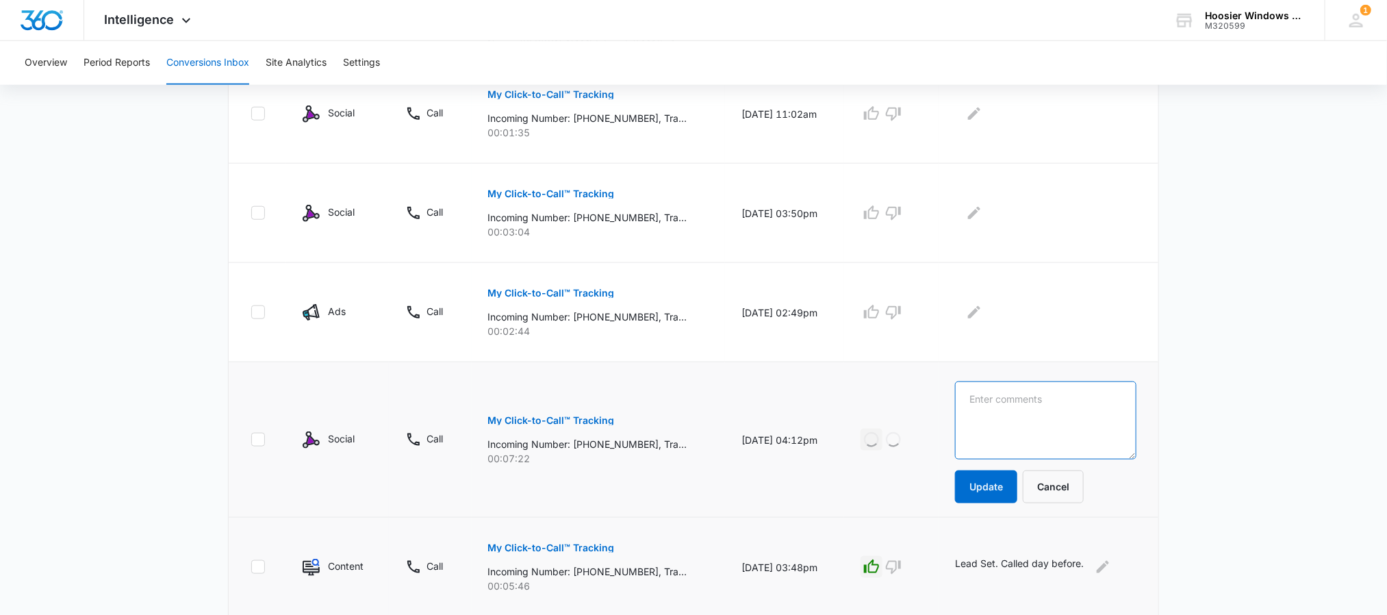
click at [988, 413] on textarea at bounding box center [1045, 420] width 181 height 78
type textarea "Sold. Gutter Lead."
click at [994, 499] on button "Update" at bounding box center [986, 486] width 62 height 33
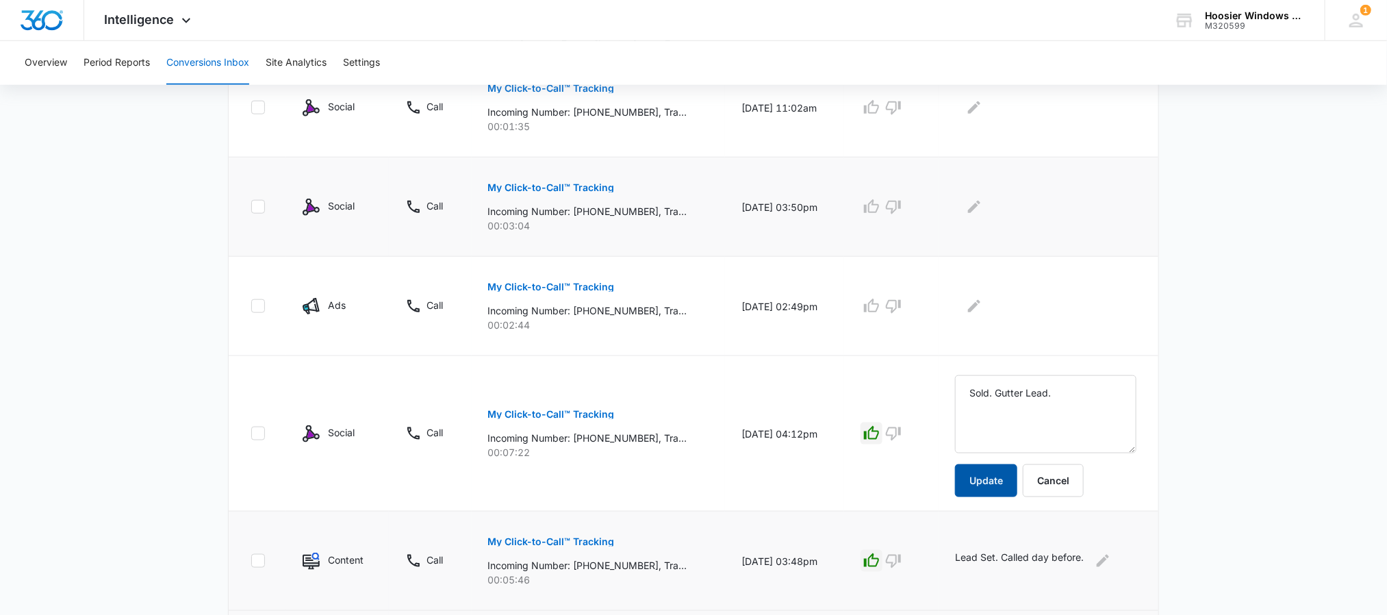
scroll to position [648, 0]
click at [986, 481] on button "Update" at bounding box center [986, 479] width 62 height 33
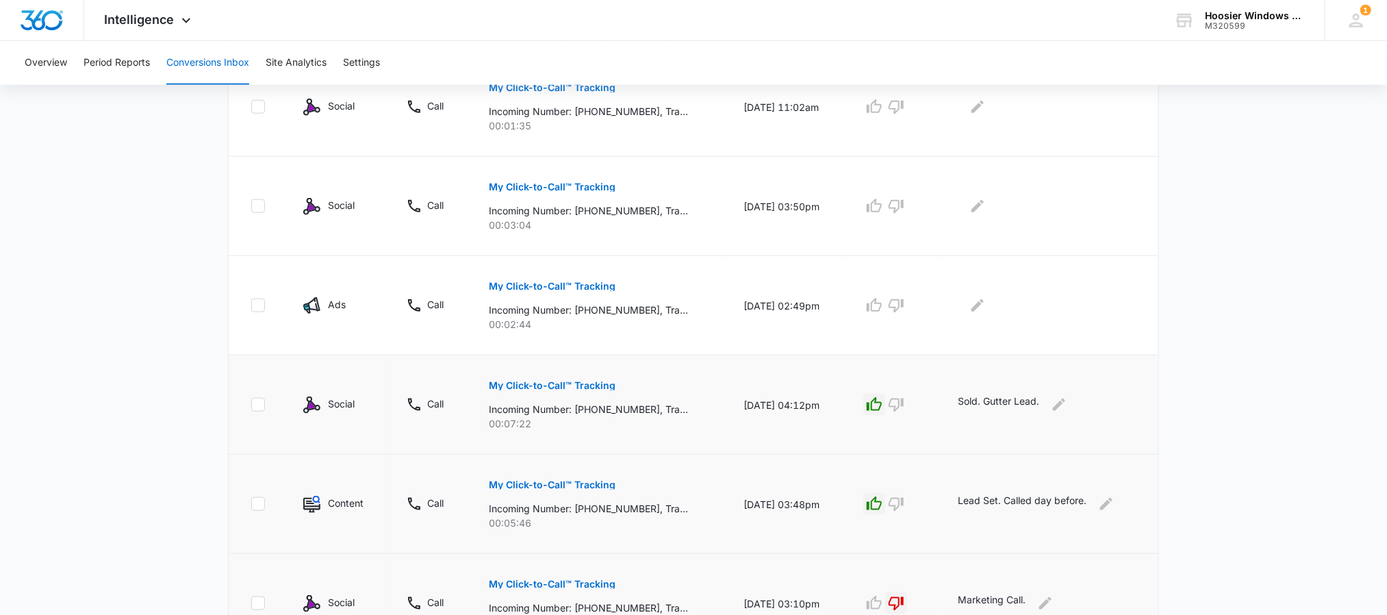
click at [1033, 405] on p "Sold. Gutter Lead." at bounding box center [998, 405] width 81 height 22
click at [1067, 413] on icon "Edit Comments" at bounding box center [1059, 404] width 16 height 16
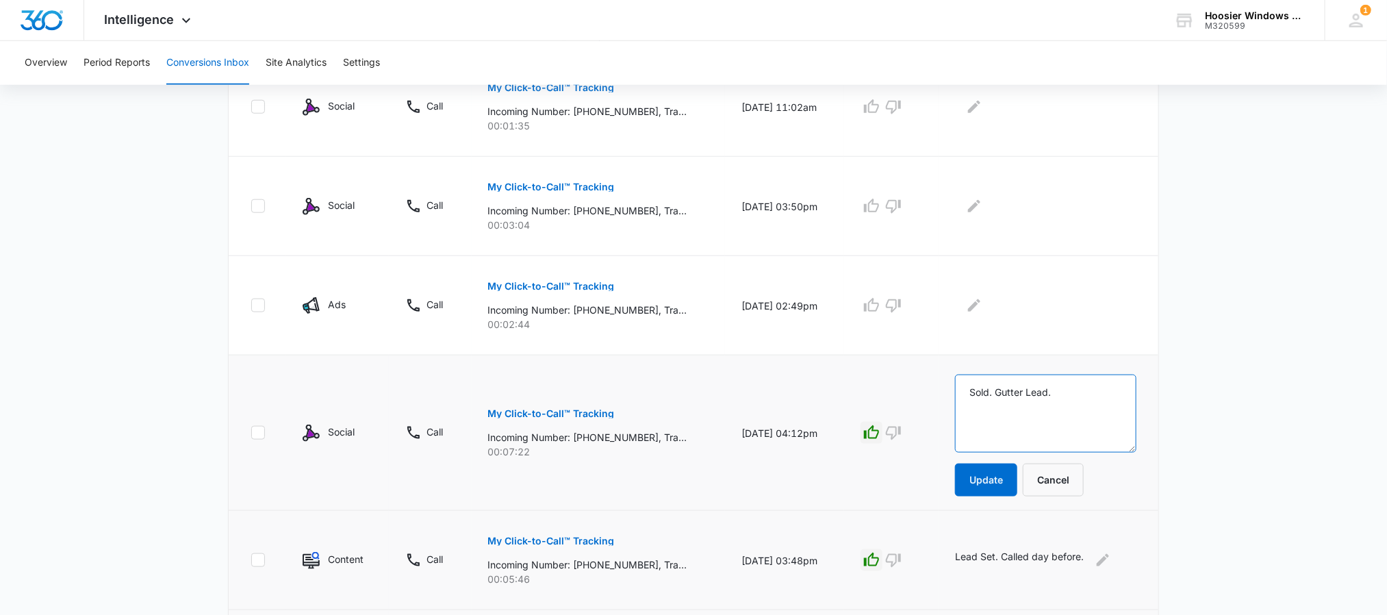
click at [1074, 395] on textarea "Sold. Gutter Lead." at bounding box center [1045, 413] width 181 height 78
type textarea "Sold. Gutter"
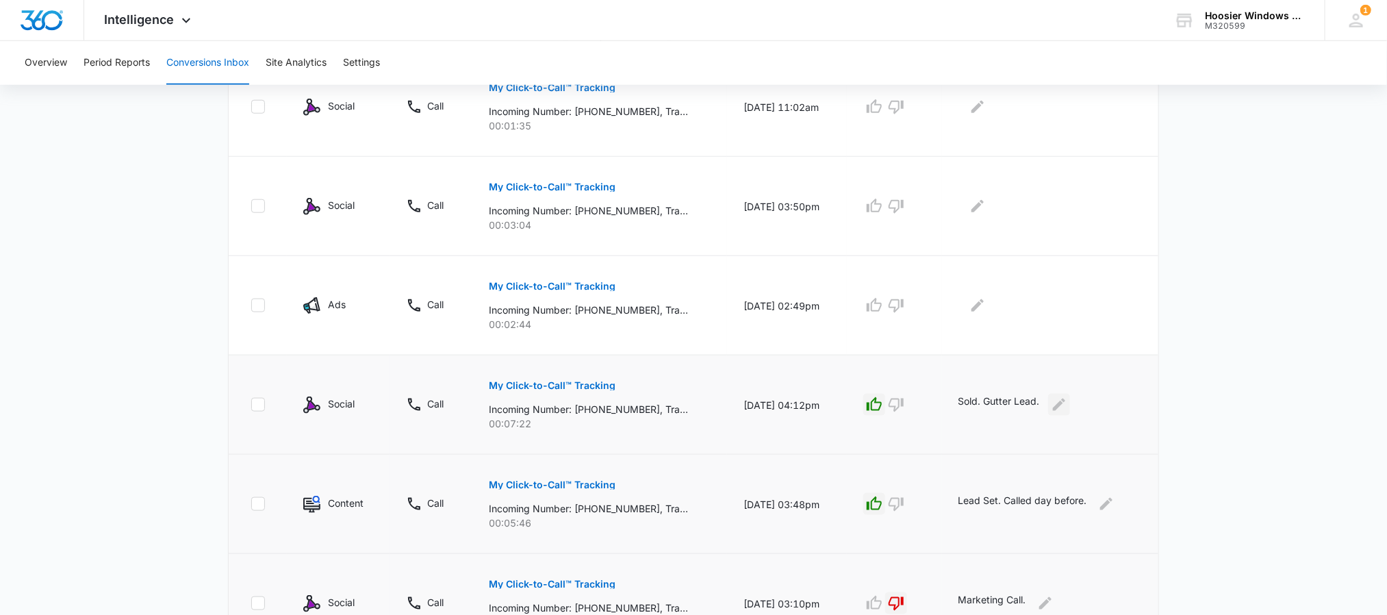
click at [1062, 409] on icon "Edit Comments" at bounding box center [1059, 404] width 12 height 12
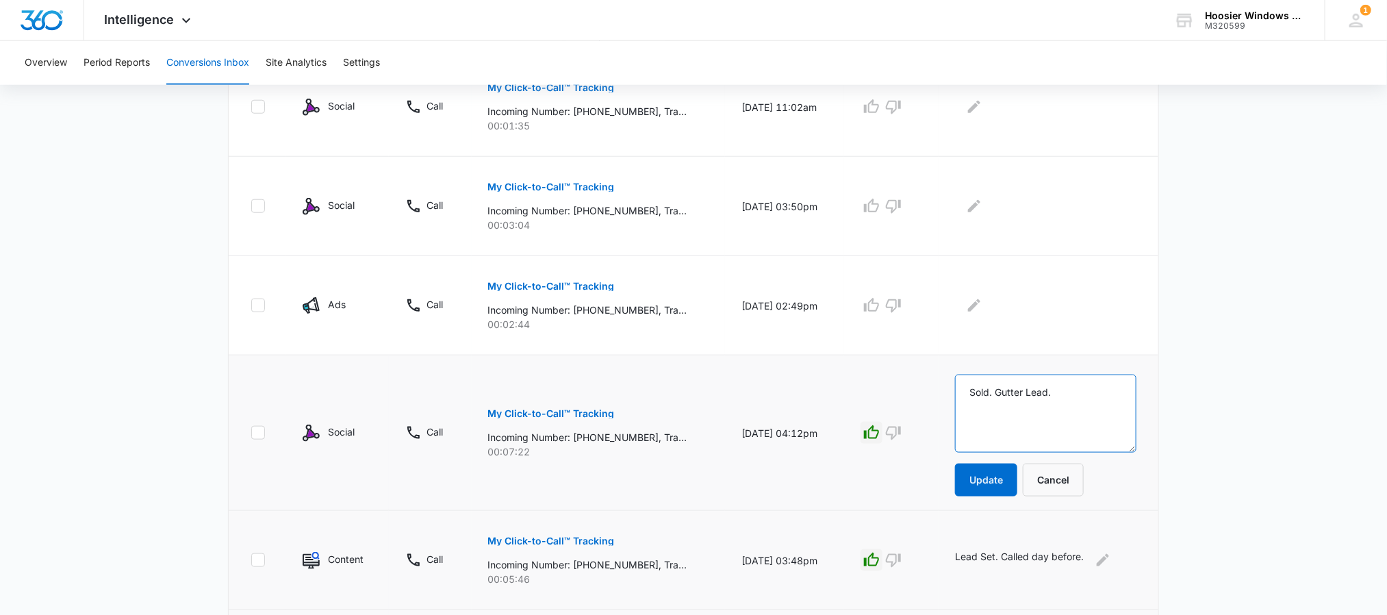
click at [1076, 398] on textarea "Sold. Gutter Lead." at bounding box center [1045, 413] width 181 height 78
type textarea "Sold. Gutter job."
click at [992, 477] on button "Update" at bounding box center [986, 479] width 62 height 33
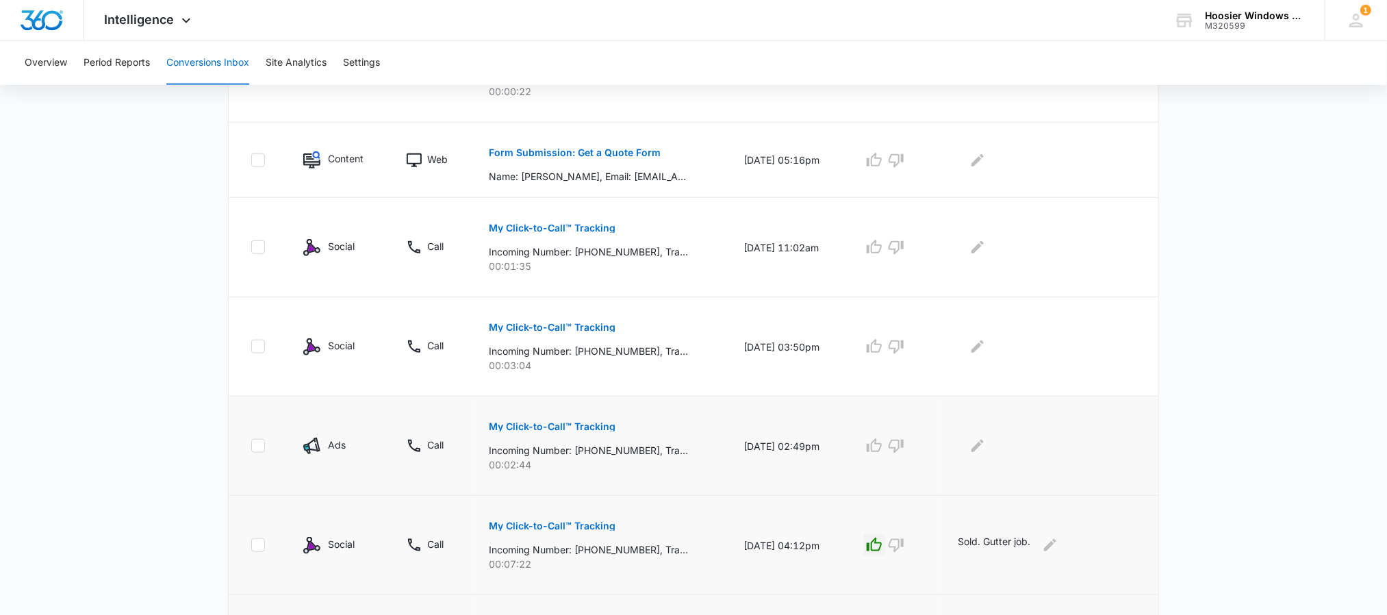
scroll to position [511, 0]
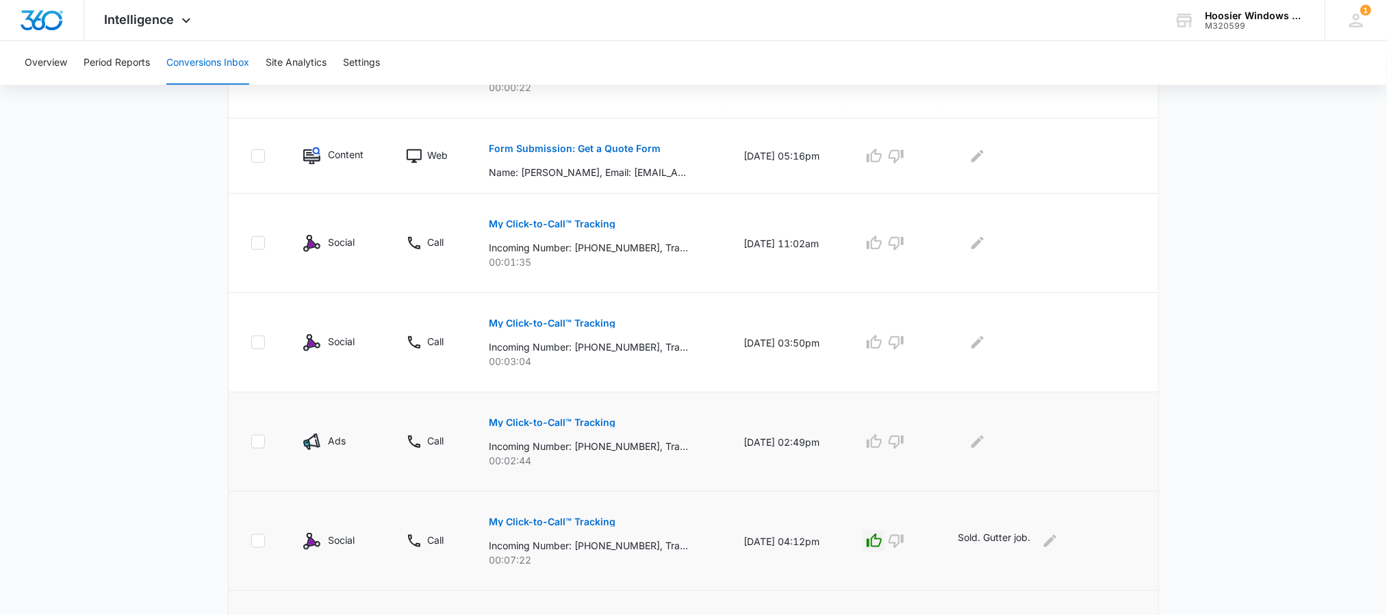
click at [561, 421] on p "My Click-to-Call™ Tracking" at bounding box center [552, 423] width 127 height 10
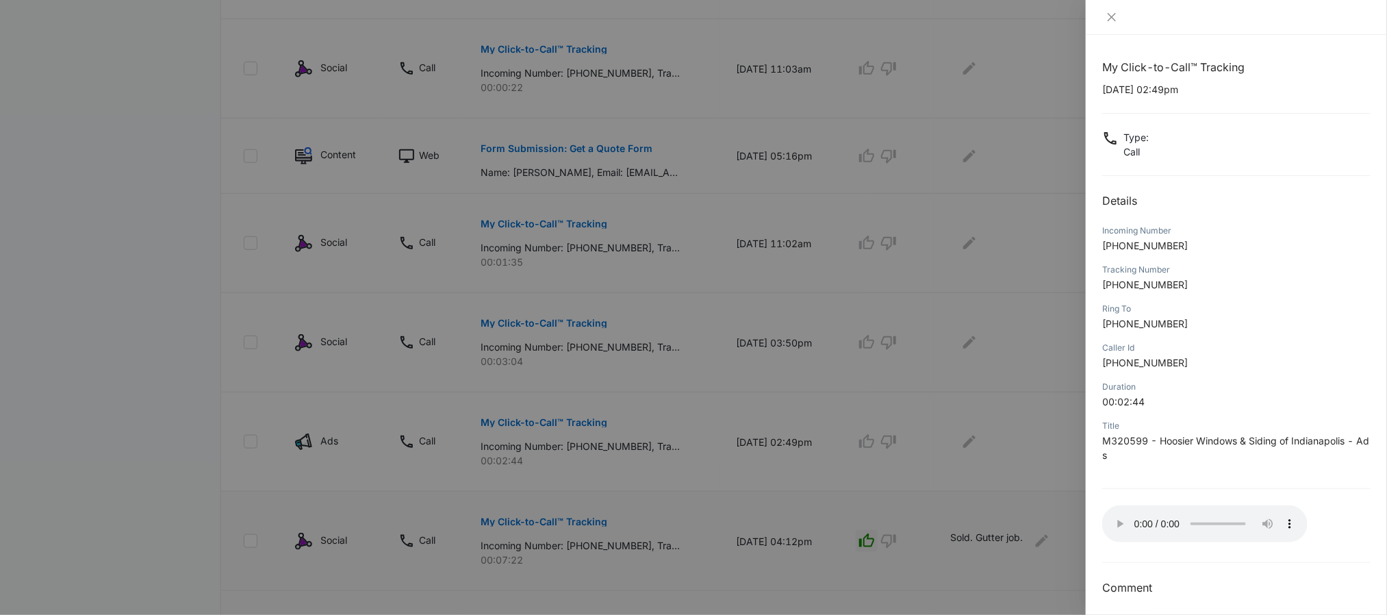
click at [1038, 472] on div at bounding box center [693, 307] width 1387 height 615
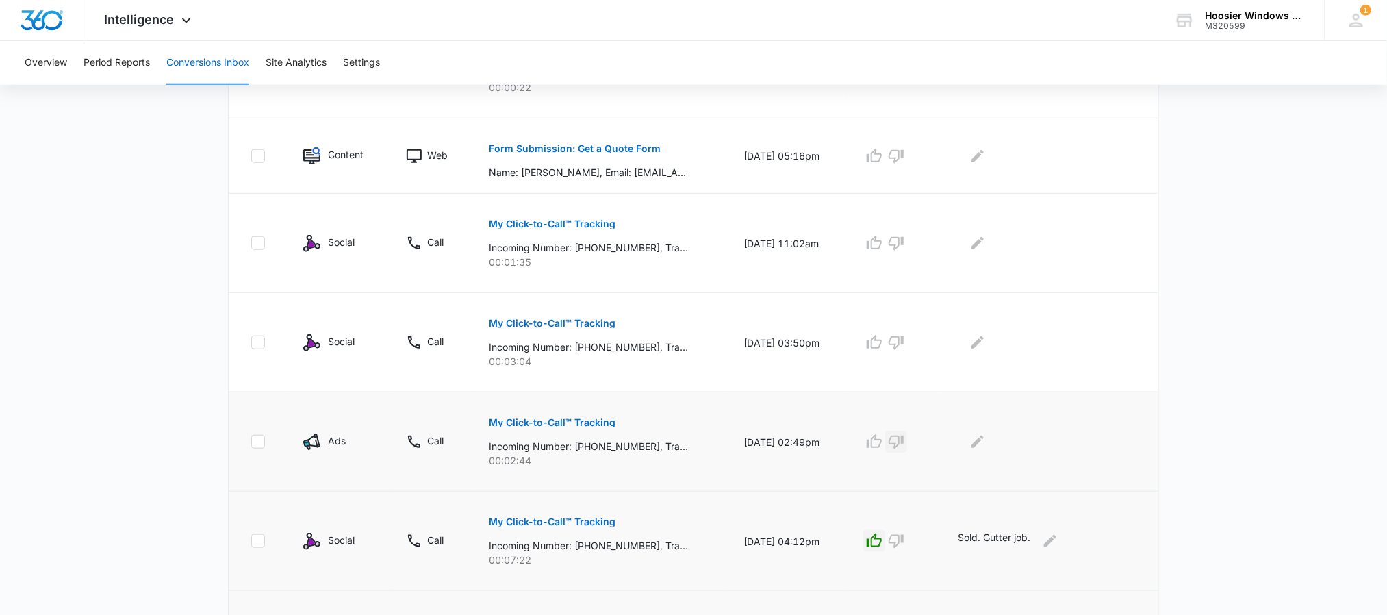
click at [904, 444] on icon "button" at bounding box center [896, 441] width 16 height 16
click at [976, 438] on icon "Edit Comments" at bounding box center [977, 441] width 16 height 16
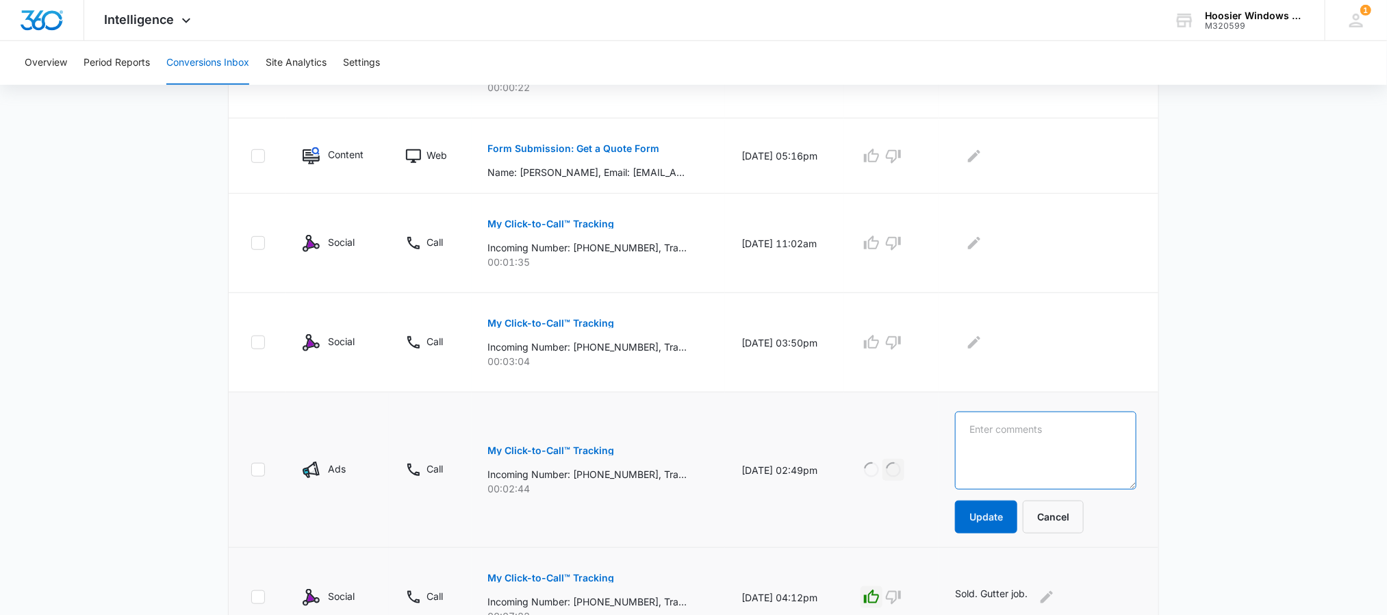
click at [1017, 452] on textarea at bounding box center [1045, 450] width 181 height 78
type textarea "No Lead. Looking to just buy the windows."
click at [990, 524] on button "Update" at bounding box center [986, 516] width 62 height 33
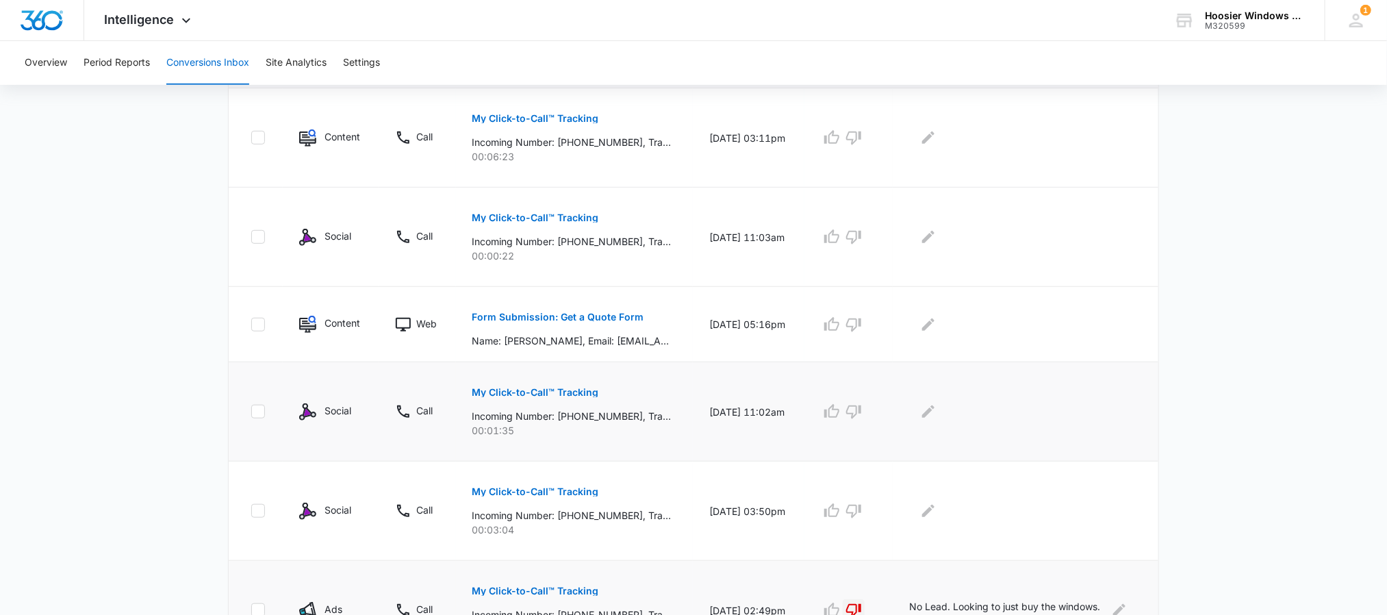
scroll to position [379, 0]
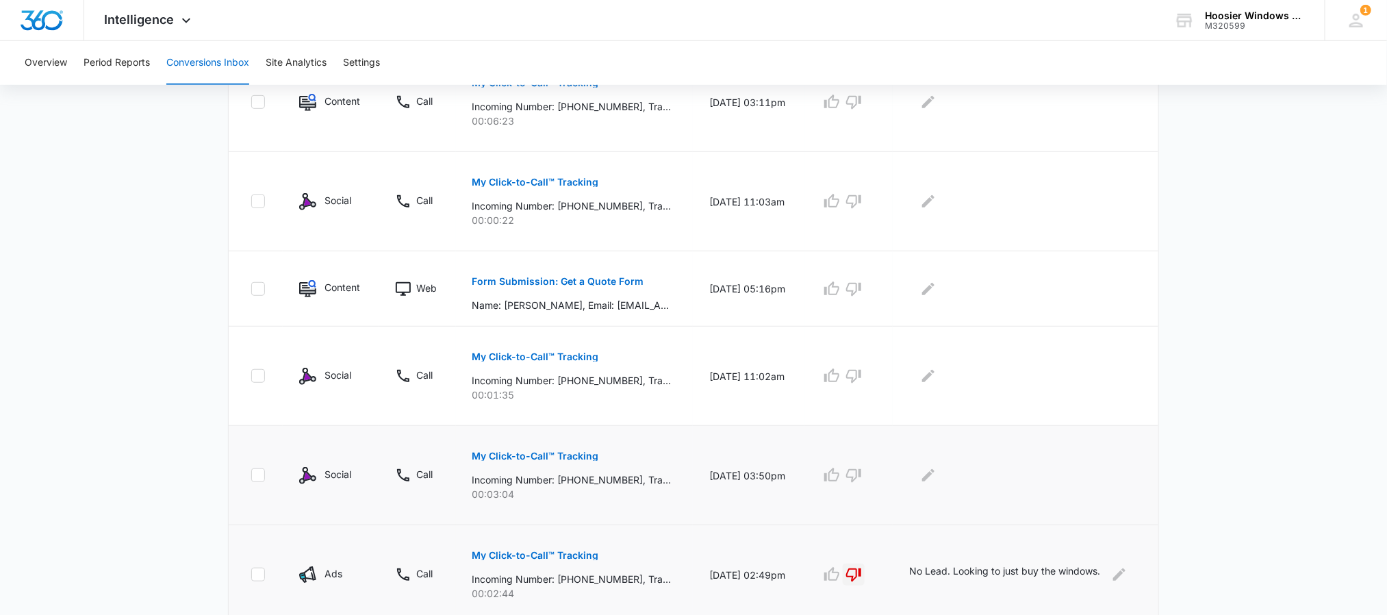
click at [545, 452] on button "My Click-to-Call™ Tracking" at bounding box center [535, 456] width 127 height 33
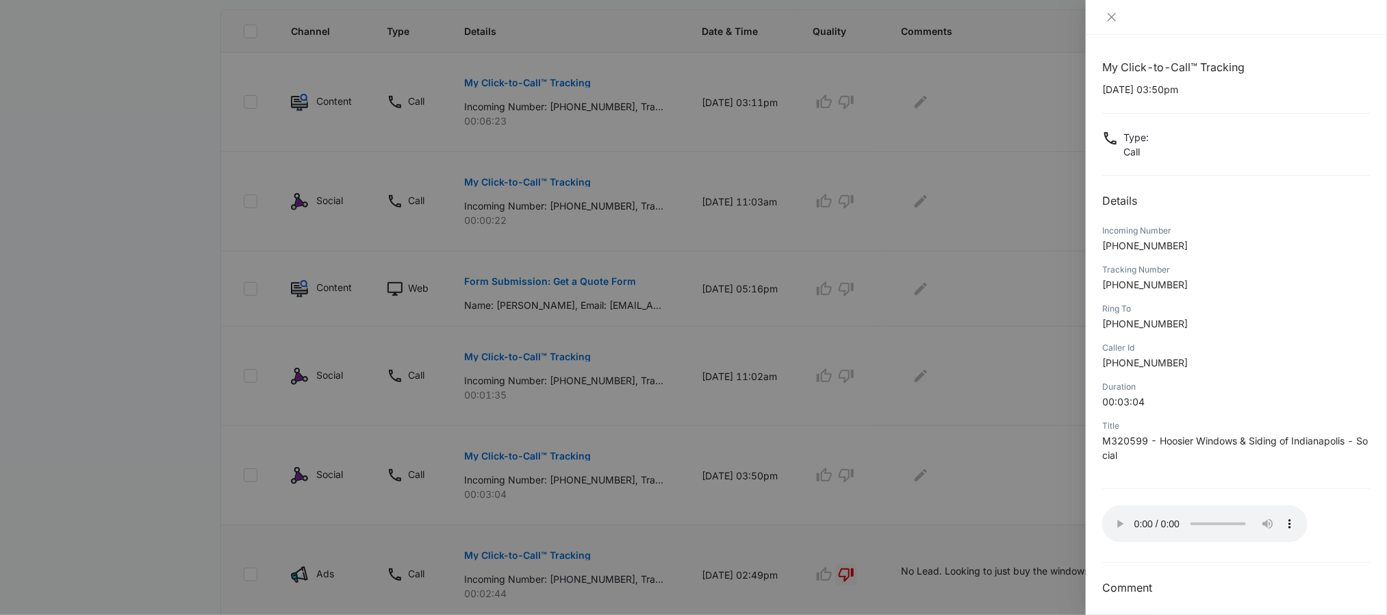
click at [832, 479] on div at bounding box center [693, 307] width 1387 height 615
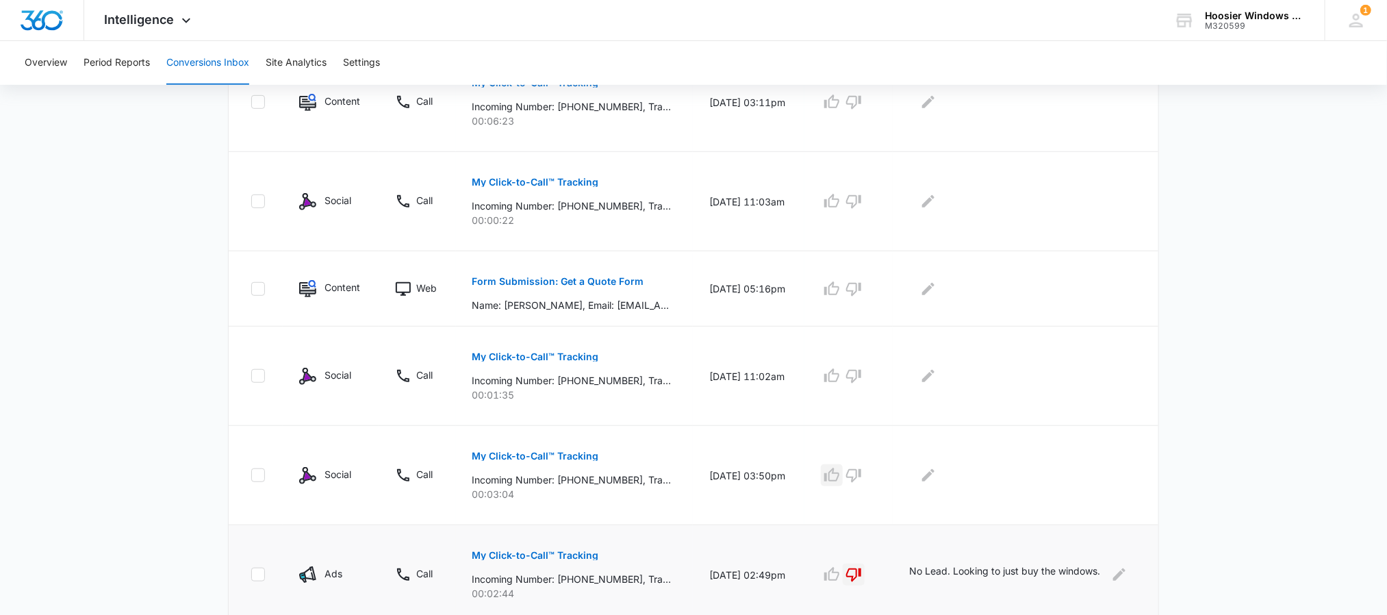
click at [832, 479] on button "button" at bounding box center [832, 475] width 22 height 22
click at [937, 481] on icon "Edit Comments" at bounding box center [928, 475] width 16 height 16
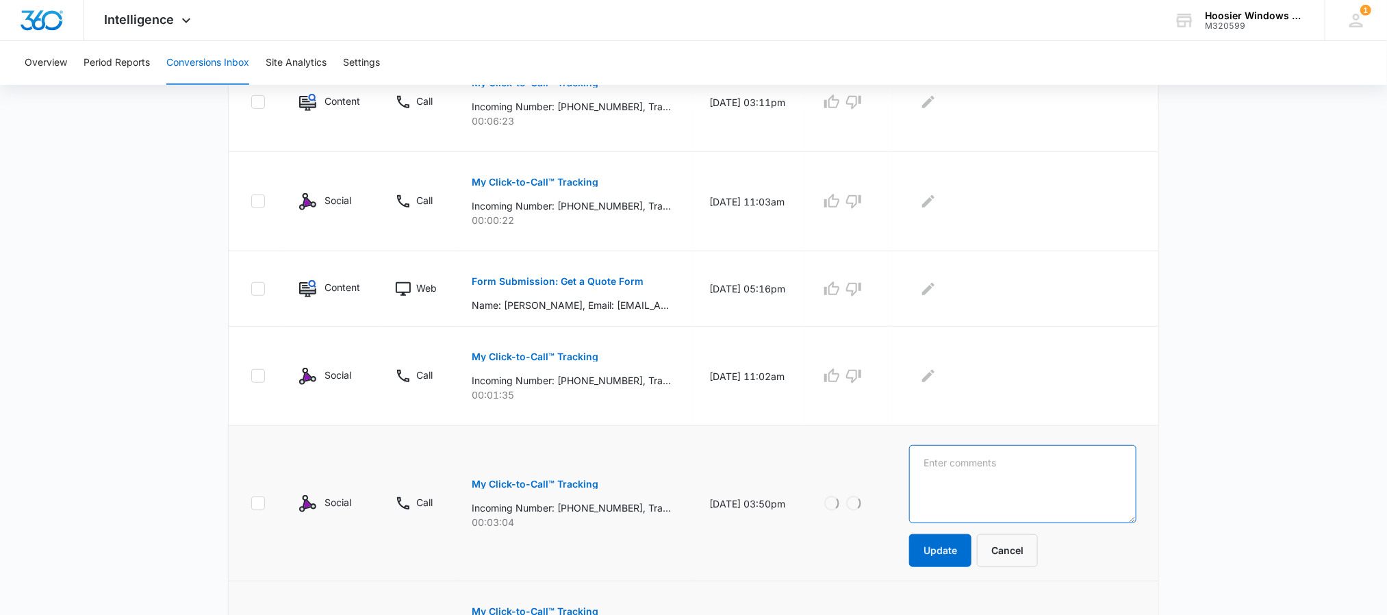
click at [958, 479] on textarea at bounding box center [1022, 484] width 227 height 78
type textarea "Lead. Window Lead."
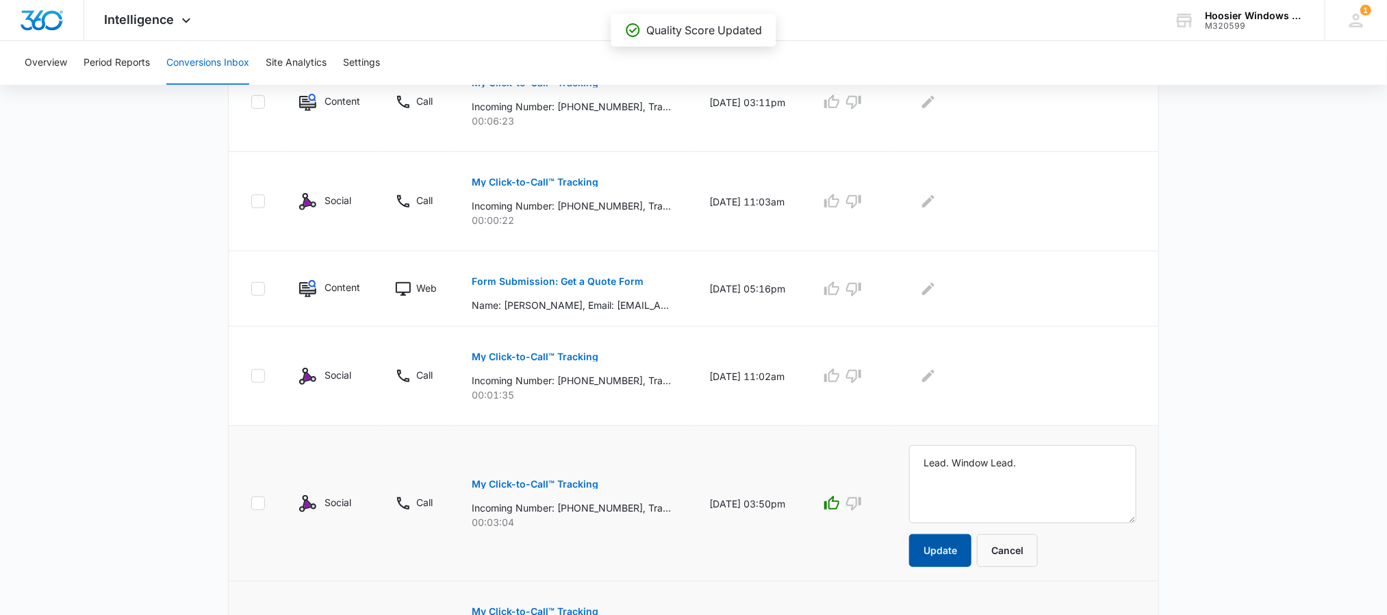
click at [937, 561] on button "Update" at bounding box center [940, 550] width 62 height 33
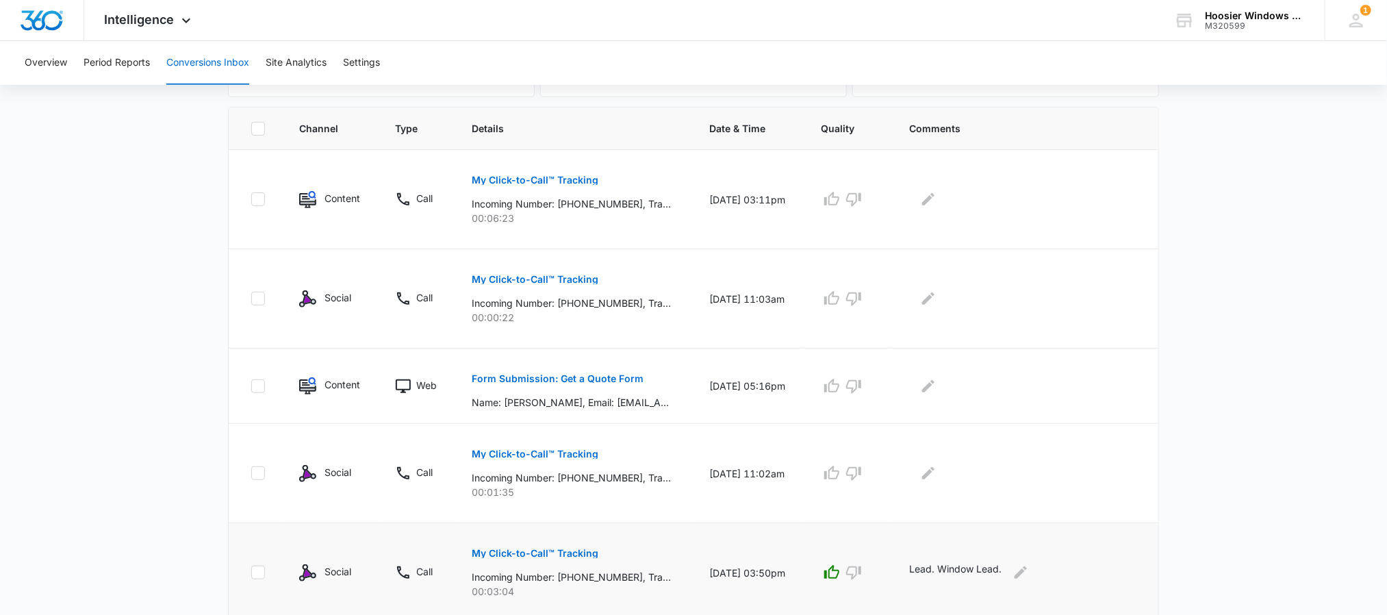
scroll to position [280, 0]
click at [542, 456] on p "My Click-to-Call™ Tracking" at bounding box center [535, 455] width 127 height 10
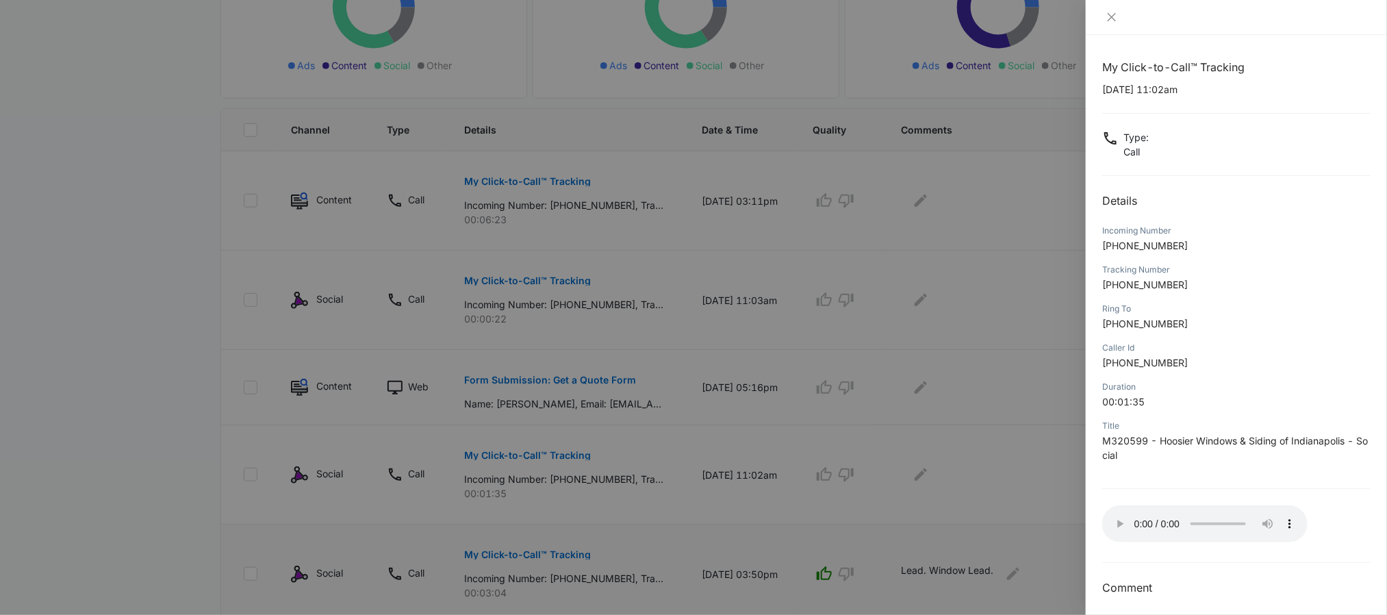
click at [978, 448] on div at bounding box center [693, 307] width 1387 height 615
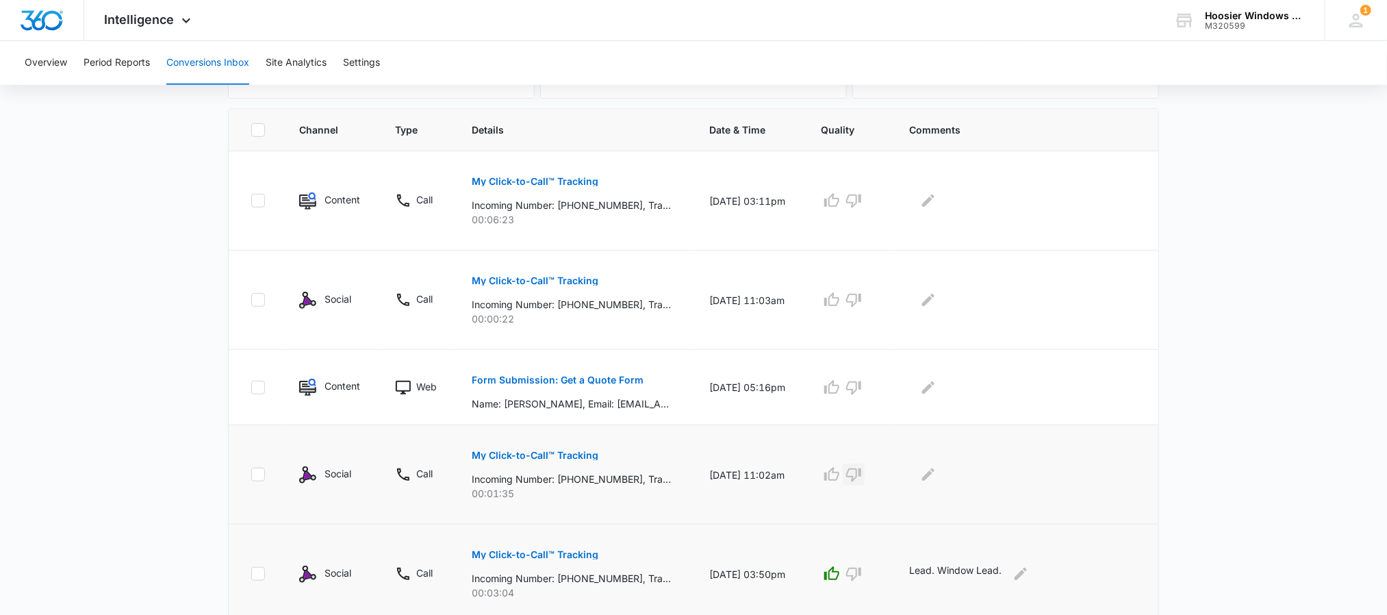
click at [861, 471] on icon "button" at bounding box center [853, 475] width 15 height 14
click at [934, 474] on icon "Edit Comments" at bounding box center [928, 474] width 12 height 12
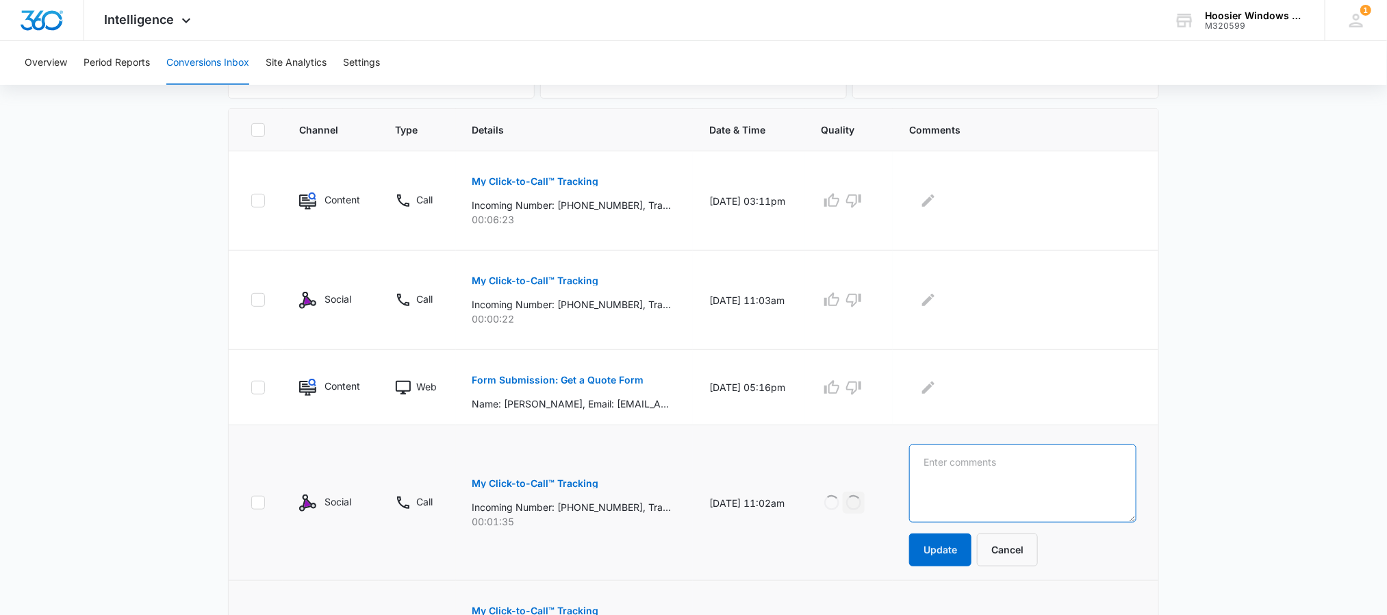
click at [937, 481] on textarea at bounding box center [1022, 483] width 227 height 78
type textarea "Marketer."
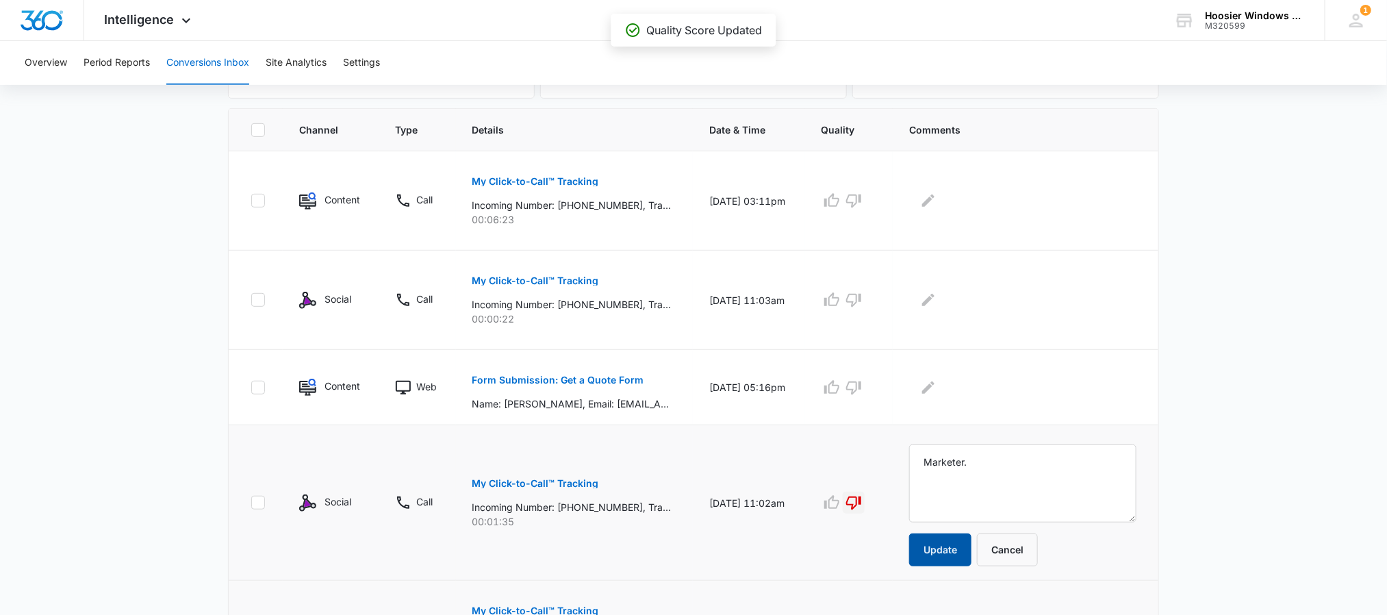
click at [947, 561] on button "Update" at bounding box center [940, 549] width 62 height 33
click at [839, 384] on icon "button" at bounding box center [831, 387] width 15 height 14
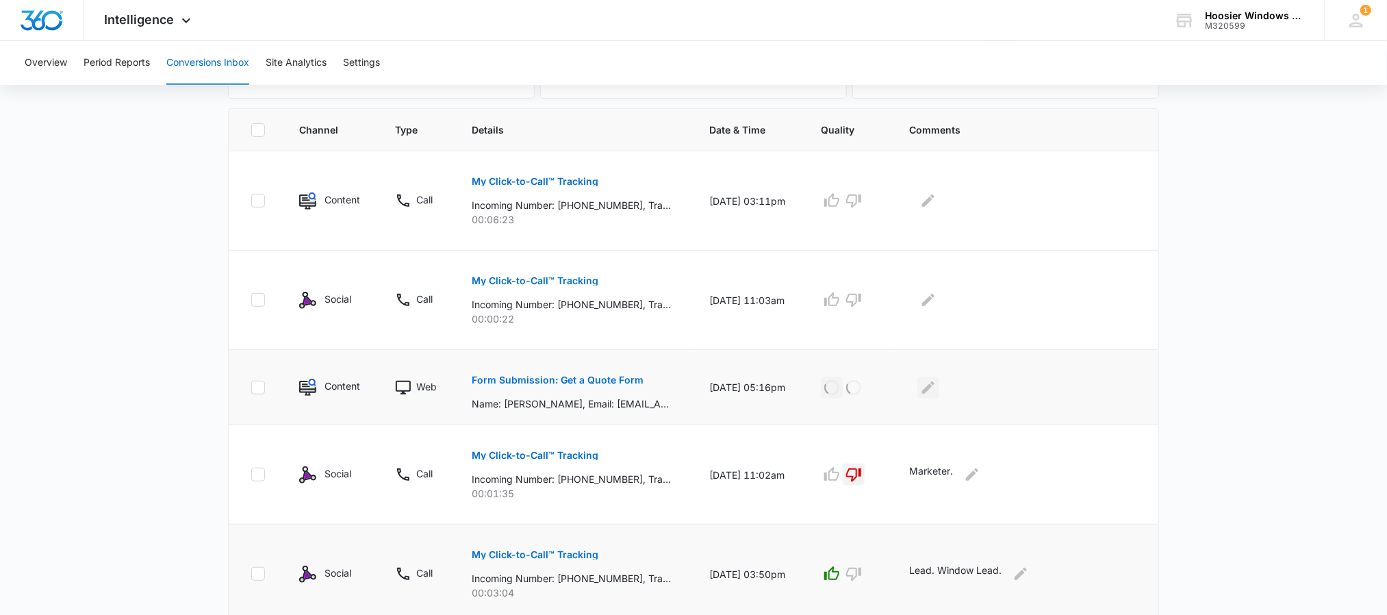
click at [937, 392] on icon "Edit Comments" at bounding box center [928, 387] width 16 height 16
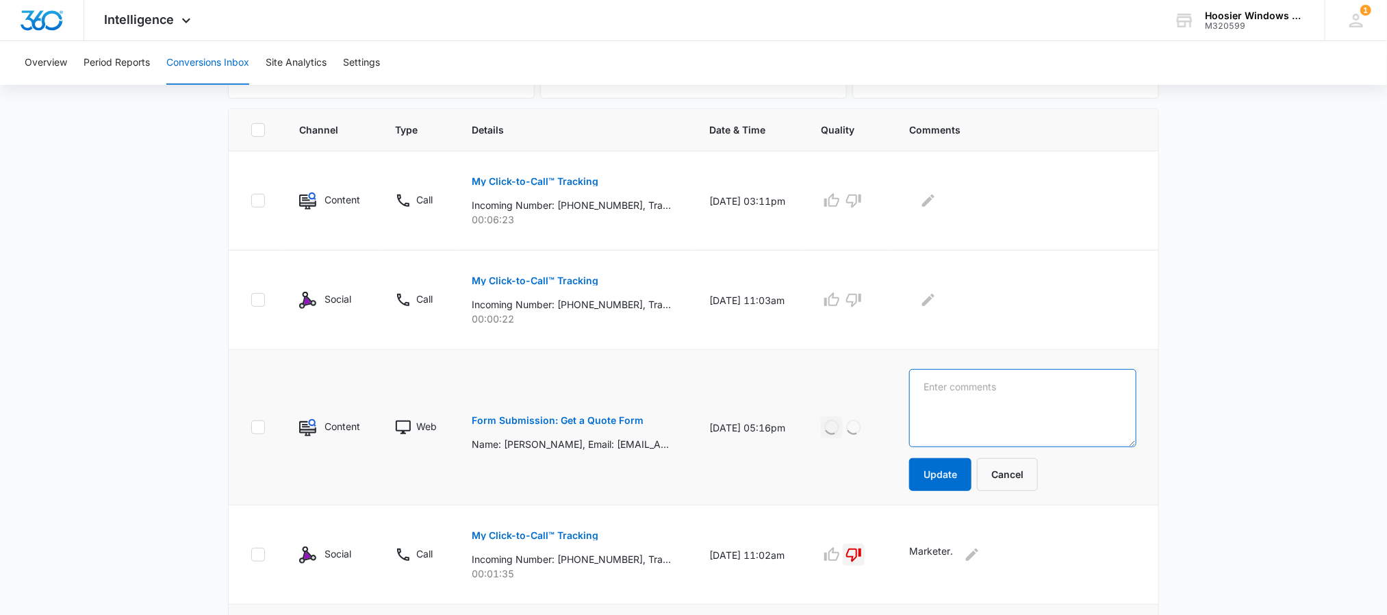
click at [945, 399] on textarea at bounding box center [1022, 408] width 227 height 78
type textarea "Lead. Patio Door."
click at [949, 476] on button "Update" at bounding box center [940, 474] width 62 height 33
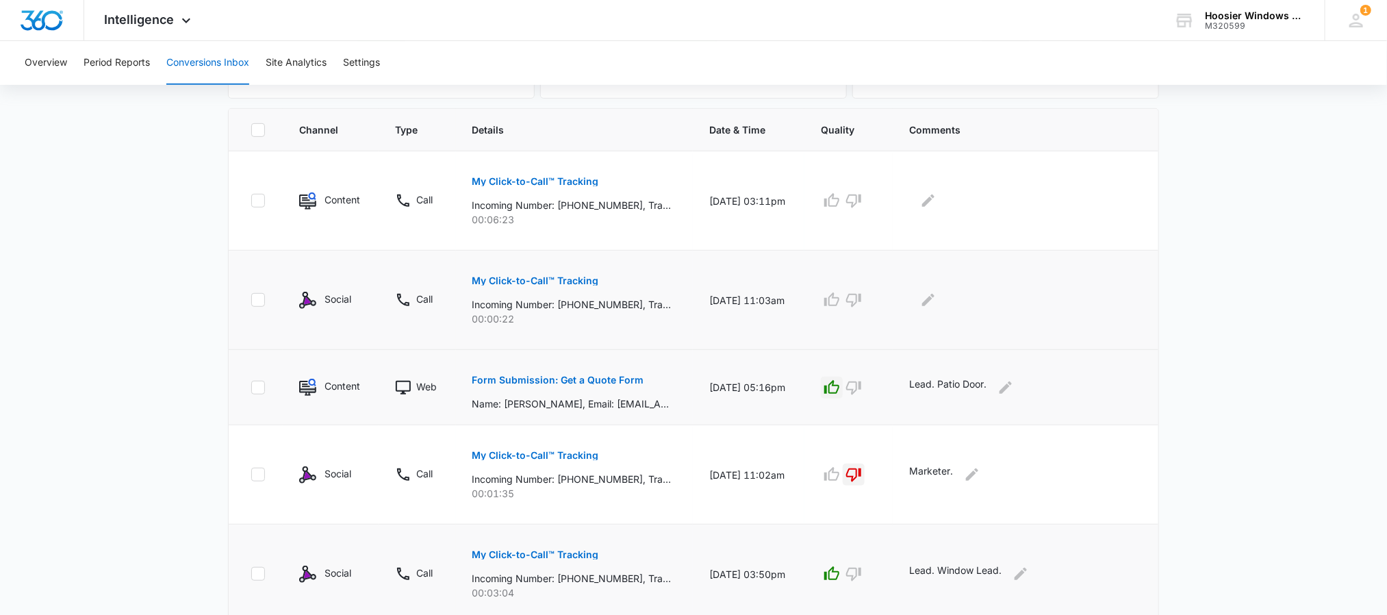
click at [538, 282] on p "My Click-to-Call™ Tracking" at bounding box center [535, 281] width 127 height 10
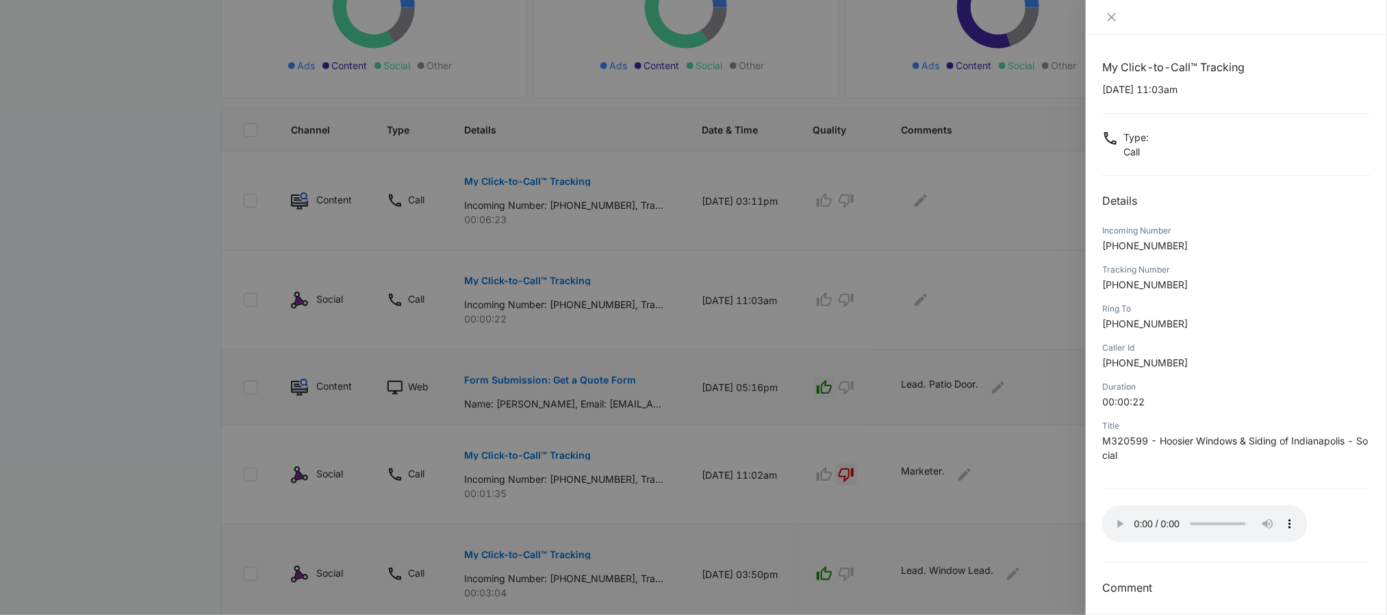
click at [1009, 292] on div at bounding box center [693, 307] width 1387 height 615
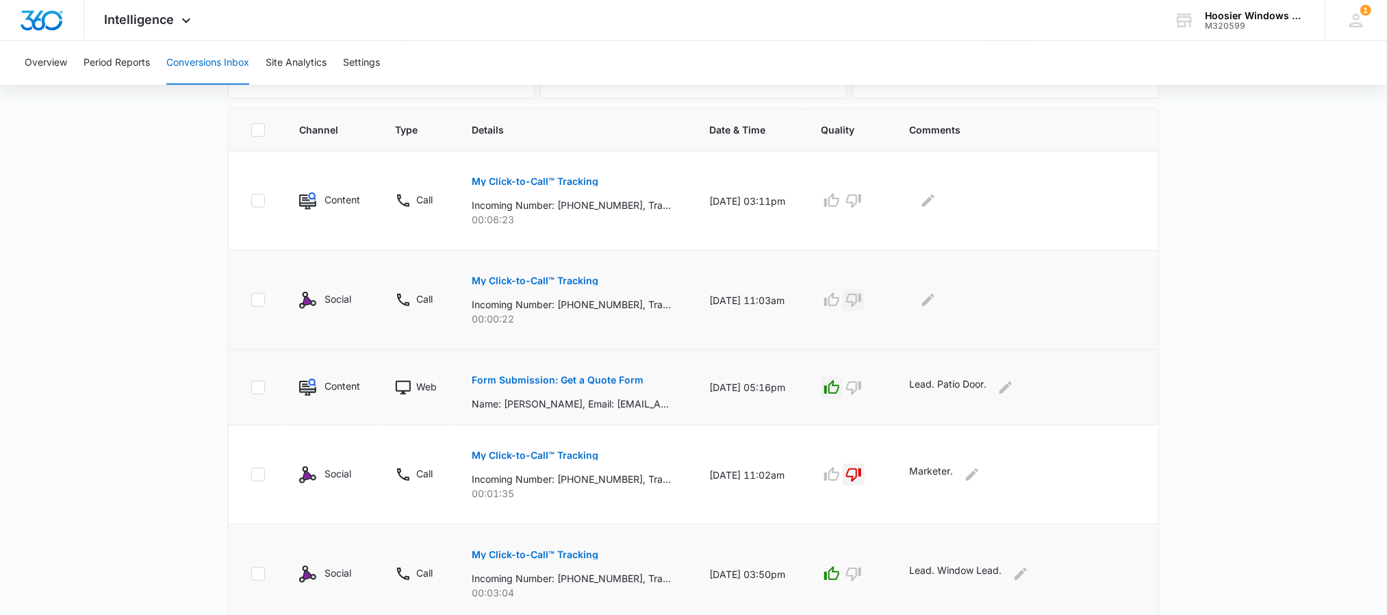
click at [862, 296] on icon "button" at bounding box center [853, 300] width 16 height 16
click at [951, 308] on div at bounding box center [1022, 300] width 227 height 22
click at [937, 305] on icon "Edit Comments" at bounding box center [928, 300] width 16 height 16
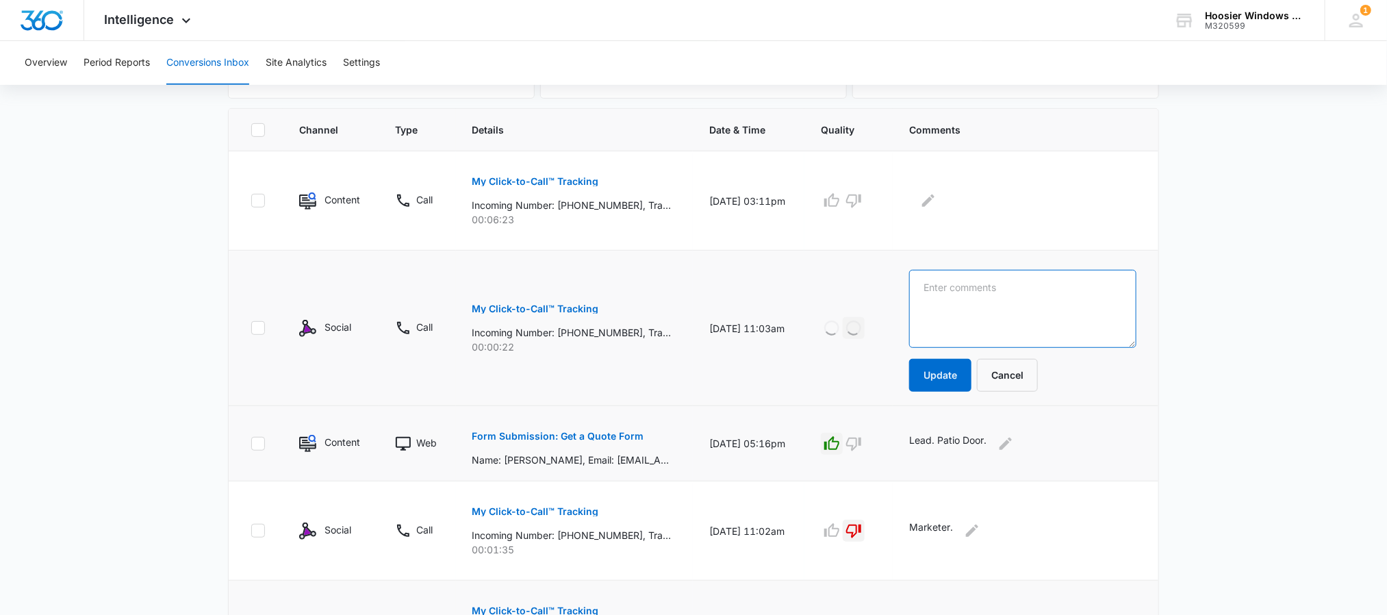
click at [959, 305] on textarea at bounding box center [1022, 309] width 227 height 78
type textarea "Previous Customer."
click at [941, 379] on button "Update" at bounding box center [940, 375] width 62 height 33
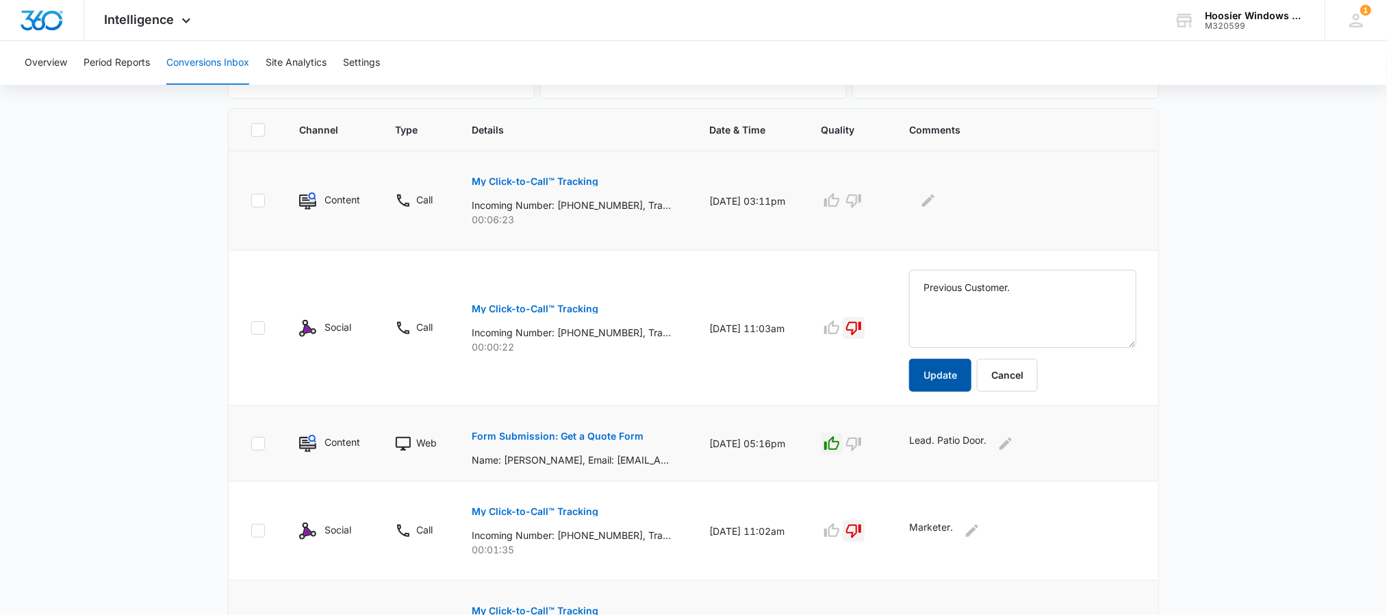
scroll to position [226, 0]
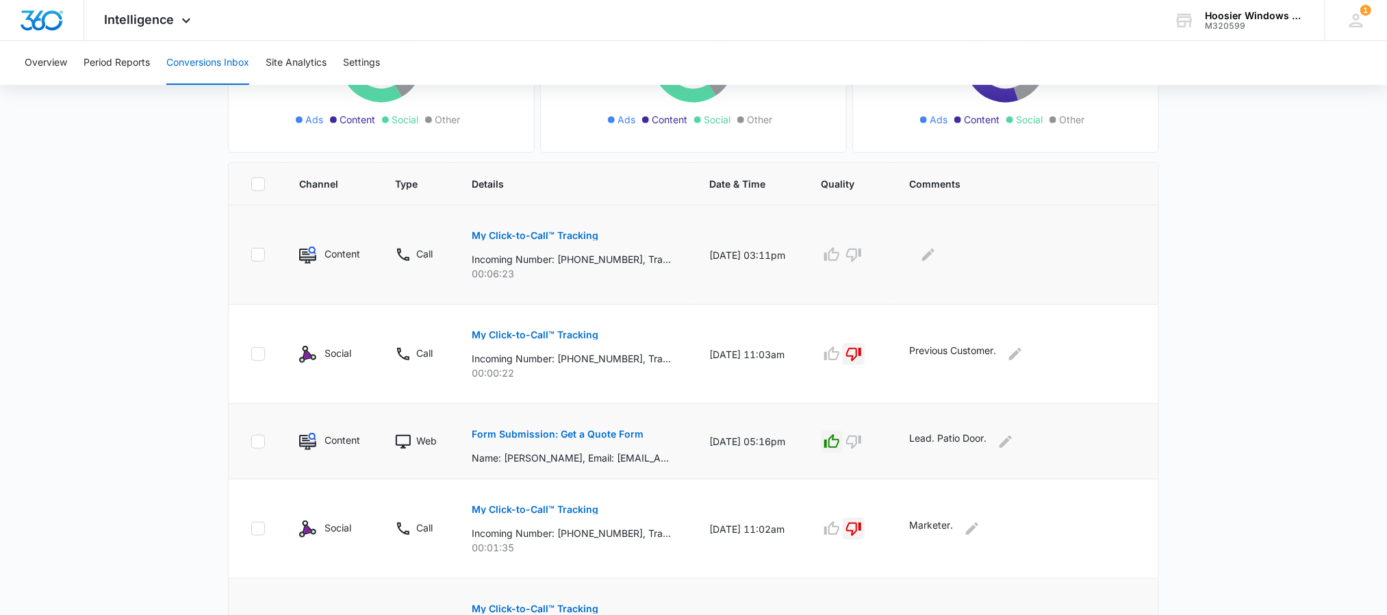
click at [535, 237] on p "My Click-to-Call™ Tracking" at bounding box center [535, 236] width 127 height 10
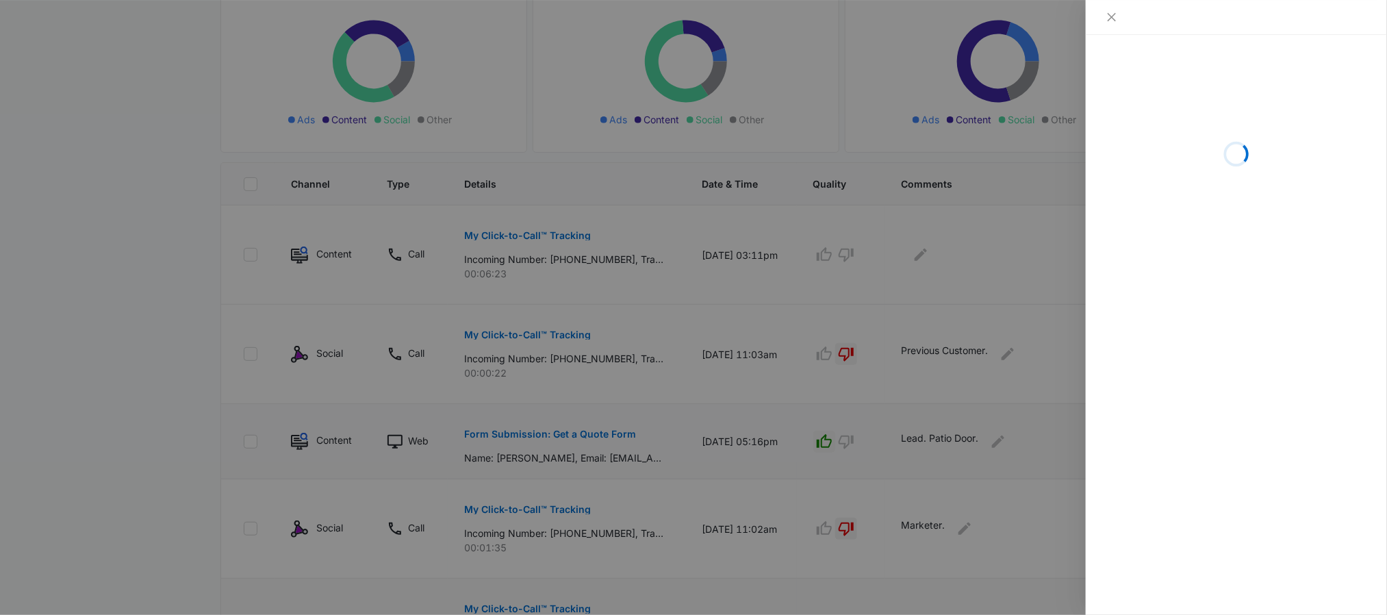
click at [1000, 286] on div at bounding box center [693, 307] width 1387 height 615
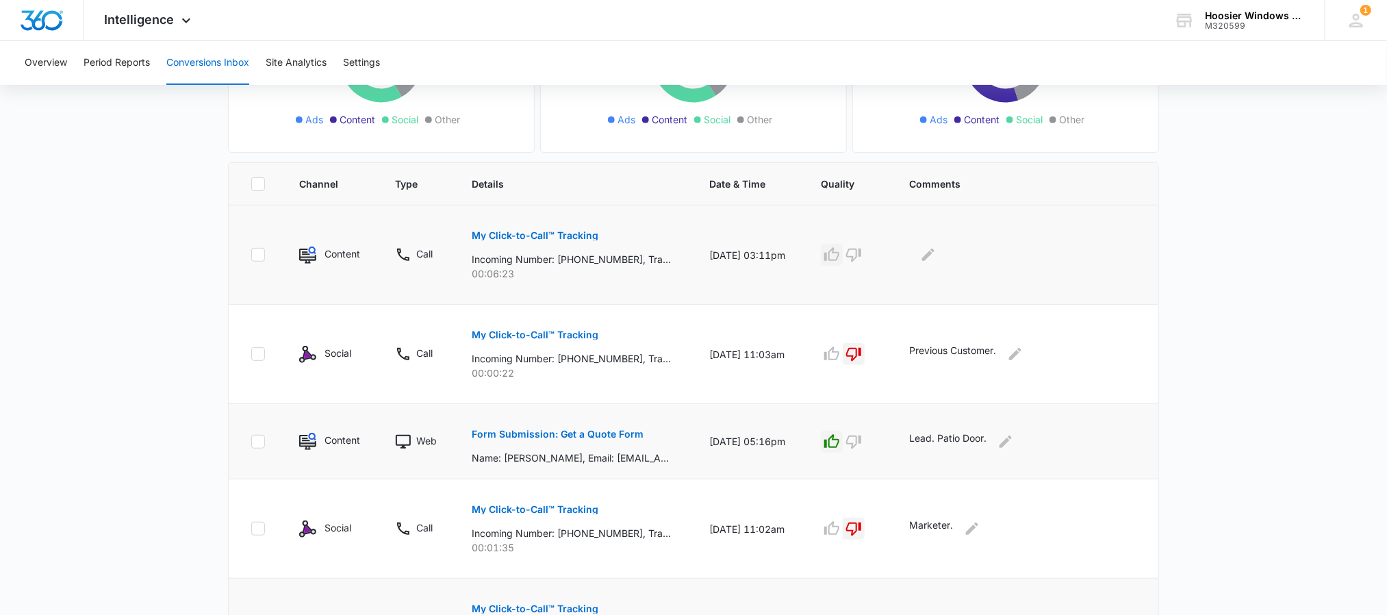
click at [840, 255] on icon "button" at bounding box center [832, 254] width 16 height 16
click at [934, 263] on icon "Edit Comments" at bounding box center [928, 254] width 16 height 16
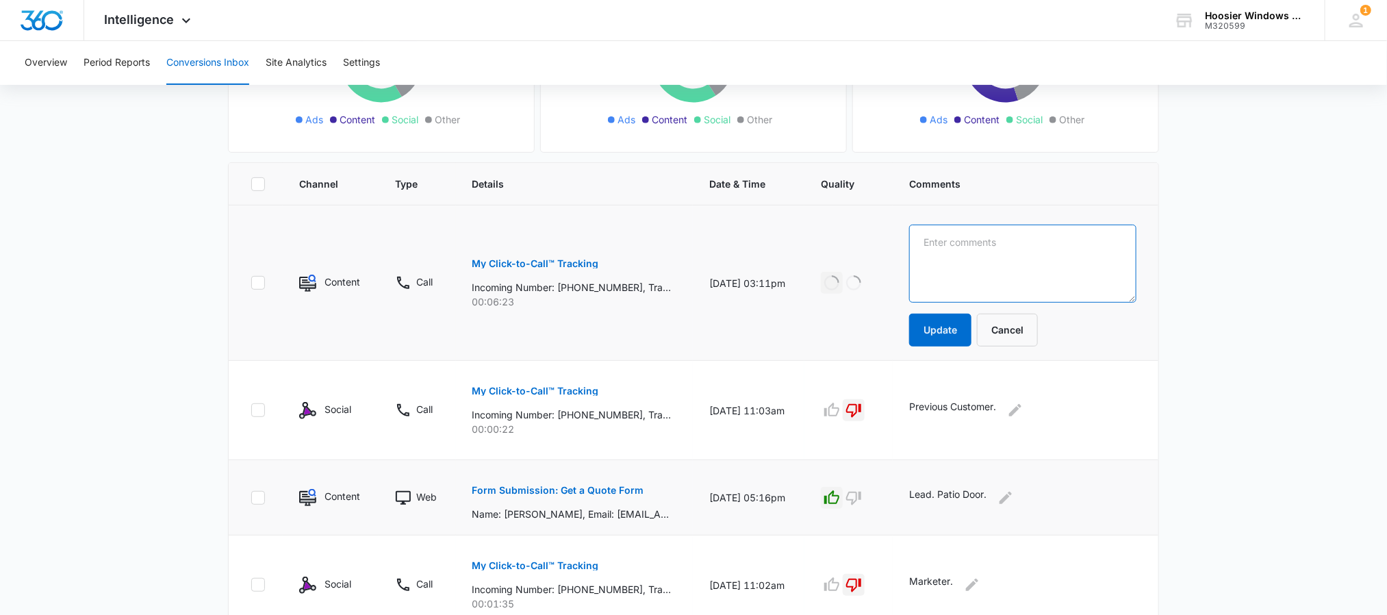
click at [959, 264] on textarea at bounding box center [1022, 264] width 227 height 78
type textarea "Lead. Window Lead."
click at [941, 323] on button "Update" at bounding box center [940, 330] width 62 height 33
click at [952, 335] on button "Update" at bounding box center [940, 330] width 62 height 33
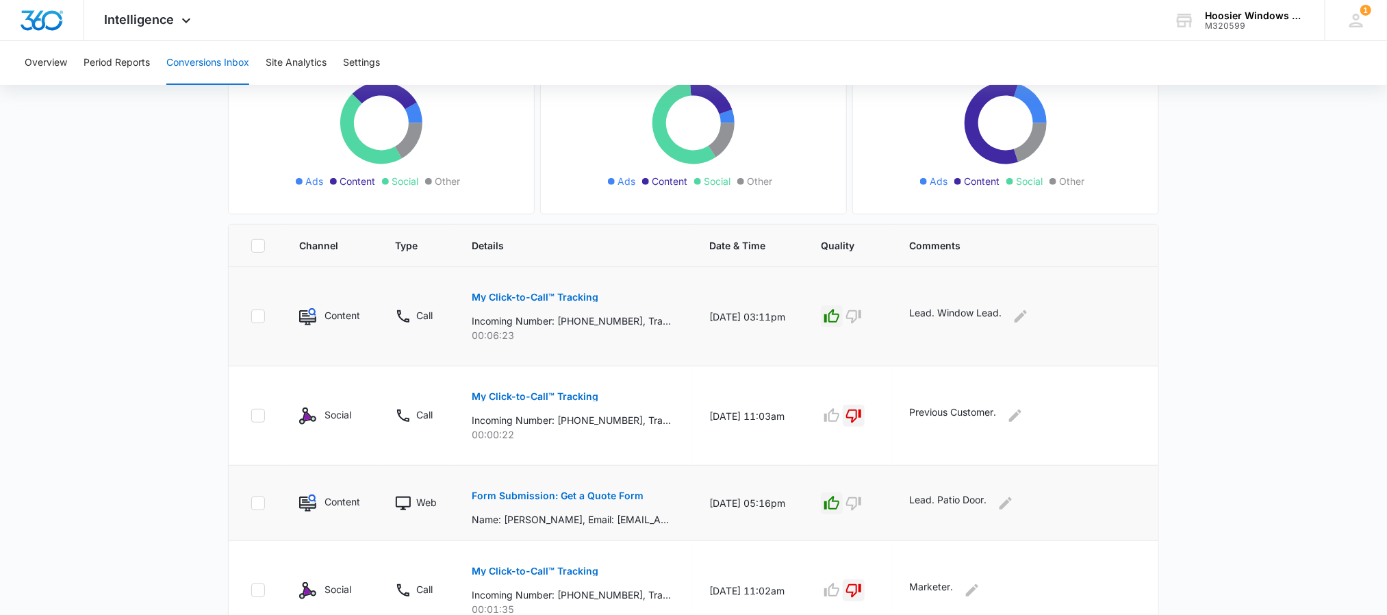
scroll to position [0, 0]
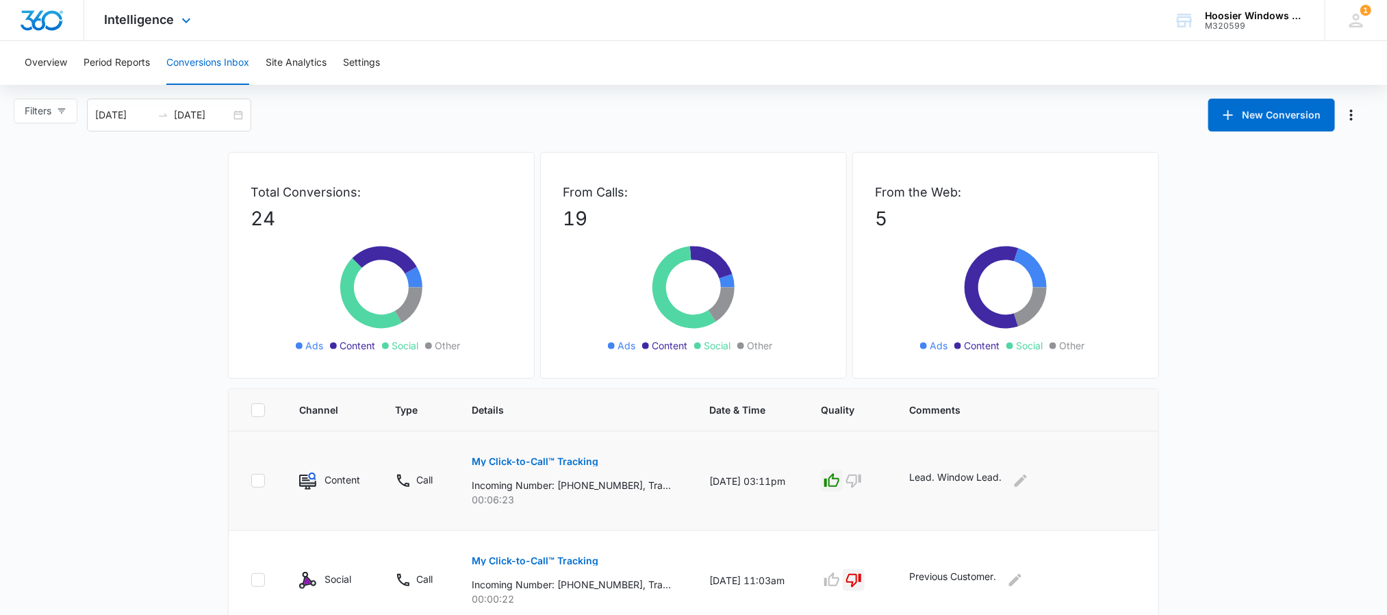
click at [43, 25] on img "Dashboard" at bounding box center [42, 20] width 44 height 21
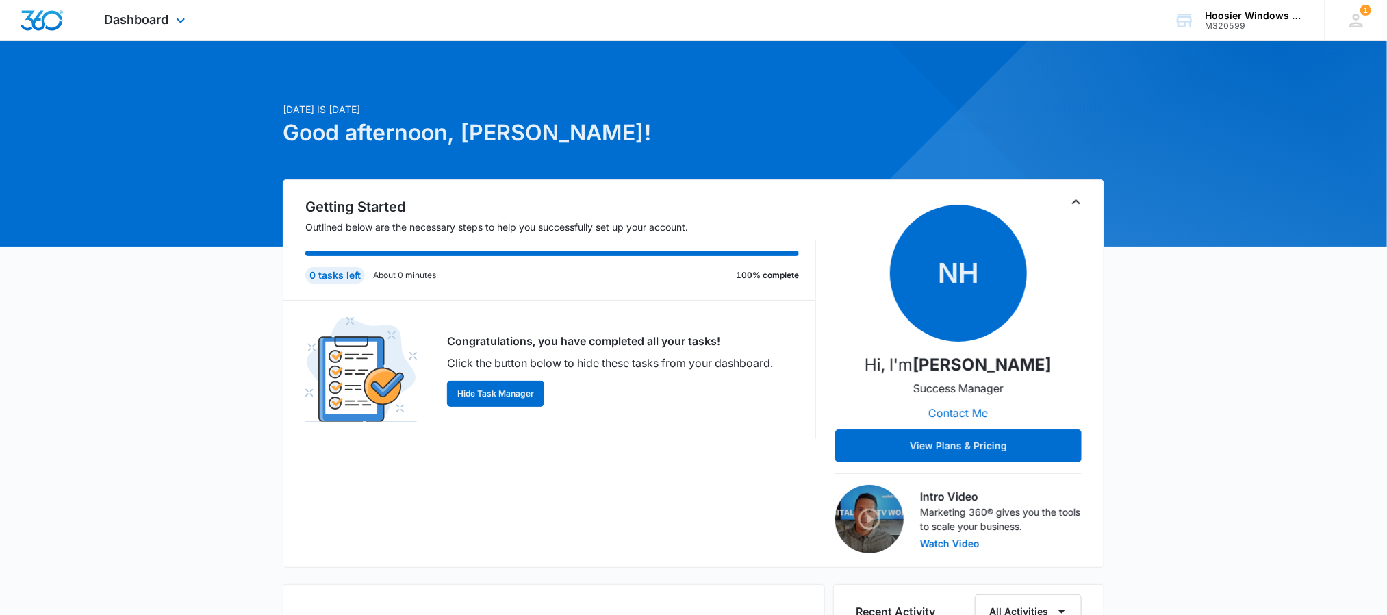
click at [153, 27] on div "Dashboard Apps Reputation Websites Forms CRM Email Social POS Content Ads Intel…" at bounding box center [146, 20] width 125 height 40
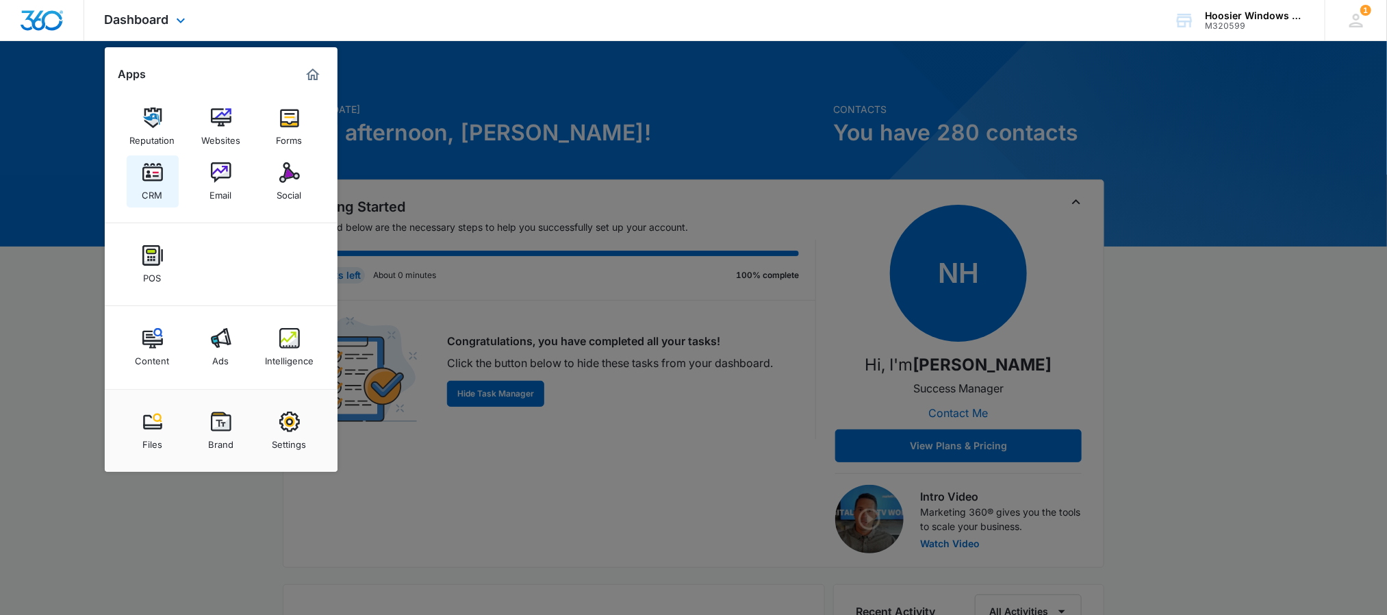
click at [149, 175] on img at bounding box center [152, 172] width 21 height 21
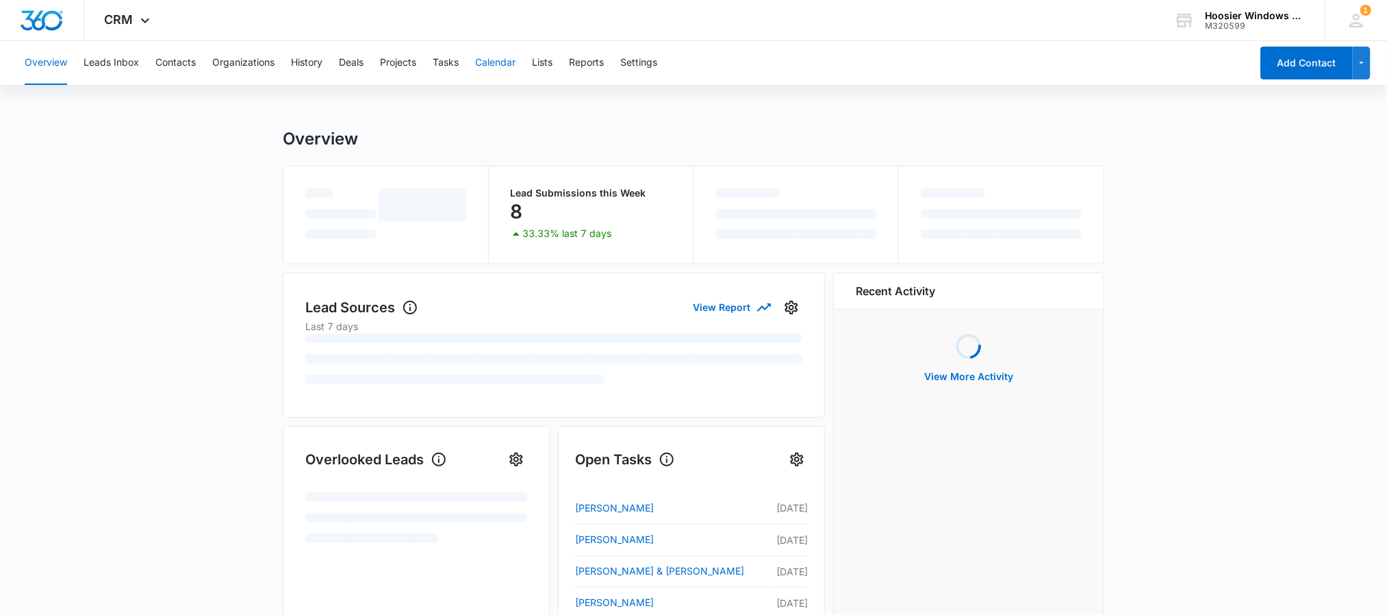
click at [505, 73] on button "Calendar" at bounding box center [495, 63] width 40 height 44
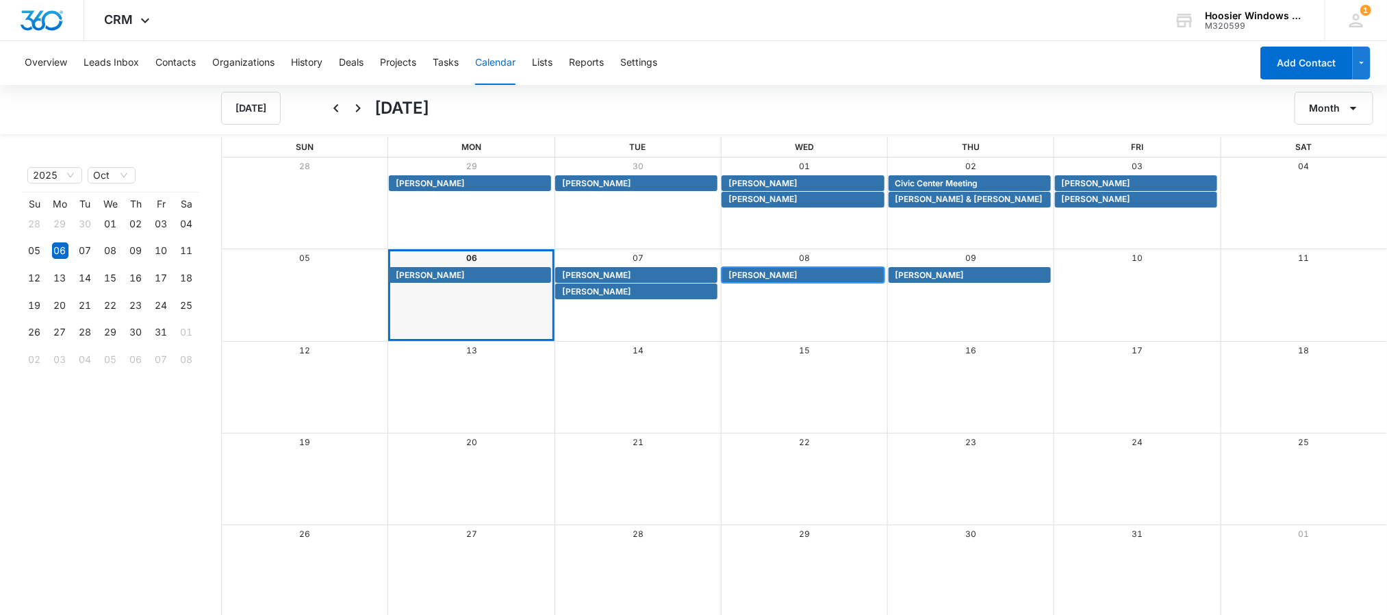
click at [798, 274] on span "[PERSON_NAME]" at bounding box center [762, 275] width 69 height 12
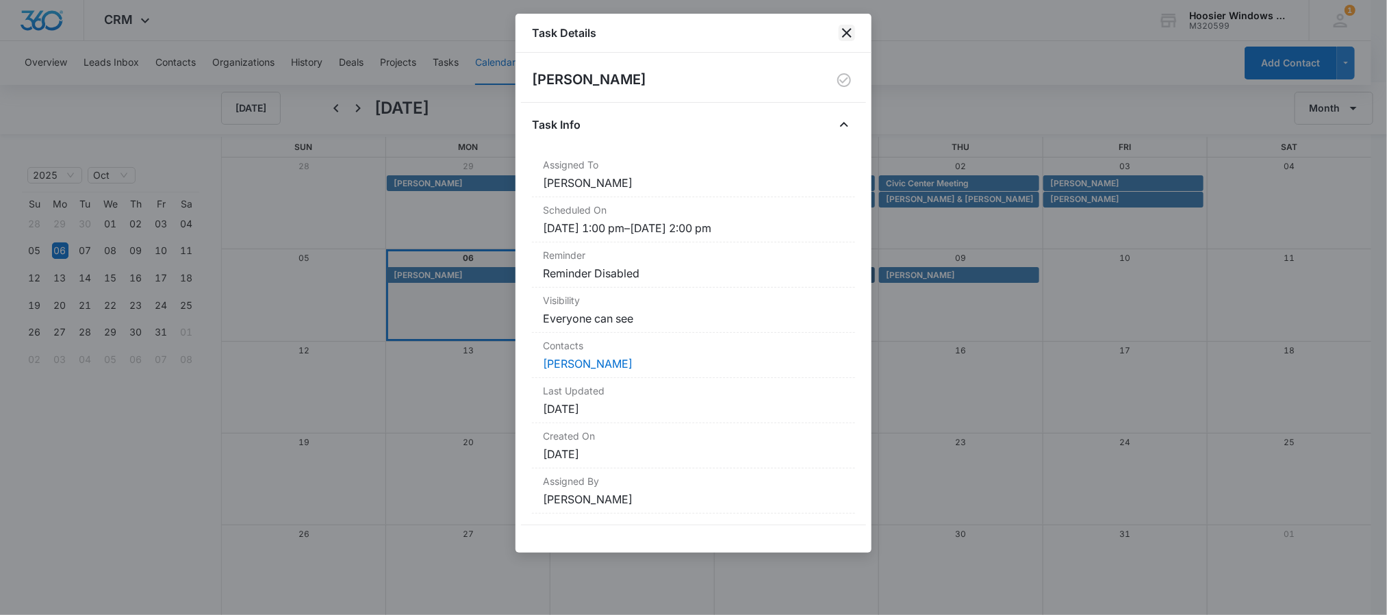
click at [847, 31] on icon "close" at bounding box center [847, 33] width 16 height 16
